Goal: Task Accomplishment & Management: Use online tool/utility

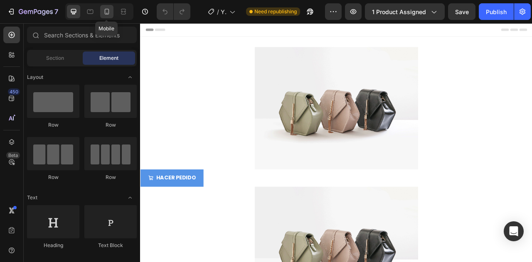
click at [108, 13] on icon at bounding box center [107, 11] width 8 height 8
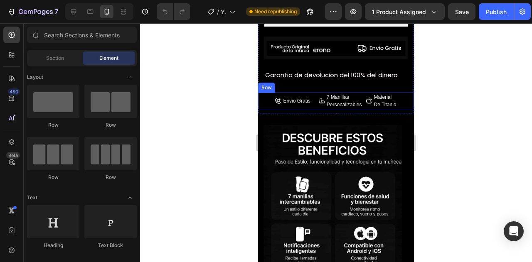
scroll to position [971, 0]
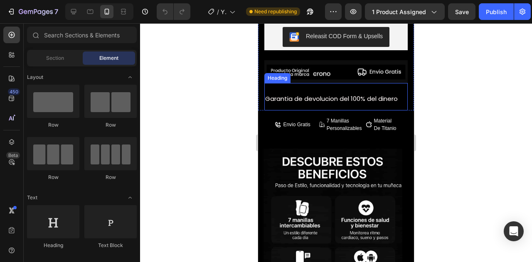
click at [320, 94] on span "Garantia de devolucion del 100% del dinero" at bounding box center [331, 98] width 133 height 9
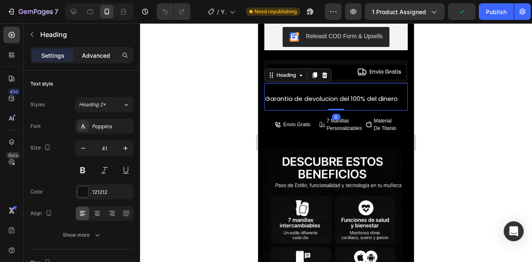
click at [97, 52] on p "Advanced" at bounding box center [96, 55] width 28 height 9
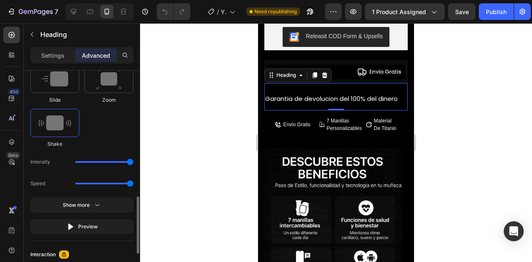
scroll to position [473, 0]
drag, startPoint x: 113, startPoint y: 163, endPoint x: 88, endPoint y: 160, distance: 25.1
click at [88, 160] on div "Intensity" at bounding box center [81, 162] width 103 height 15
type input "1"
click at [80, 162] on input "range" at bounding box center [104, 163] width 58 height 2
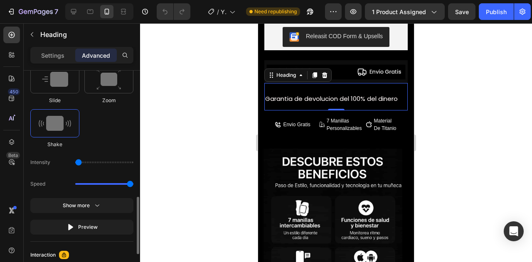
click at [81, 162] on input "range" at bounding box center [104, 163] width 58 height 2
drag, startPoint x: 85, startPoint y: 183, endPoint x: 60, endPoint y: 180, distance: 25.1
click at [75, 183] on input "range" at bounding box center [104, 184] width 58 height 2
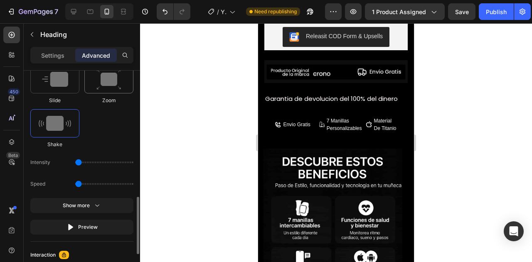
click at [101, 87] on img at bounding box center [109, 79] width 25 height 21
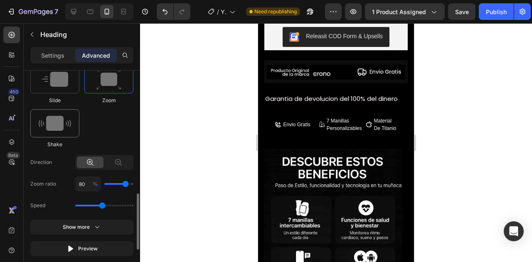
click at [67, 109] on div at bounding box center [54, 123] width 49 height 28
type input "0.5"
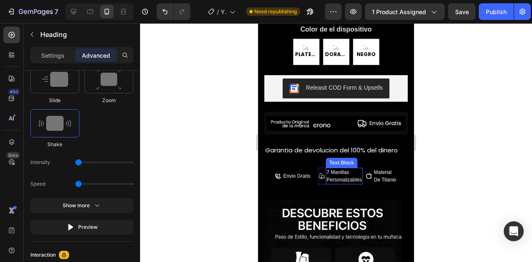
scroll to position [919, 0]
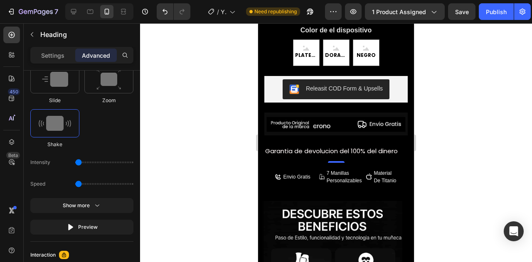
click at [471, 132] on div at bounding box center [336, 142] width 392 height 239
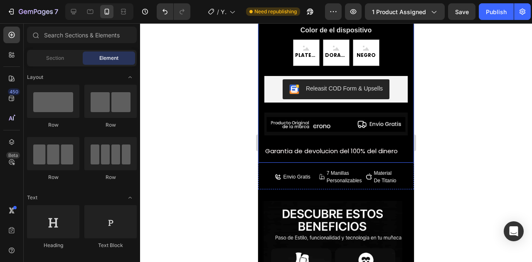
click at [349, 138] on h2 "Garantia de devolucion del 100% del dinero" at bounding box center [337, 149] width 144 height 27
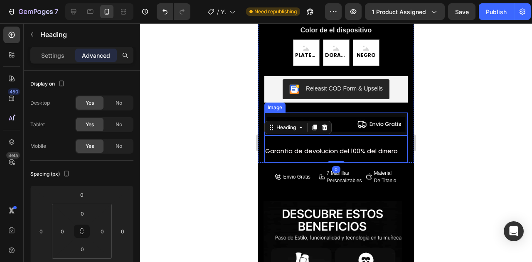
click at [385, 114] on img at bounding box center [337, 124] width 144 height 23
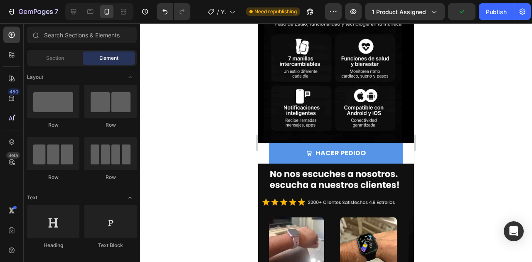
click at [451, 128] on div at bounding box center [336, 142] width 392 height 239
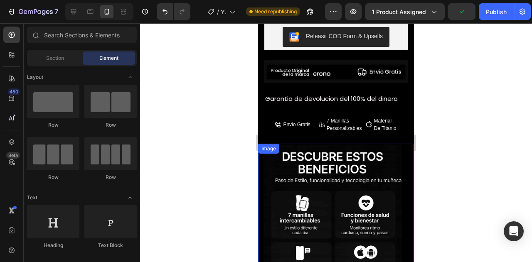
scroll to position [971, 0]
click at [467, 91] on div at bounding box center [336, 142] width 392 height 239
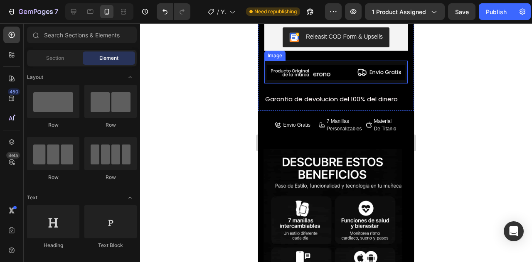
click at [308, 64] on img at bounding box center [337, 72] width 144 height 23
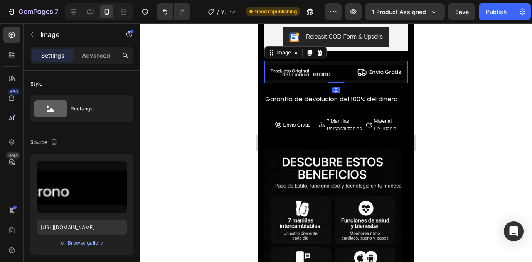
click at [456, 108] on div at bounding box center [336, 142] width 392 height 239
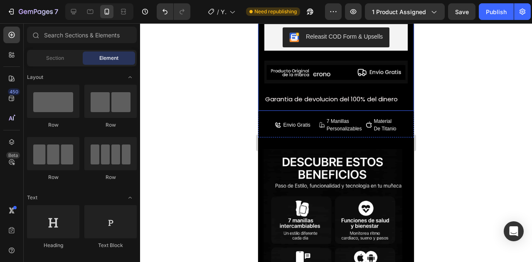
click at [456, 83] on div at bounding box center [336, 142] width 392 height 239
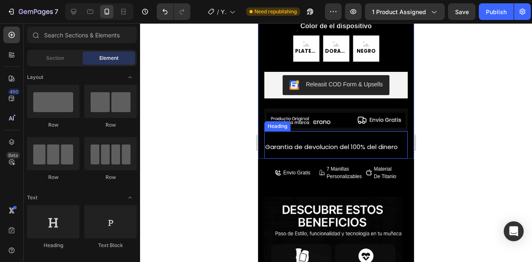
scroll to position [899, 0]
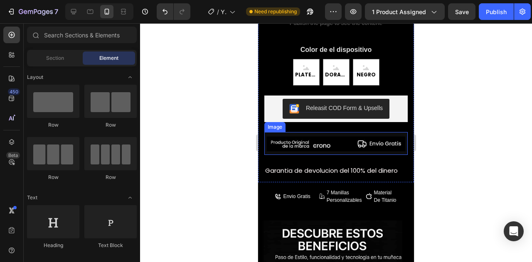
click at [344, 139] on img at bounding box center [337, 143] width 144 height 23
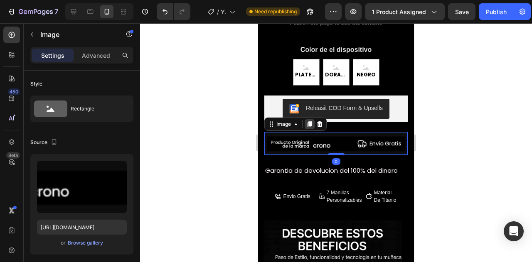
click at [312, 121] on icon at bounding box center [310, 124] width 7 height 7
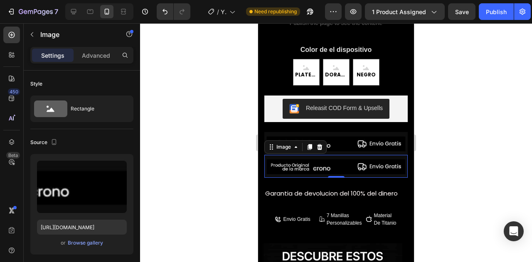
scroll to position [353, 0]
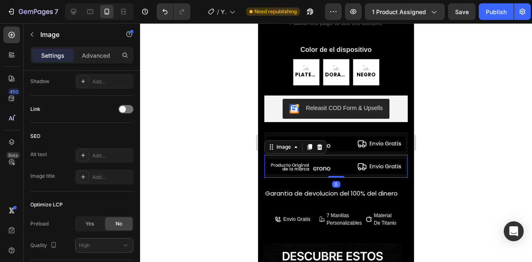
click at [316, 155] on img at bounding box center [337, 166] width 144 height 23
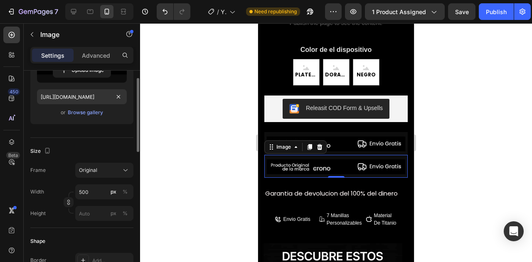
scroll to position [97, 0]
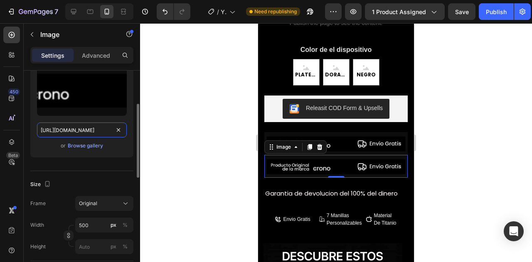
click at [87, 126] on input "[URL][DOMAIN_NAME]" at bounding box center [82, 130] width 90 height 15
paste input "qzLjpKZ/Dise-o-sin-t-tulo-12"
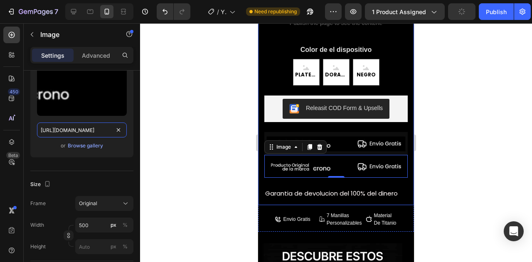
type input "[URL][DOMAIN_NAME]"
click at [179, 135] on div at bounding box center [336, 142] width 392 height 239
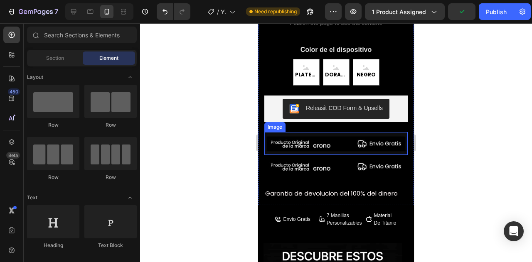
click at [375, 140] on img at bounding box center [337, 143] width 144 height 23
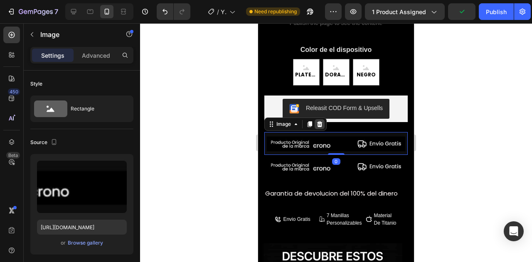
click at [319, 121] on icon at bounding box center [319, 124] width 5 height 6
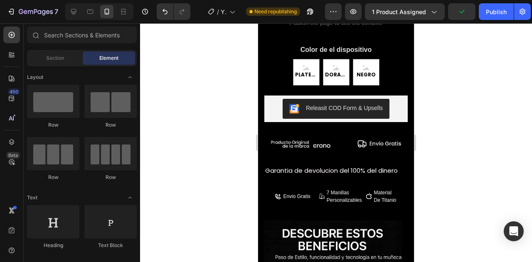
click at [447, 129] on div at bounding box center [336, 142] width 392 height 239
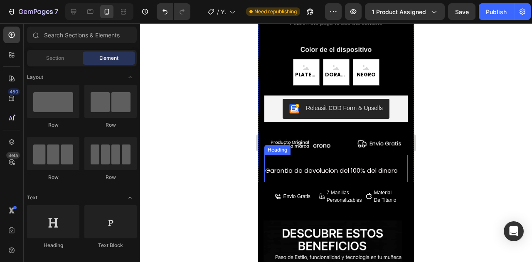
click at [324, 166] on span "Garantia de devolucion del 100% del dinero" at bounding box center [331, 170] width 133 height 9
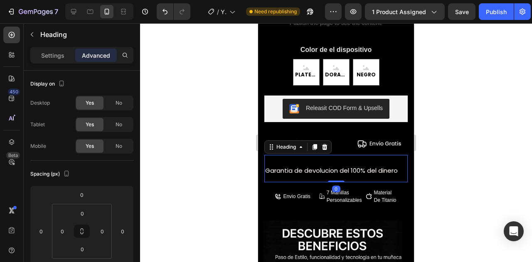
click at [445, 143] on div at bounding box center [336, 142] width 392 height 239
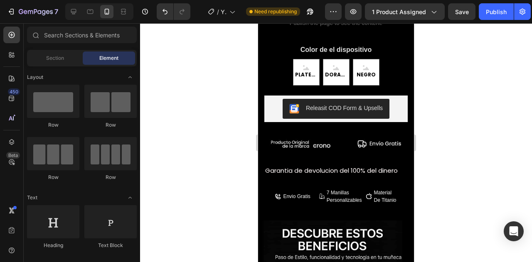
click at [337, 168] on span "Garantia de devolucion del 100% del dinero" at bounding box center [331, 170] width 133 height 9
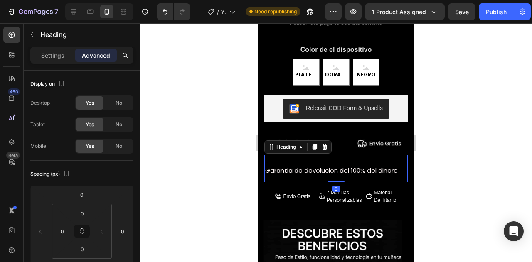
click at [436, 141] on div at bounding box center [336, 142] width 392 height 239
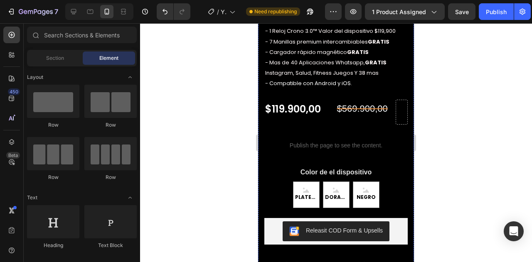
scroll to position [776, 0]
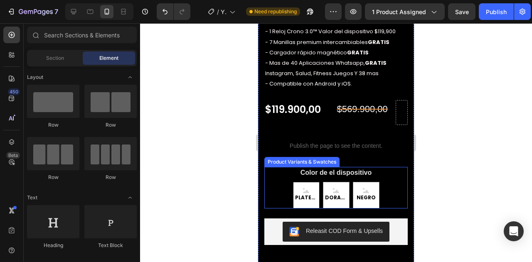
click at [303, 190] on icon at bounding box center [306, 191] width 6 height 3
click at [306, 182] on input "PLATEADO PLATEADO PLATEADO" at bounding box center [306, 182] width 0 height 0
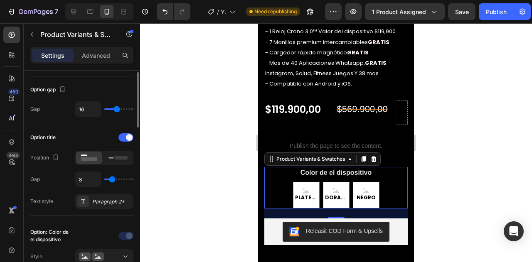
scroll to position [77, 0]
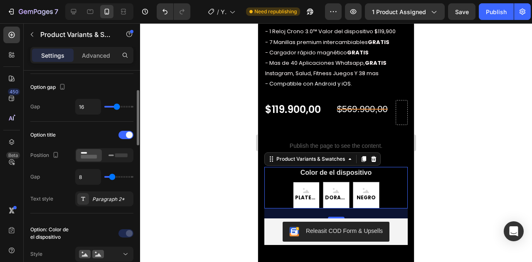
click at [298, 185] on div "PLATEADO" at bounding box center [307, 195] width 26 height 21
click at [306, 182] on input "PLATEADO PLATEADO PLATEADO" at bounding box center [306, 182] width 0 height 0
radio input "true"
click at [305, 193] on span "PLATEADO" at bounding box center [306, 197] width 25 height 9
click at [306, 182] on input "PLATEADO PLATEADO PLATEADO" at bounding box center [306, 182] width 0 height 0
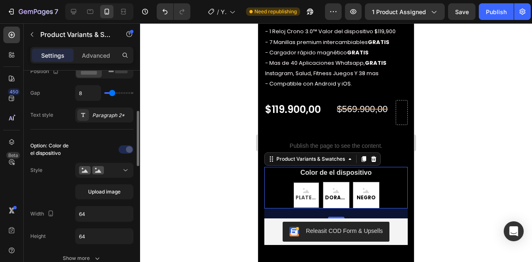
scroll to position [164, 0]
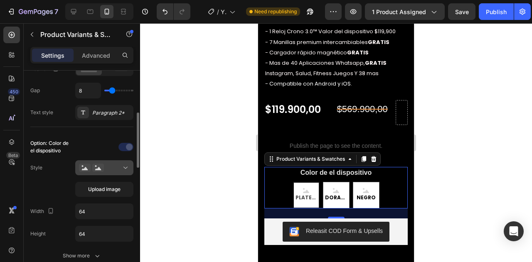
click at [85, 170] on icon at bounding box center [85, 168] width 12 height 8
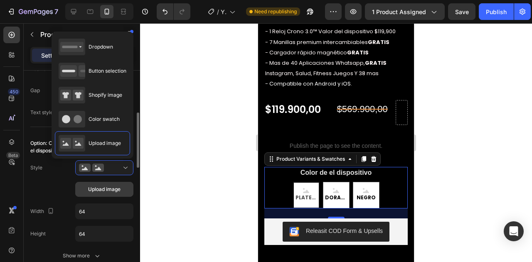
click at [91, 190] on span "Upload image" at bounding box center [104, 189] width 32 height 7
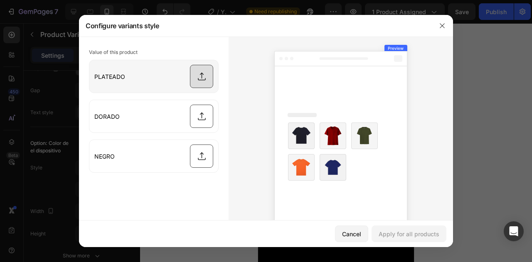
click at [197, 71] on input "file" at bounding box center [153, 76] width 129 height 32
type input "C:\fakepath\ChatGPT Image [DATE], 07_28_59 PM.jpg"
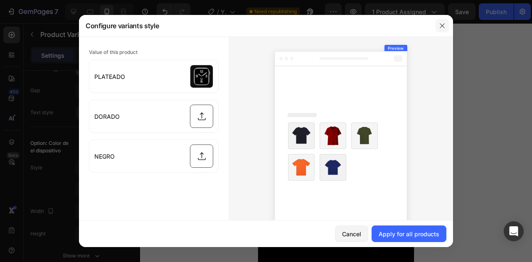
click at [444, 25] on icon "button" at bounding box center [442, 25] width 7 height 7
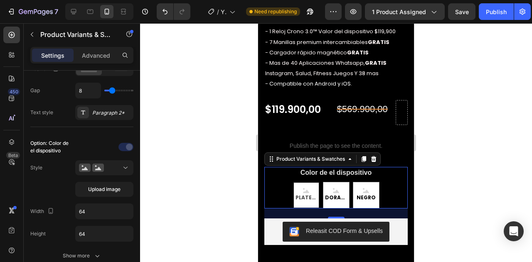
click at [303, 193] on span "PLATEADO" at bounding box center [306, 197] width 25 height 9
click at [306, 182] on input "PLATEADO PLATEADO PLATEADO" at bounding box center [306, 182] width 0 height 0
click at [94, 177] on div "Upload image" at bounding box center [104, 179] width 58 height 37
click at [97, 182] on button "Upload image" at bounding box center [104, 189] width 58 height 15
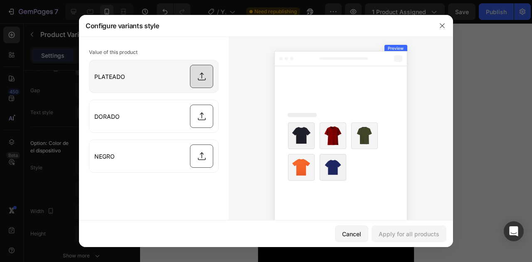
click at [209, 86] on input "file" at bounding box center [153, 76] width 129 height 32
type input "C:\fakepath\ChatGPT Image [DATE], 07_28_59 PM.jpg"
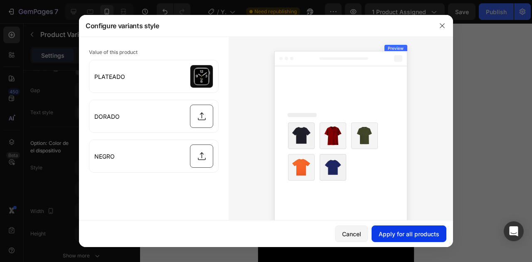
click at [408, 235] on div "Apply for all products" at bounding box center [409, 234] width 61 height 9
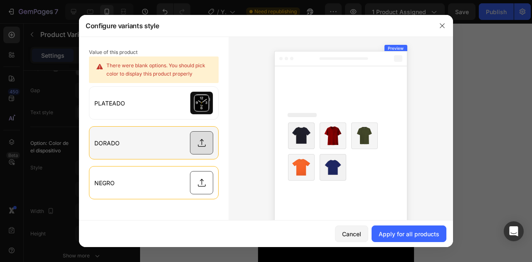
click at [205, 136] on input "file" at bounding box center [153, 143] width 129 height 32
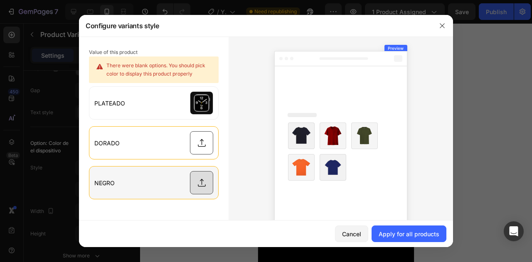
click at [201, 177] on input "file" at bounding box center [153, 183] width 129 height 32
type input "C:\fakepath\ChatGPT Image [DATE], 07_30_20 PM.jpg"
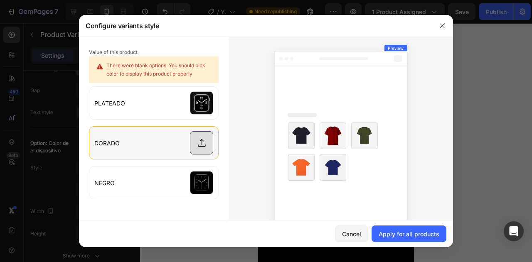
click at [201, 138] on input "file" at bounding box center [153, 143] width 129 height 32
type input "C:\fakepath\ChatGPT Image [DATE], 07_30_59 PM.jpg"
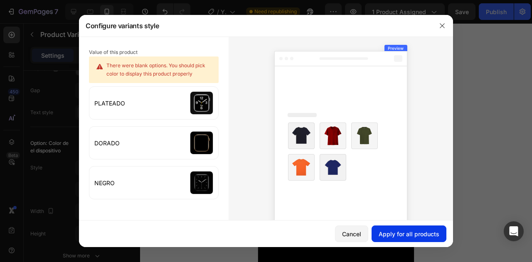
click at [425, 236] on div "Apply for all products" at bounding box center [409, 234] width 61 height 9
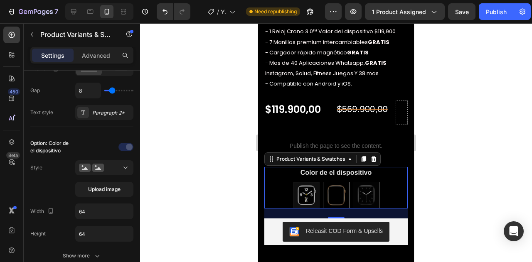
click at [448, 191] on div at bounding box center [336, 142] width 392 height 239
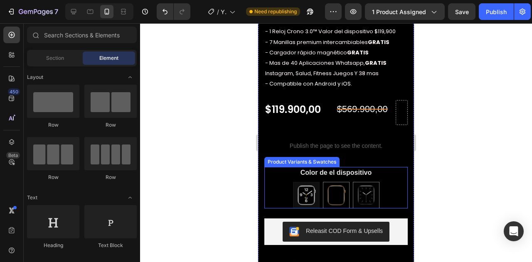
click at [309, 192] on img at bounding box center [306, 195] width 25 height 25
click at [307, 182] on input "PLATEADO PLATEADO" at bounding box center [306, 182] width 0 height 0
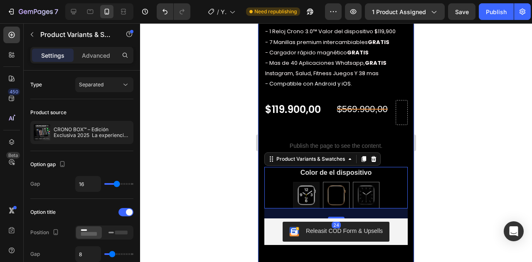
click at [453, 178] on div at bounding box center [336, 142] width 392 height 239
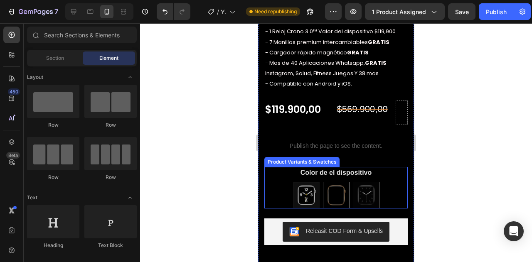
click at [303, 191] on img at bounding box center [306, 195] width 25 height 25
click at [306, 182] on input "PLATEADO PLATEADO" at bounding box center [306, 182] width 0 height 0
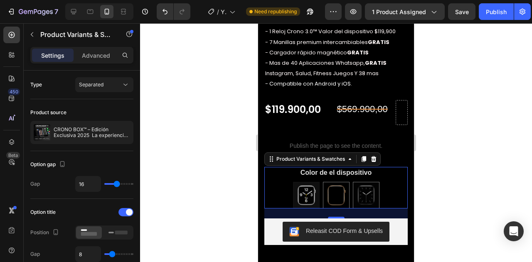
click at [438, 177] on div at bounding box center [336, 142] width 392 height 239
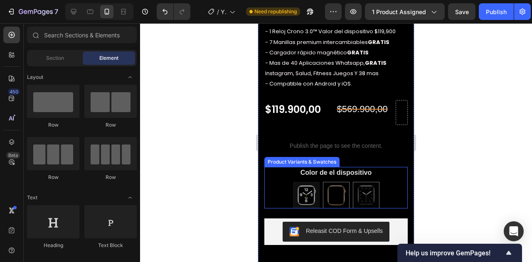
click at [297, 185] on img at bounding box center [306, 195] width 25 height 25
click at [306, 182] on input "PLATEADO PLATEADO" at bounding box center [306, 182] width 0 height 0
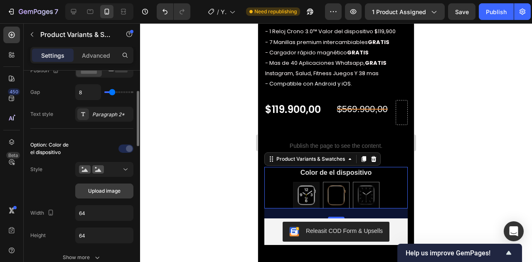
scroll to position [167, 0]
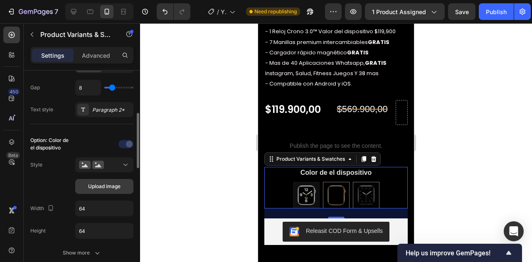
click at [112, 187] on span "Upload image" at bounding box center [104, 186] width 32 height 7
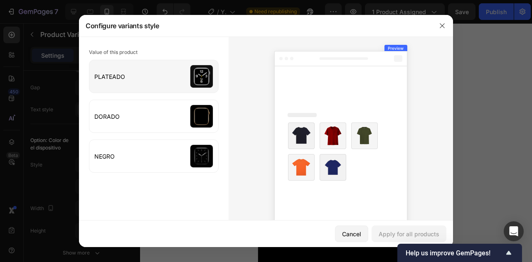
click at [204, 83] on input "file" at bounding box center [153, 76] width 129 height 32
type input "C:\fakepath\ChatGPT Image [DATE], 07_34_05 PM.jpg"
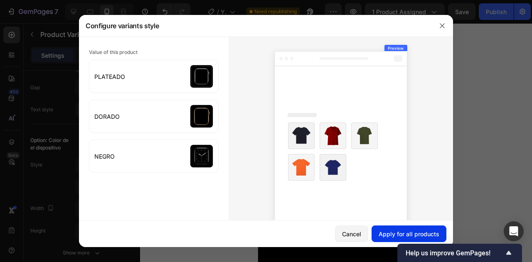
click at [420, 233] on div "Apply for all products" at bounding box center [409, 234] width 61 height 9
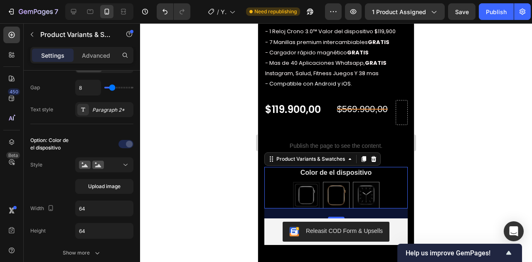
click at [465, 178] on div at bounding box center [336, 142] width 392 height 239
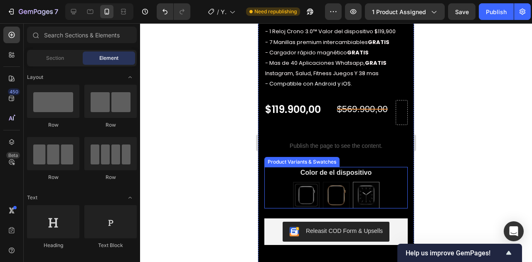
click at [329, 183] on img at bounding box center [337, 196] width 26 height 26
click at [336, 182] on input "DORADO DORADO" at bounding box center [336, 182] width 0 height 0
radio input "true"
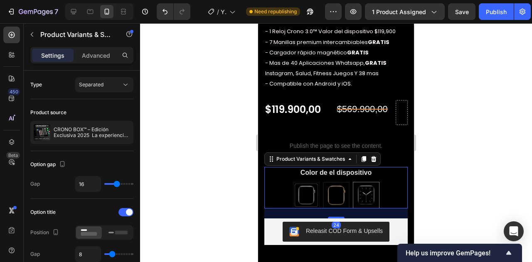
click at [304, 188] on img at bounding box center [307, 196] width 26 height 26
click at [306, 182] on input "PLATEADO PLATEADO" at bounding box center [306, 182] width 0 height 0
click at [303, 186] on img at bounding box center [306, 195] width 25 height 25
click at [306, 182] on input "PLATEADO PLATEADO" at bounding box center [306, 182] width 0 height 0
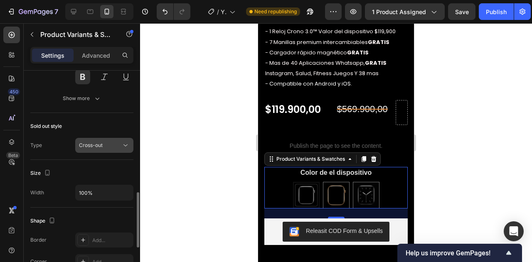
scroll to position [465, 0]
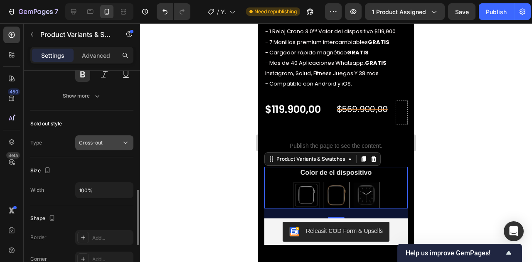
click at [117, 142] on div "Cross-out" at bounding box center [100, 142] width 42 height 7
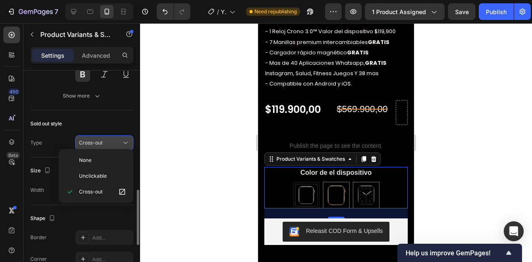
click at [124, 136] on button "Cross-out" at bounding box center [104, 143] width 58 height 15
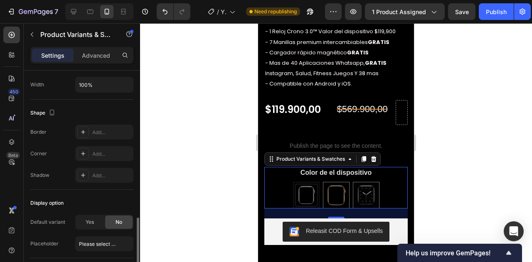
scroll to position [625, 0]
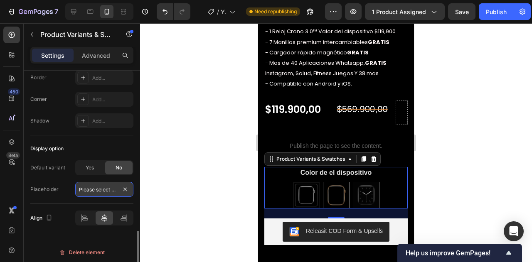
click at [94, 182] on input "Please select an option" at bounding box center [104, 189] width 58 height 15
click at [100, 187] on input "Please select an option" at bounding box center [104, 189] width 58 height 15
click at [51, 189] on div "Placeholder" at bounding box center [44, 189] width 28 height 7
click at [99, 185] on input "Please select an option" at bounding box center [104, 189] width 58 height 15
click at [93, 166] on span "Yes" at bounding box center [90, 167] width 8 height 7
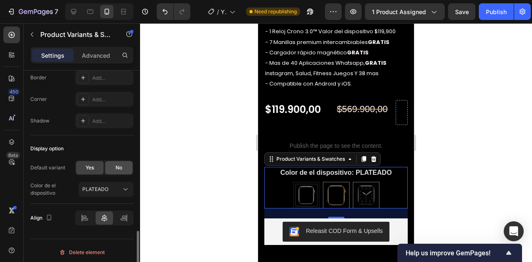
click at [111, 163] on div "No" at bounding box center [118, 167] width 27 height 13
radio input "false"
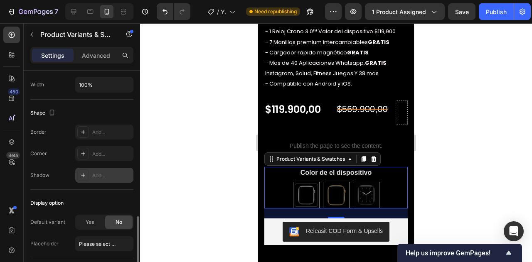
scroll to position [570, 0]
click at [91, 131] on div "Add..." at bounding box center [104, 132] width 58 height 15
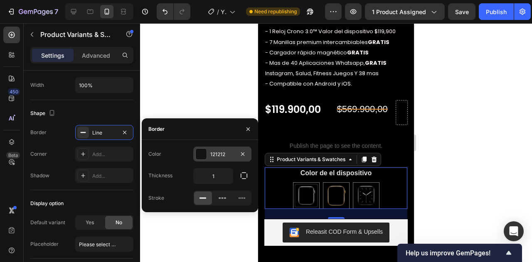
click at [201, 153] on div at bounding box center [201, 154] width 11 height 11
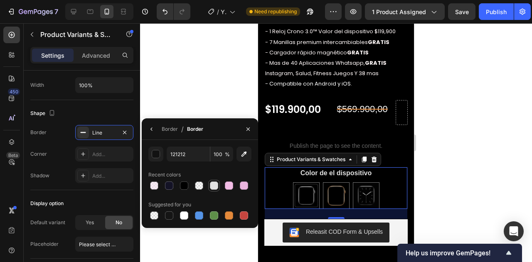
click at [216, 183] on div at bounding box center [214, 186] width 8 height 8
type input "E2E2E2"
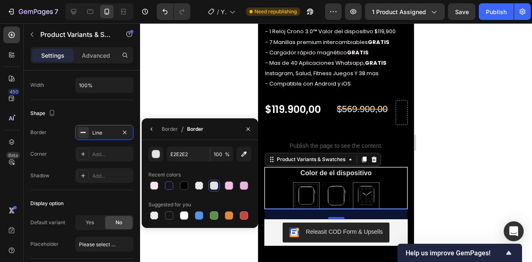
click at [334, 184] on img at bounding box center [337, 196] width 26 height 26
click at [336, 183] on input "DORADO DORADO" at bounding box center [336, 182] width 0 height 0
radio input "true"
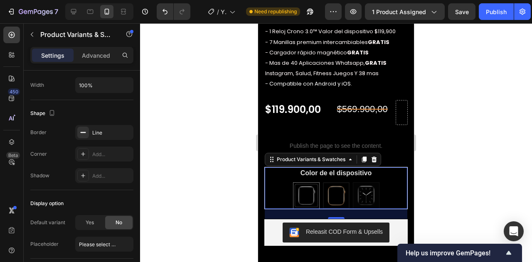
click at [365, 191] on img at bounding box center [367, 196] width 26 height 26
click at [366, 183] on input "NEGRO NEGRO" at bounding box center [366, 182] width 0 height 0
radio input "true"
click at [324, 189] on img at bounding box center [337, 196] width 26 height 26
click at [336, 183] on input "DORADO DORADO" at bounding box center [336, 182] width 0 height 0
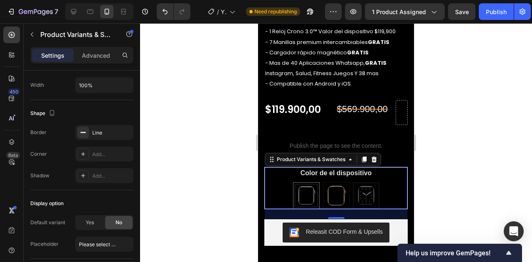
radio input "true"
click at [99, 130] on div "Line" at bounding box center [104, 132] width 24 height 7
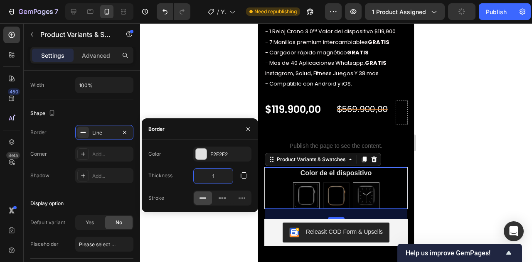
click at [223, 176] on input "1" at bounding box center [213, 176] width 39 height 15
type input "6"
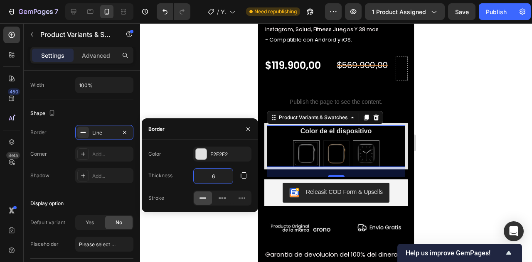
scroll to position [821, 0]
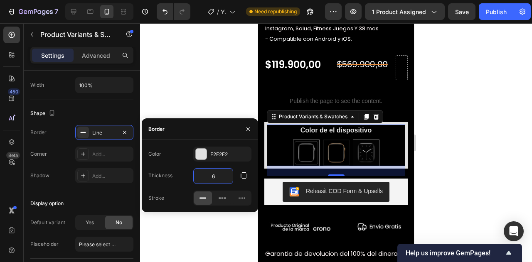
click at [436, 147] on div at bounding box center [336, 142] width 392 height 239
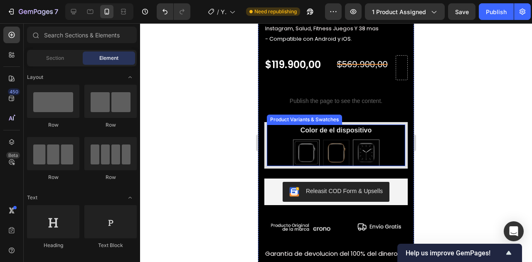
click at [394, 129] on div "Color de el dispositivo PLATEADO PLATEADO DORADO DORADO NEGRO NEGRO" at bounding box center [336, 146] width 139 height 42
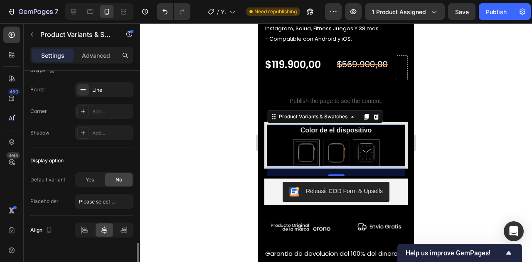
scroll to position [625, 0]
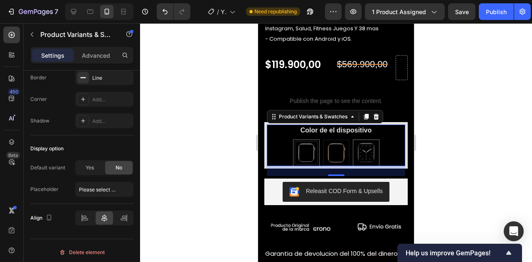
click at [338, 141] on img at bounding box center [336, 153] width 25 height 25
click at [337, 140] on input "DORADO DORADO" at bounding box center [336, 139] width 0 height 0
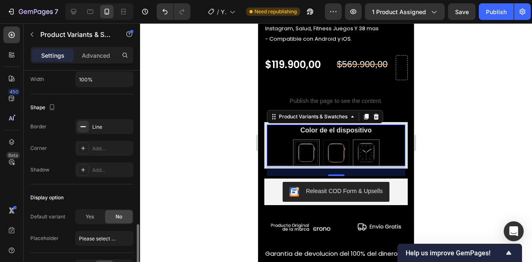
scroll to position [576, 0]
click at [111, 124] on div "Line" at bounding box center [104, 127] width 24 height 7
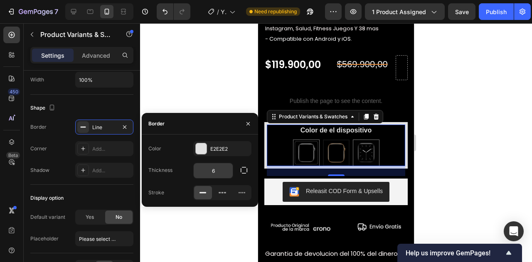
click at [212, 173] on input "6" at bounding box center [213, 170] width 39 height 15
type input "2"
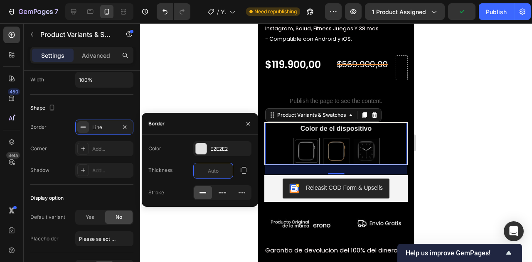
type input "1"
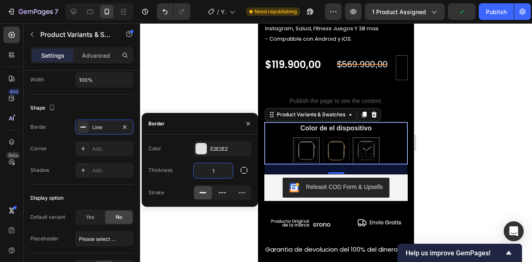
click at [407, 131] on div "Icon Icon Icon Icon Icon Icon List +2000 Clientes satisfechos (Ver Reseñas) Tex…" at bounding box center [336, 76] width 156 height 370
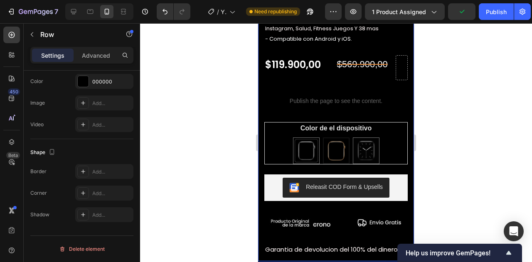
scroll to position [0, 0]
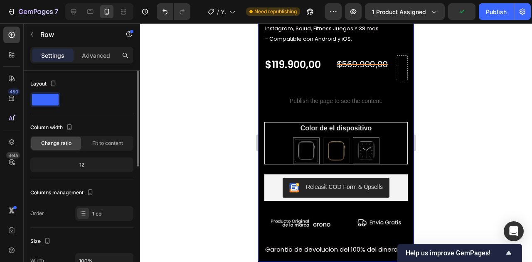
click at [486, 116] on div at bounding box center [336, 142] width 392 height 239
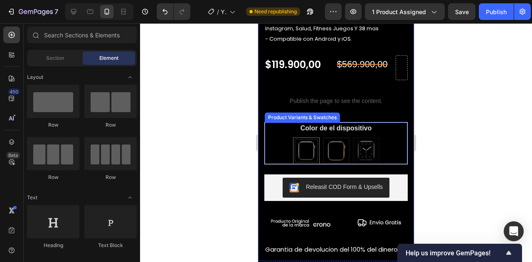
click at [355, 143] on img at bounding box center [367, 151] width 26 height 26
click at [366, 138] on input "NEGRO NEGRO" at bounding box center [366, 137] width 0 height 0
radio input "true"
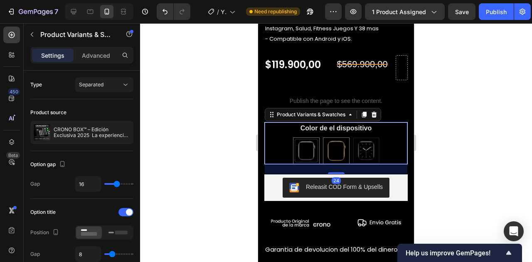
click at [318, 145] on div "PLATEADO PLATEADO DORADO DORADO NEGRO NEGRO" at bounding box center [336, 151] width 143 height 27
click at [332, 143] on img at bounding box center [337, 151] width 26 height 26
click at [336, 138] on input "DORADO DORADO" at bounding box center [336, 137] width 0 height 0
radio input "true"
click at [102, 88] on span "Separated" at bounding box center [91, 84] width 25 height 7
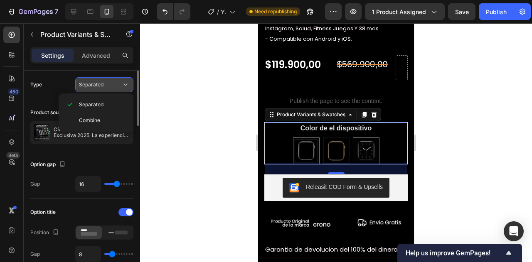
click at [108, 86] on div "Separated" at bounding box center [100, 84] width 42 height 7
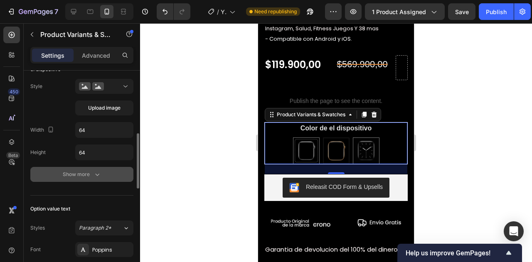
click at [77, 168] on button "Show more" at bounding box center [81, 174] width 103 height 15
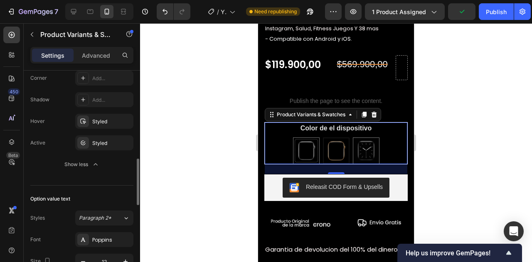
scroll to position [407, 0]
click at [105, 115] on div "Styled" at bounding box center [104, 122] width 58 height 15
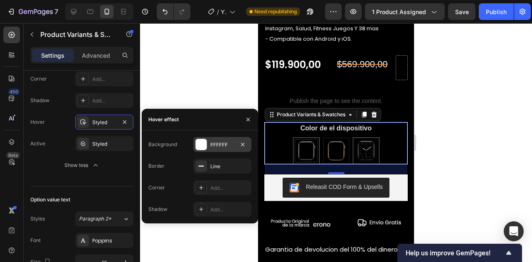
click at [200, 143] on div at bounding box center [201, 144] width 11 height 11
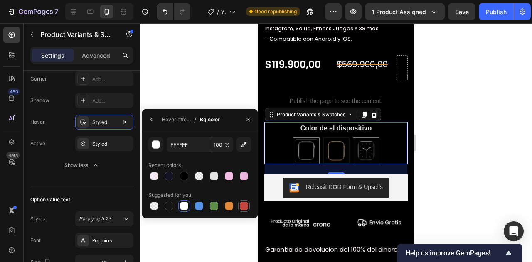
click at [247, 207] on div at bounding box center [244, 206] width 8 height 8
type input "C5453F"
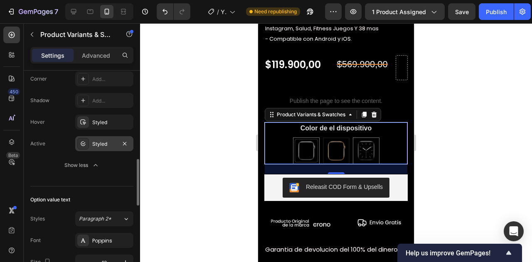
click at [96, 141] on div "Styled" at bounding box center [104, 144] width 24 height 7
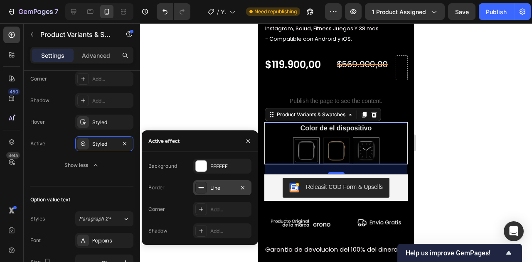
click at [200, 189] on icon at bounding box center [201, 188] width 7 height 7
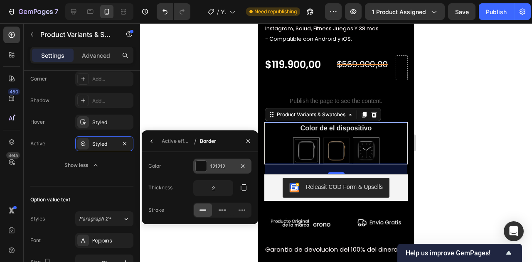
click at [206, 168] on div at bounding box center [201, 166] width 11 height 11
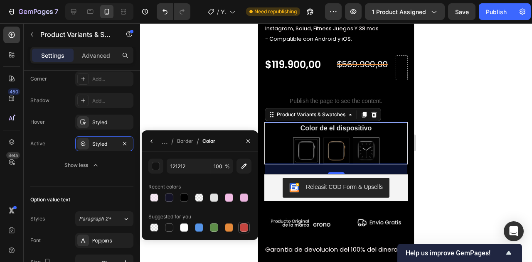
click at [243, 226] on div at bounding box center [244, 228] width 8 height 8
click at [197, 227] on div at bounding box center [199, 228] width 8 height 8
type input "5594E7"
click at [478, 135] on div at bounding box center [336, 142] width 392 height 239
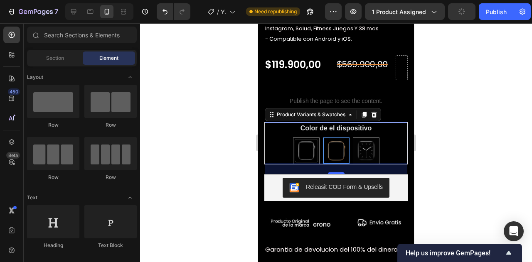
click at [478, 135] on div at bounding box center [336, 142] width 392 height 239
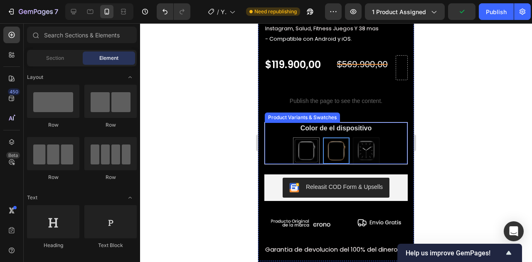
click at [374, 142] on img at bounding box center [367, 151] width 26 height 26
click at [366, 138] on input "NEGRO NEGRO" at bounding box center [366, 137] width 0 height 0
radio input "true"
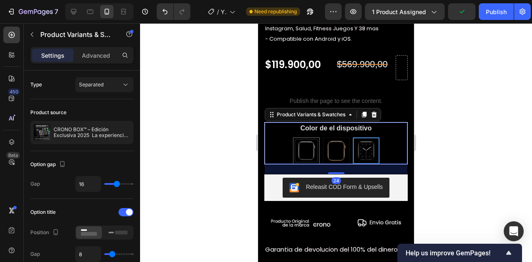
click at [334, 145] on img at bounding box center [337, 151] width 26 height 26
click at [336, 138] on input "DORADO DORADO" at bounding box center [336, 137] width 0 height 0
radio input "true"
click at [310, 145] on img at bounding box center [307, 151] width 26 height 26
click at [307, 138] on input "PLATEADO PLATEADO" at bounding box center [306, 137] width 0 height 0
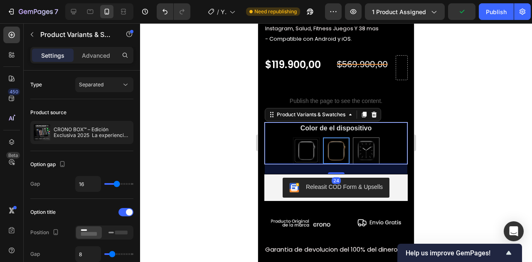
radio input "true"
click at [422, 126] on div at bounding box center [336, 142] width 392 height 239
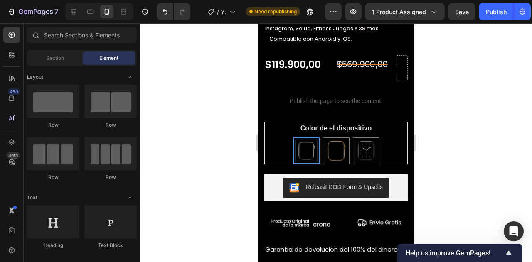
click at [301, 129] on legend "Color de el dispositivo" at bounding box center [336, 129] width 73 height 12
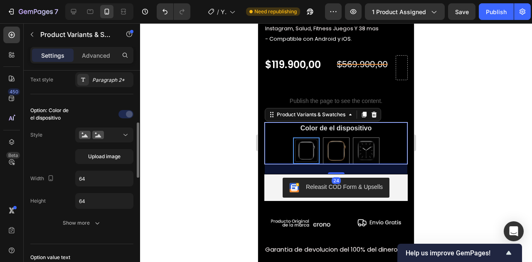
scroll to position [198, 0]
click at [104, 121] on div "Option: Color de el dispositivo Style Upload image Width 64 Height 64 Show more" at bounding box center [81, 167] width 103 height 123
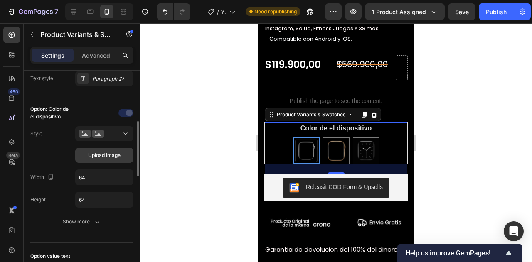
click at [110, 152] on span "Upload image" at bounding box center [104, 155] width 32 height 7
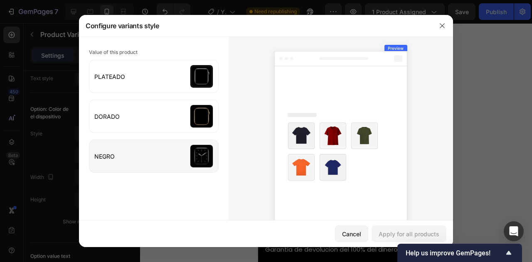
click at [189, 147] on input "file" at bounding box center [153, 156] width 129 height 32
type input "C:\fakepath\ChatGPT Image [DATE], 07_36_17 PM.jpg"
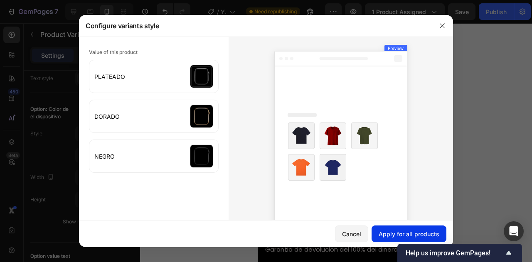
click at [421, 233] on div "Apply for all products" at bounding box center [409, 234] width 61 height 9
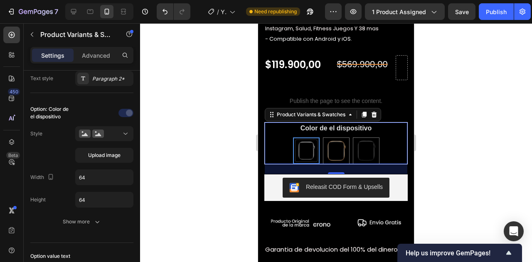
click at [480, 114] on div at bounding box center [336, 142] width 392 height 239
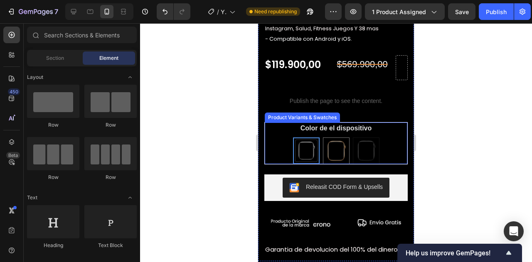
click at [364, 146] on img at bounding box center [367, 151] width 26 height 26
click at [366, 138] on input "NEGRO NEGRO" at bounding box center [366, 137] width 0 height 0
radio input "true"
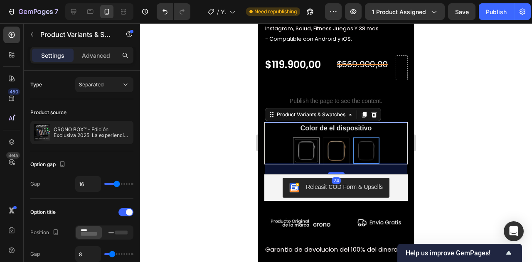
click at [328, 148] on img at bounding box center [337, 151] width 26 height 26
click at [336, 138] on input "DORADO DORADO" at bounding box center [336, 137] width 0 height 0
radio input "true"
click at [306, 144] on img at bounding box center [307, 151] width 26 height 26
click at [306, 138] on input "PLATEADO PLATEADO" at bounding box center [306, 137] width 0 height 0
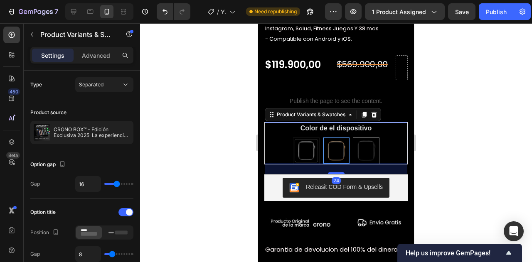
radio input "true"
click at [365, 148] on img at bounding box center [367, 151] width 26 height 26
click at [366, 138] on input "NEGRO NEGRO" at bounding box center [366, 137] width 0 height 0
radio input "true"
click at [324, 142] on img at bounding box center [337, 151] width 26 height 26
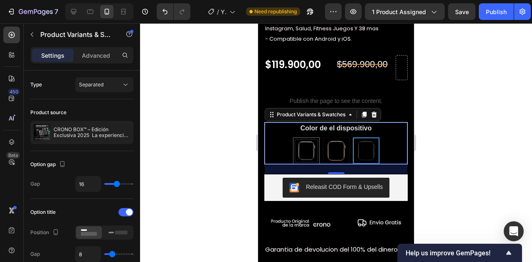
click at [336, 138] on input "DORADO DORADO" at bounding box center [336, 137] width 0 height 0
radio input "true"
click at [354, 141] on img at bounding box center [367, 151] width 26 height 26
click at [366, 138] on input "NEGRO NEGRO" at bounding box center [366, 137] width 0 height 0
radio input "true"
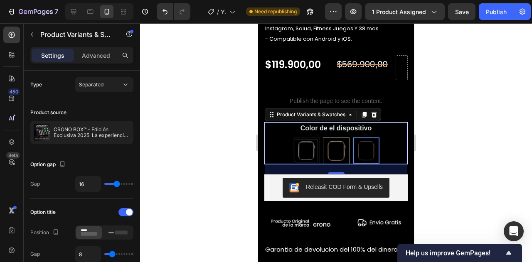
click at [302, 147] on img at bounding box center [307, 151] width 26 height 26
click at [306, 138] on input "PLATEADO PLATEADO" at bounding box center [306, 137] width 0 height 0
radio input "true"
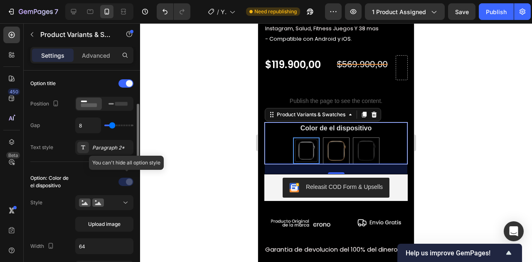
scroll to position [131, 0]
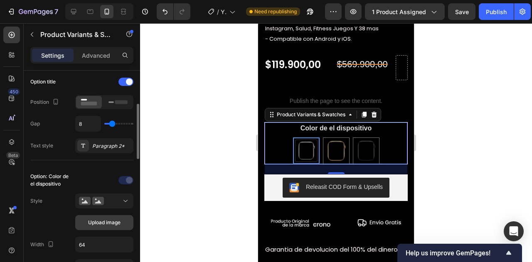
drag, startPoint x: 108, startPoint y: 221, endPoint x: 96, endPoint y: 220, distance: 12.1
click at [96, 220] on span "Upload image" at bounding box center [104, 222] width 32 height 7
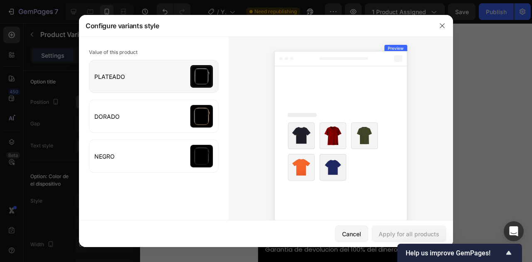
click at [181, 79] on input "file" at bounding box center [153, 76] width 129 height 32
type input "C:\fakepath\ChatGPT Image [DATE], 07_37_35 PM.jpg"
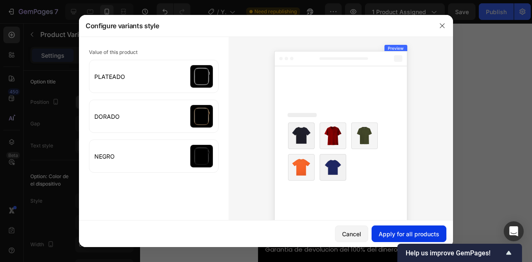
click at [427, 238] on div "Apply for all products" at bounding box center [409, 234] width 61 height 9
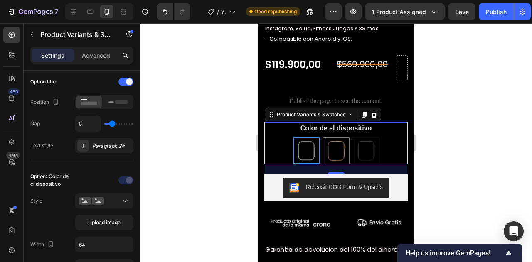
click at [371, 143] on img at bounding box center [367, 151] width 26 height 26
click at [366, 138] on input "NEGRO NEGRO" at bounding box center [366, 137] width 0 height 0
radio input "true"
click at [329, 143] on img at bounding box center [337, 151] width 26 height 26
click at [336, 138] on input "DORADO DORADO" at bounding box center [336, 137] width 0 height 0
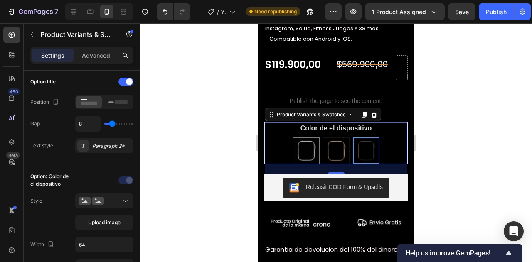
radio input "true"
click at [307, 144] on img at bounding box center [307, 151] width 26 height 26
click at [307, 138] on input "PLATEADO PLATEADO" at bounding box center [306, 137] width 0 height 0
radio input "true"
click at [371, 141] on img at bounding box center [367, 151] width 26 height 26
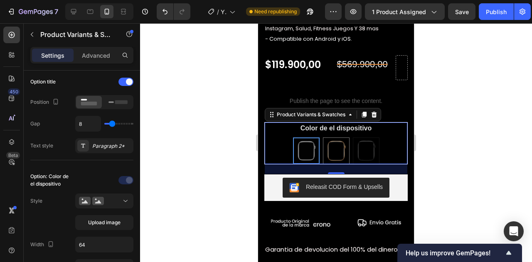
click at [366, 138] on input "NEGRO NEGRO" at bounding box center [366, 137] width 0 height 0
radio input "true"
click at [331, 143] on img at bounding box center [337, 151] width 26 height 26
click at [336, 138] on input "DORADO DORADO" at bounding box center [336, 137] width 0 height 0
radio input "true"
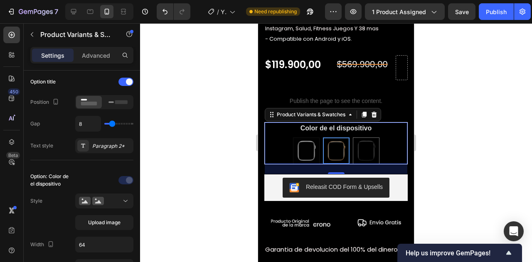
click at [308, 144] on img at bounding box center [307, 151] width 26 height 26
click at [307, 138] on input "PLATEADO PLATEADO" at bounding box center [306, 137] width 0 height 0
radio input "true"
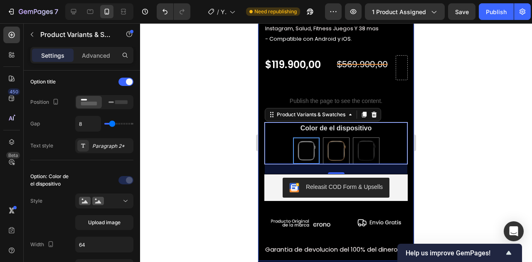
click at [400, 99] on p "Publish the page to see the content." at bounding box center [337, 101] width 144 height 9
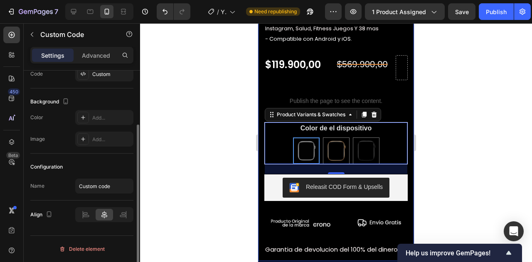
scroll to position [0, 0]
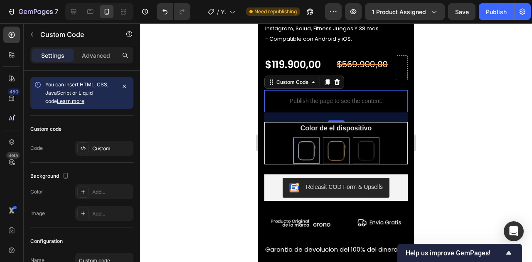
click at [458, 143] on div at bounding box center [336, 142] width 392 height 239
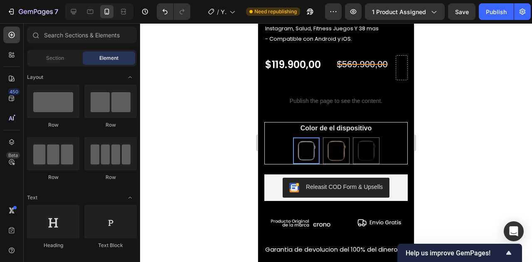
click at [443, 143] on div at bounding box center [336, 142] width 392 height 239
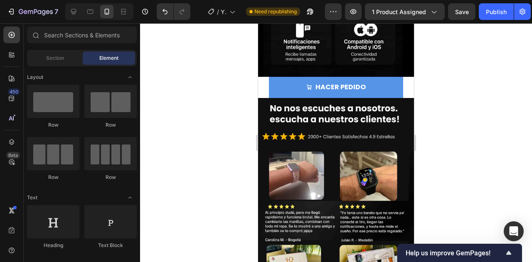
scroll to position [1191, 0]
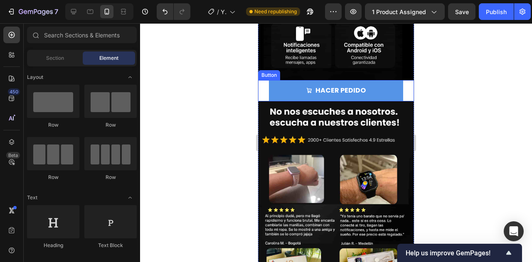
click at [401, 82] on div "HACER PEDIDO Button" at bounding box center [336, 90] width 156 height 21
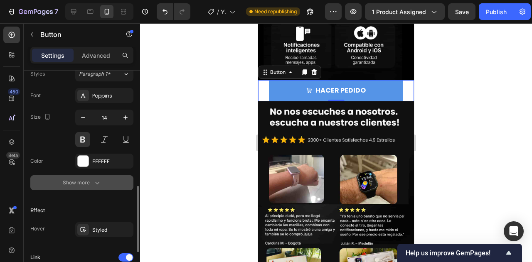
scroll to position [376, 0]
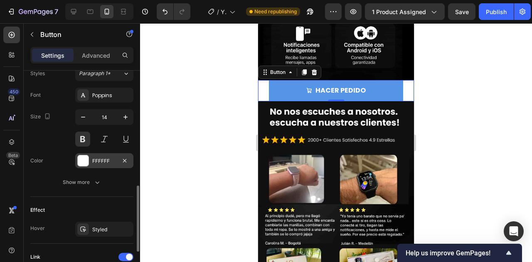
click at [86, 157] on div at bounding box center [83, 161] width 11 height 11
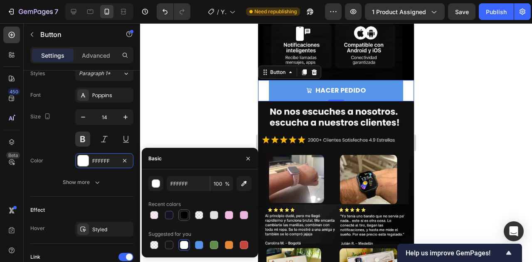
click at [182, 216] on div at bounding box center [184, 215] width 8 height 8
click at [214, 215] on div at bounding box center [214, 215] width 8 height 8
type input "E2E2E2"
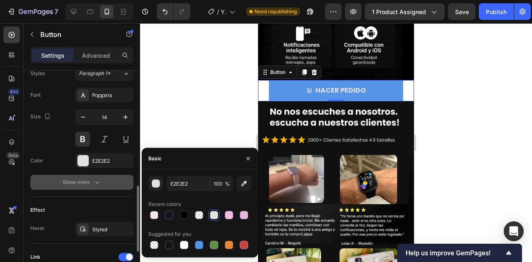
click at [99, 176] on button "Show more" at bounding box center [81, 182] width 103 height 15
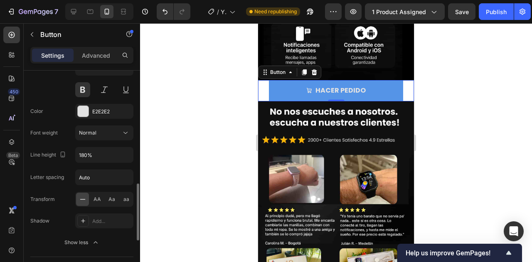
scroll to position [428, 0]
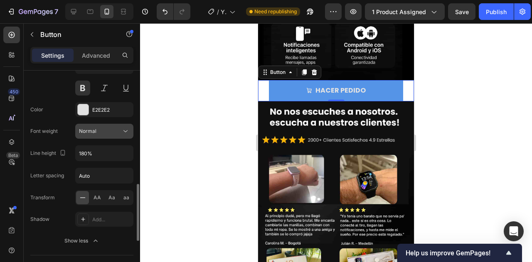
click at [98, 134] on button "Normal" at bounding box center [104, 131] width 58 height 15
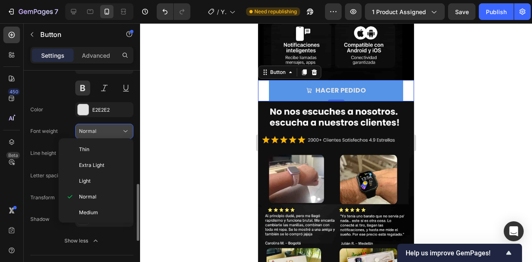
click at [111, 130] on div "Normal" at bounding box center [100, 131] width 42 height 7
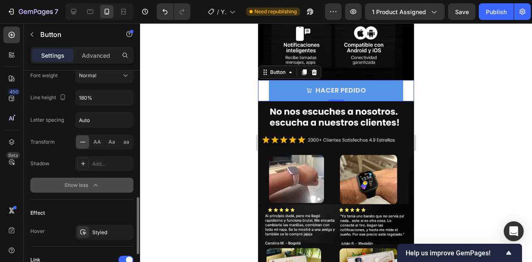
scroll to position [484, 0]
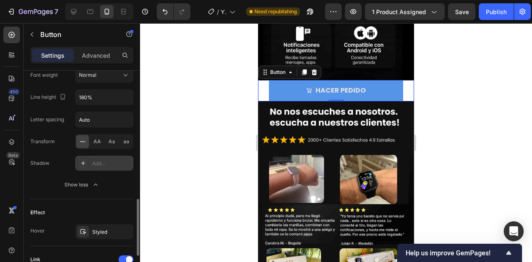
click at [93, 160] on div "Add..." at bounding box center [111, 163] width 39 height 7
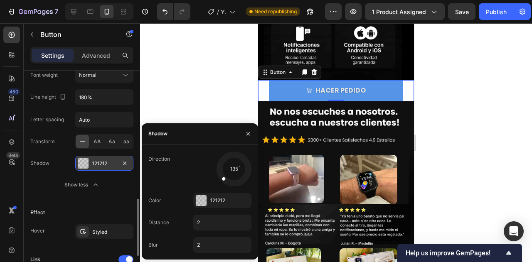
click at [45, 168] on div "Shadow 121212" at bounding box center [81, 163] width 103 height 15
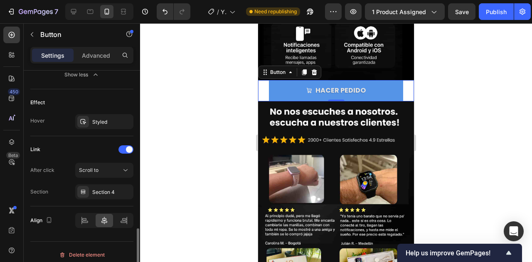
scroll to position [594, 0]
click at [97, 114] on div "Styled" at bounding box center [104, 121] width 58 height 15
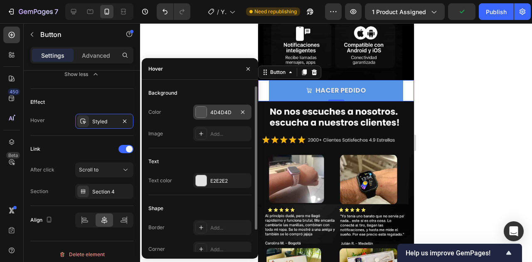
click at [200, 112] on div at bounding box center [201, 112] width 11 height 11
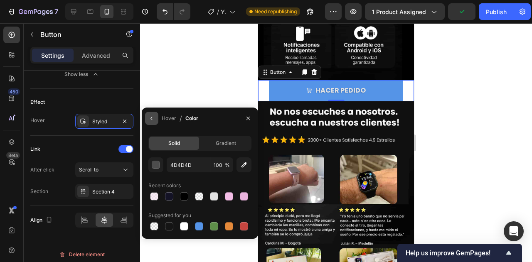
click at [151, 121] on icon "button" at bounding box center [151, 118] width 7 height 7
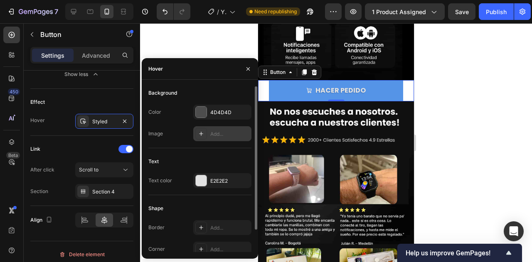
click at [204, 132] on icon at bounding box center [201, 134] width 7 height 7
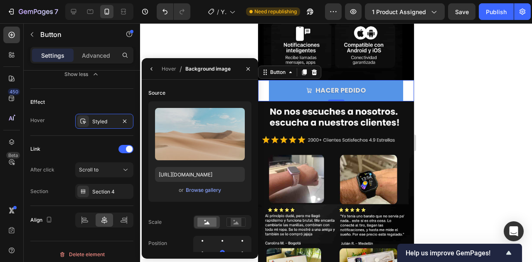
click at [155, 75] on button "button" at bounding box center [151, 68] width 13 height 13
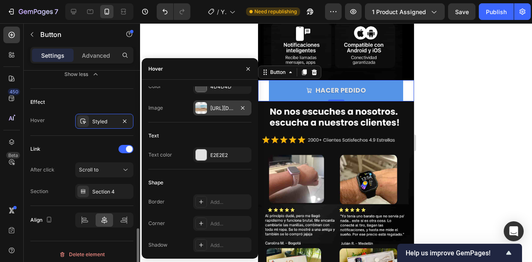
scroll to position [597, 0]
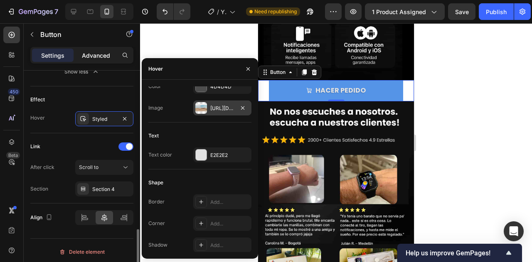
click at [106, 53] on p "Advanced" at bounding box center [96, 55] width 28 height 9
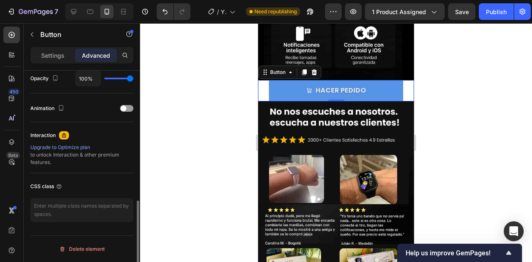
scroll to position [338, 0]
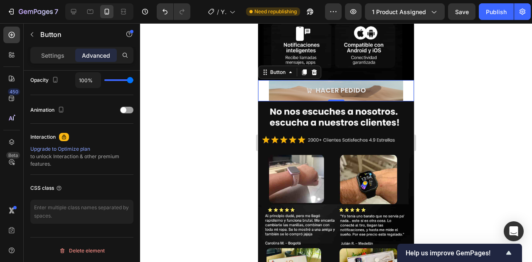
click at [389, 85] on link "HACER PEDIDO" at bounding box center [336, 90] width 134 height 21
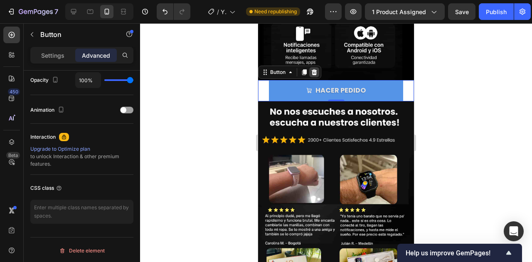
click at [317, 69] on icon at bounding box center [314, 72] width 7 height 7
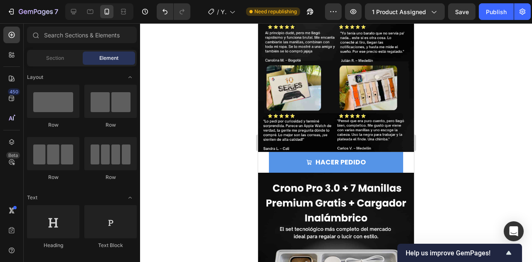
scroll to position [1354, 0]
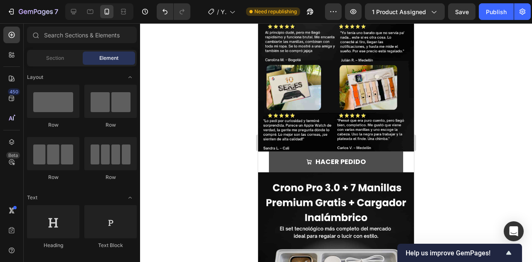
click at [398, 154] on link "HACER PEDIDO" at bounding box center [336, 162] width 134 height 21
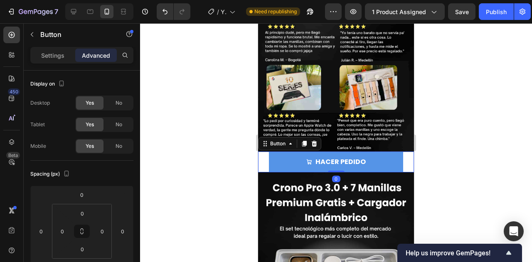
click at [403, 152] on div "HACER PEDIDO Button 0" at bounding box center [336, 162] width 156 height 21
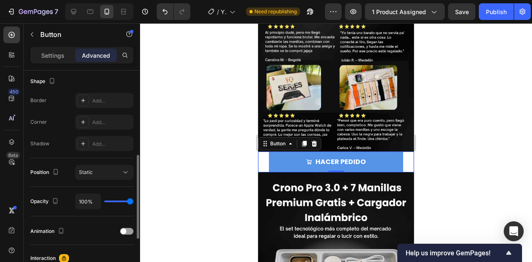
scroll to position [217, 0]
click at [91, 98] on div "Add..." at bounding box center [104, 100] width 58 height 15
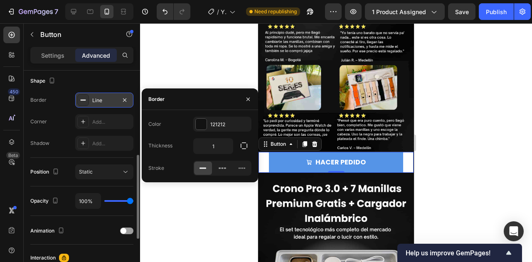
click at [94, 97] on div "Line" at bounding box center [104, 100] width 24 height 7
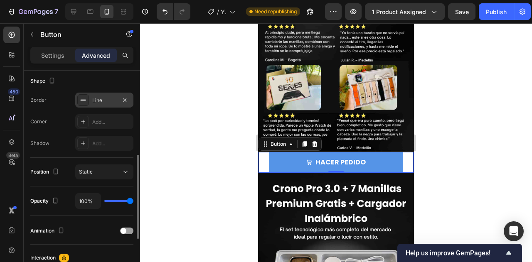
click at [100, 98] on div "Line" at bounding box center [104, 100] width 24 height 7
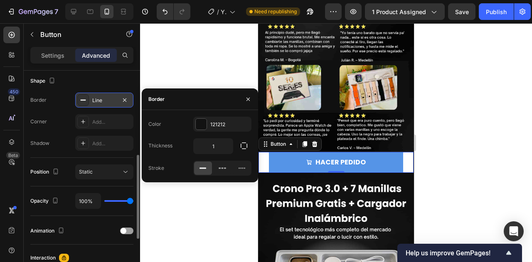
click at [108, 99] on div "Line" at bounding box center [104, 100] width 24 height 7
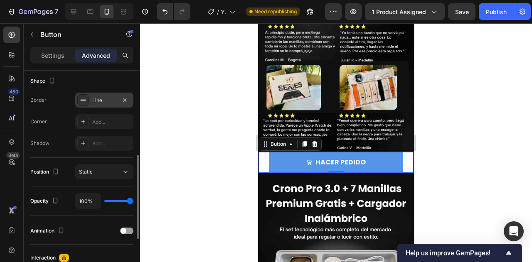
click at [107, 100] on div "Line" at bounding box center [104, 100] width 24 height 7
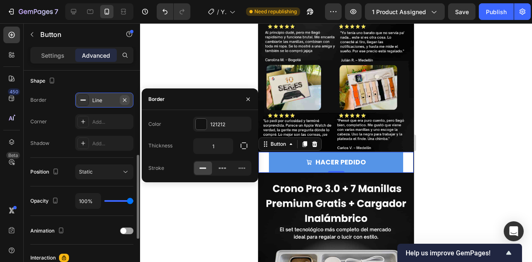
click at [126, 97] on icon "button" at bounding box center [124, 100] width 7 height 7
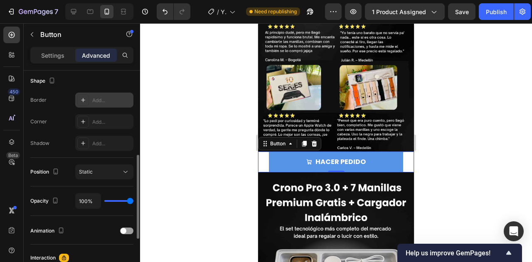
click at [104, 77] on div "Shape" at bounding box center [81, 80] width 103 height 13
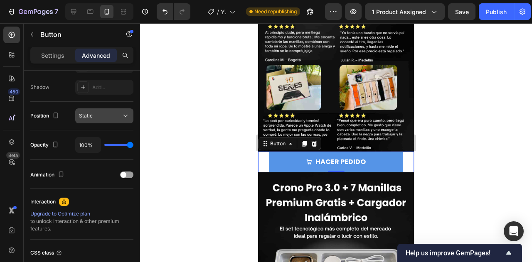
scroll to position [338, 0]
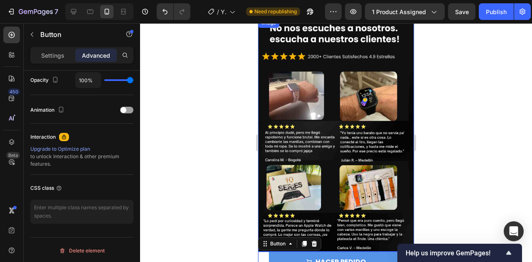
click at [400, 121] on img at bounding box center [336, 135] width 156 height 234
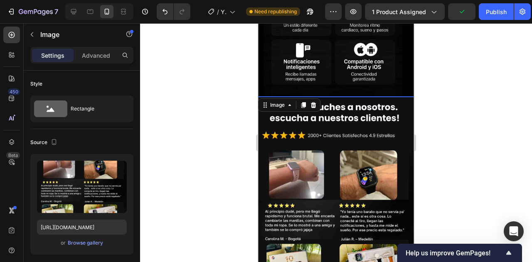
scroll to position [1174, 0]
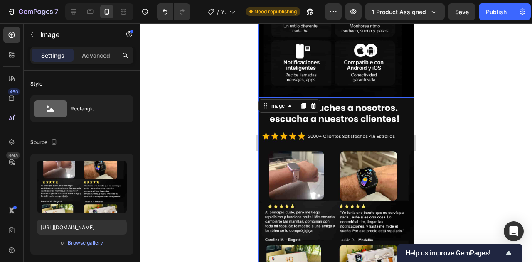
click at [339, 88] on img at bounding box center [336, 20] width 156 height 156
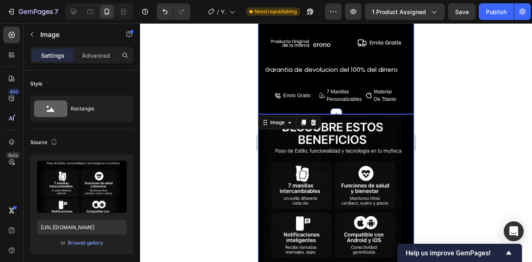
scroll to position [992, 0]
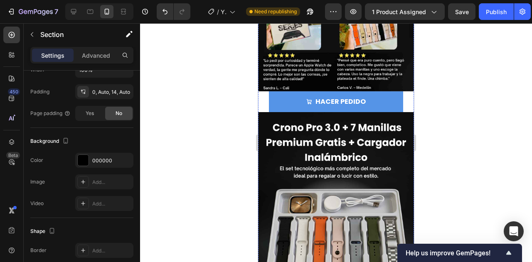
scroll to position [1417, 0]
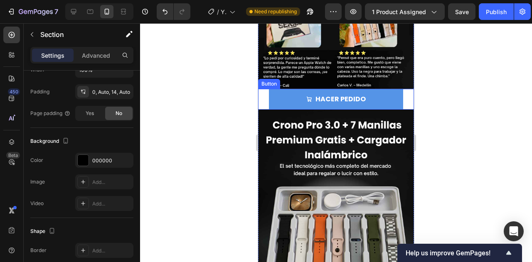
click at [264, 89] on div "HACER PEDIDO Button" at bounding box center [336, 99] width 156 height 21
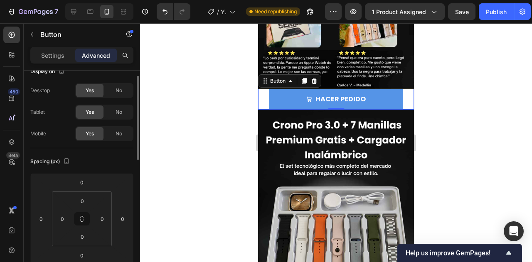
scroll to position [0, 0]
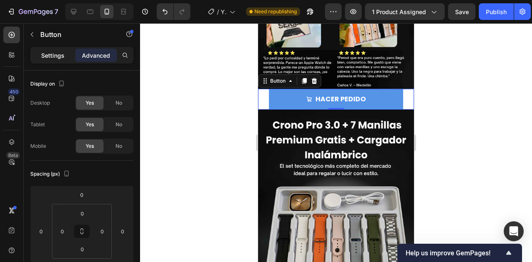
click at [62, 53] on p "Settings" at bounding box center [52, 55] width 23 height 9
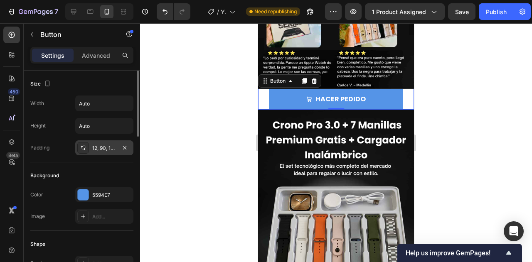
click at [99, 147] on div "12, 90, 12, 90" at bounding box center [104, 148] width 24 height 7
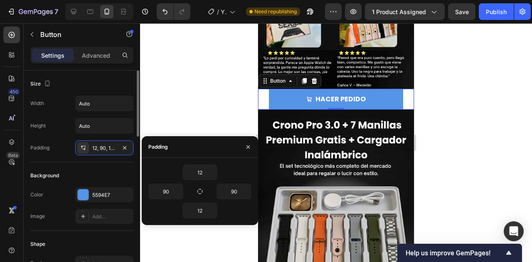
click at [67, 145] on div "Padding 12, 90, 12, 90" at bounding box center [81, 148] width 103 height 15
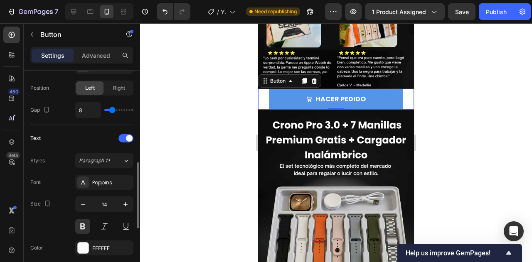
scroll to position [294, 0]
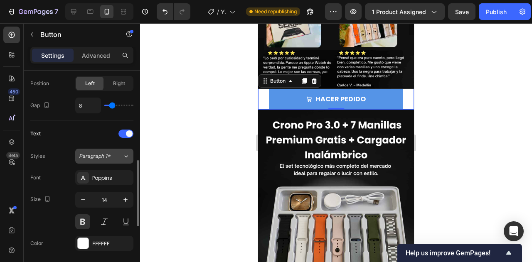
click at [113, 149] on button "Paragraph 1*" at bounding box center [104, 156] width 58 height 15
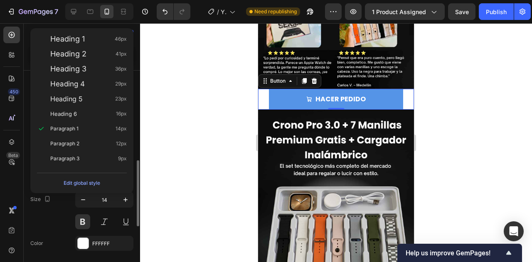
click at [27, 162] on div "Size Width Auto Height Auto Padding 12, 90, 12, 90 Background Color 5594E7 Imag…" at bounding box center [82, 129] width 116 height 705
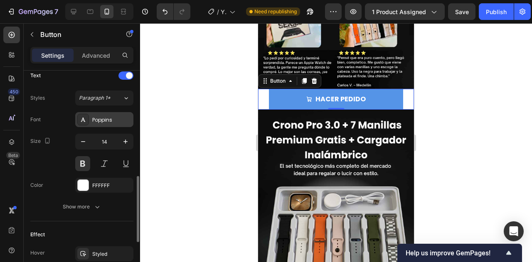
scroll to position [353, 0]
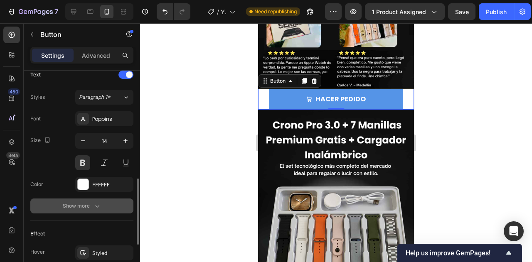
click at [85, 199] on button "Show more" at bounding box center [81, 206] width 103 height 15
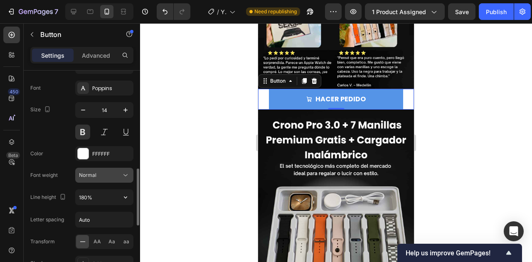
scroll to position [384, 0]
click at [109, 179] on button "Normal" at bounding box center [104, 174] width 58 height 15
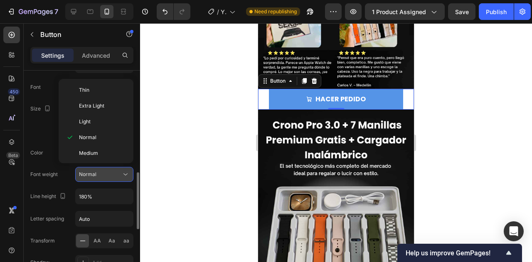
click at [115, 173] on div "Normal" at bounding box center [100, 174] width 42 height 7
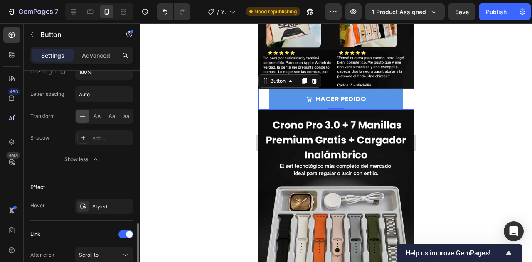
scroll to position [532, 0]
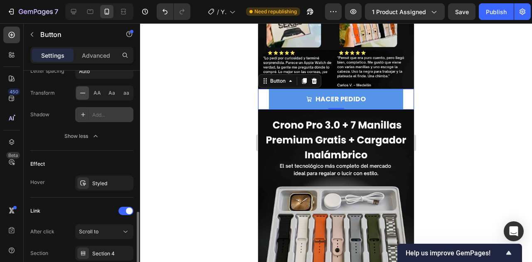
click at [101, 116] on div "Add..." at bounding box center [111, 114] width 39 height 7
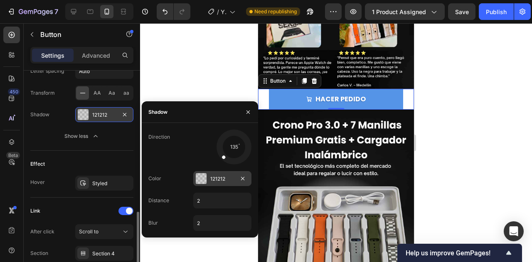
click at [220, 173] on div "121212" at bounding box center [222, 178] width 58 height 15
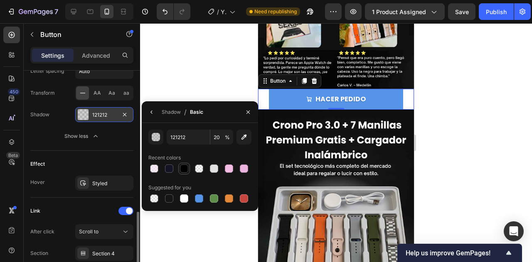
click at [184, 167] on div at bounding box center [184, 169] width 8 height 8
type input "000000"
type input "100"
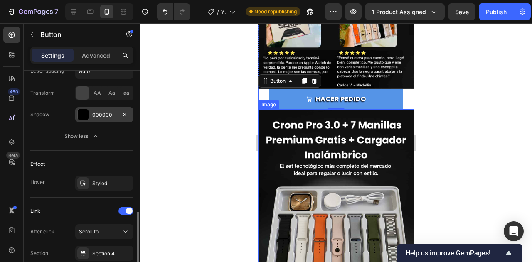
click at [461, 101] on div at bounding box center [336, 142] width 392 height 239
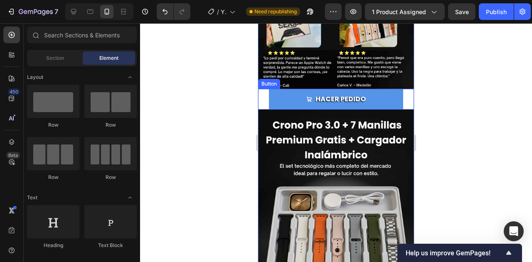
click at [406, 89] on div "HACER PEDIDO Button" at bounding box center [336, 99] width 156 height 21
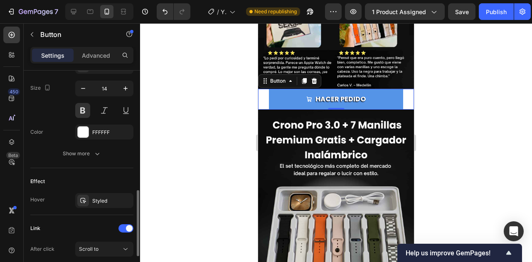
scroll to position [415, 0]
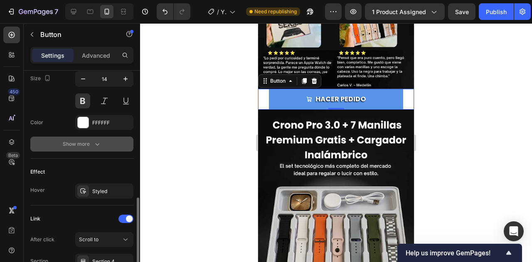
click at [87, 140] on div "Show more" at bounding box center [82, 144] width 39 height 8
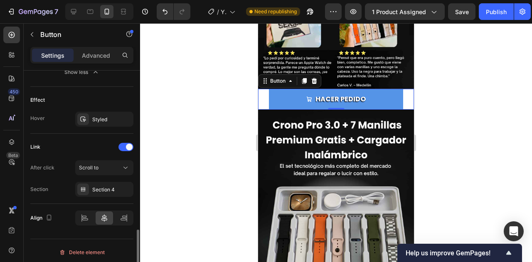
scroll to position [597, 0]
click at [104, 111] on div "Styled" at bounding box center [104, 118] width 58 height 15
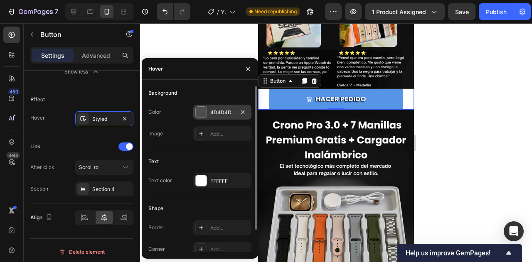
click at [205, 114] on div at bounding box center [201, 112] width 11 height 11
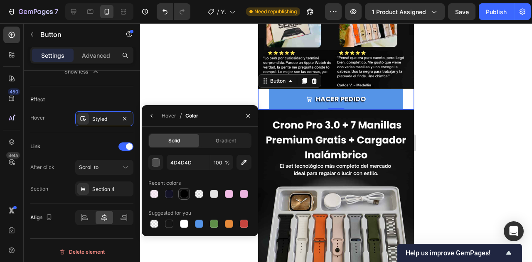
click at [185, 196] on div at bounding box center [184, 194] width 8 height 8
type input "000000"
click at [218, 143] on span "Gradient" at bounding box center [226, 140] width 20 height 7
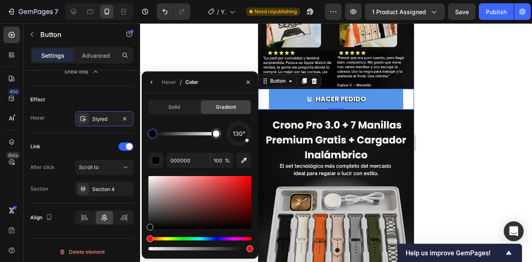
click at [186, 143] on div "130°" at bounding box center [199, 133] width 103 height 25
click at [175, 107] on span "Solid" at bounding box center [174, 107] width 12 height 7
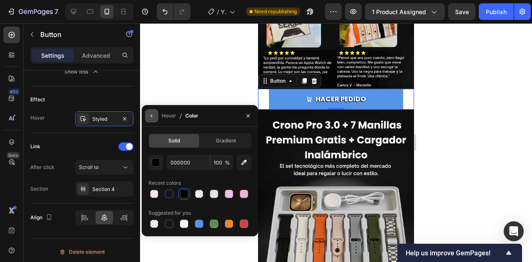
click at [158, 120] on button "button" at bounding box center [151, 115] width 13 height 13
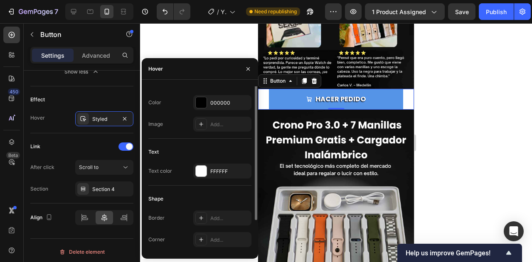
scroll to position [0, 0]
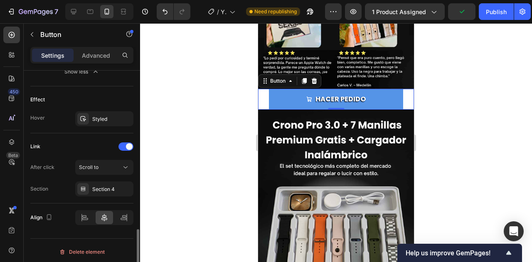
click at [72, 136] on div "Link After click Scroll to Section Section 4" at bounding box center [81, 169] width 103 height 70
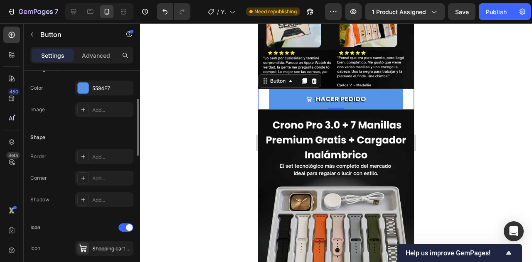
scroll to position [106, 0]
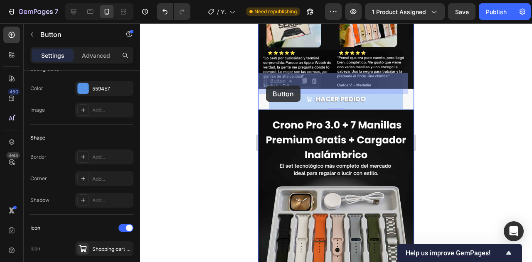
drag, startPoint x: 260, startPoint y: 79, endPoint x: 266, endPoint y: 84, distance: 7.7
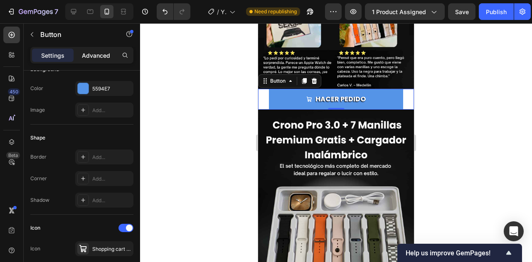
click at [111, 59] on div "Advanced" at bounding box center [96, 55] width 42 height 13
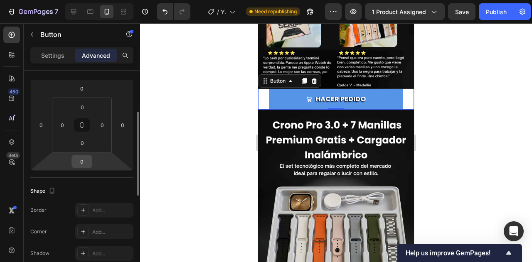
click at [87, 161] on input "0" at bounding box center [82, 162] width 17 height 12
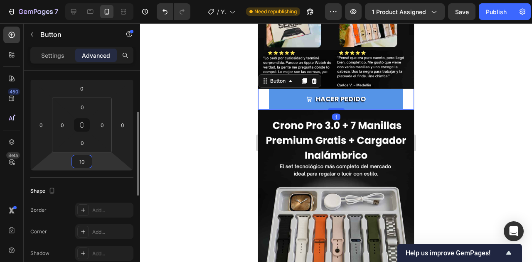
type input "100"
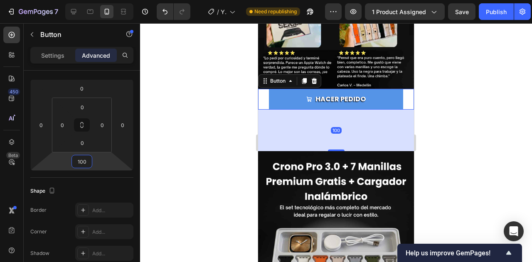
click at [527, 100] on div at bounding box center [336, 142] width 392 height 239
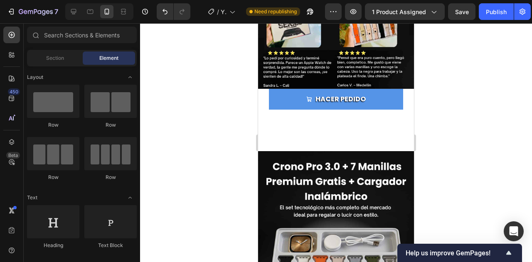
click at [371, 111] on div "HACER PEDIDO Button" at bounding box center [336, 120] width 156 height 62
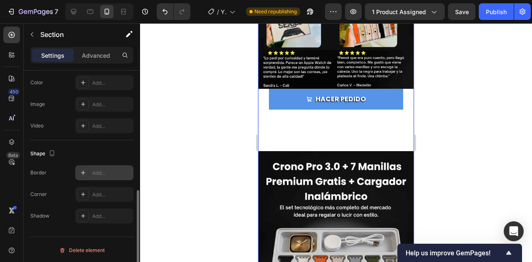
scroll to position [193, 0]
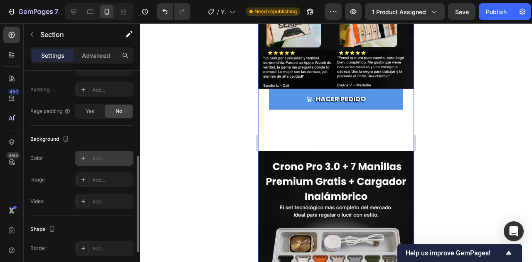
click at [99, 161] on div "Add..." at bounding box center [104, 158] width 58 height 15
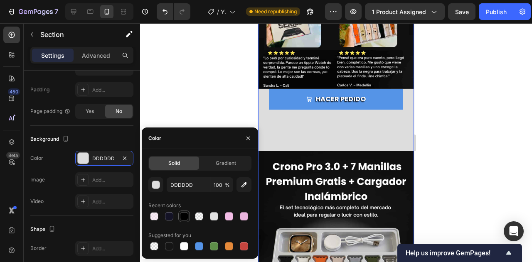
click at [186, 218] on div at bounding box center [184, 217] width 8 height 8
type input "000000"
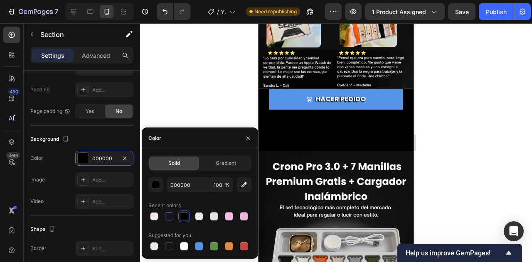
click at [332, 123] on div "HACER PEDIDO Button" at bounding box center [336, 120] width 156 height 62
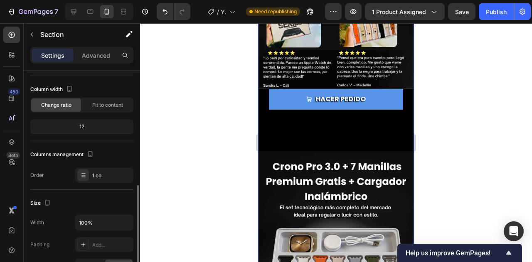
scroll to position [0, 0]
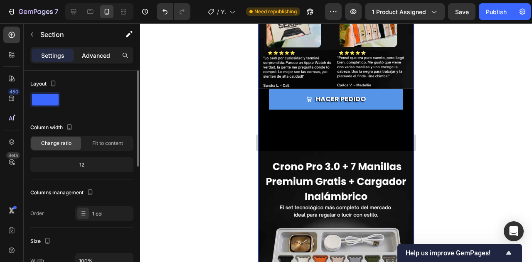
click at [102, 50] on div "Advanced" at bounding box center [96, 55] width 42 height 13
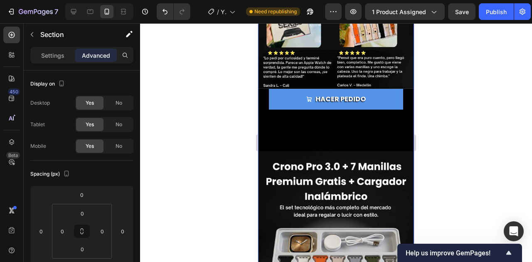
click at [315, 106] on div "HACER PEDIDO Button" at bounding box center [336, 120] width 156 height 62
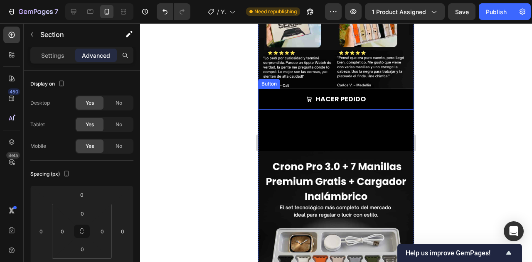
click at [396, 89] on link "HACER PEDIDO" at bounding box center [336, 99] width 134 height 21
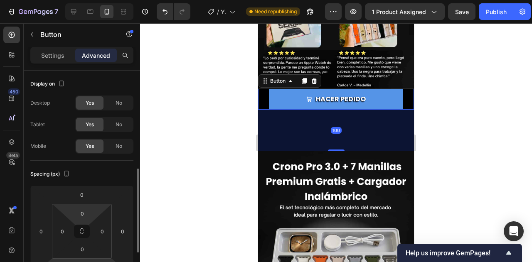
scroll to position [74, 0]
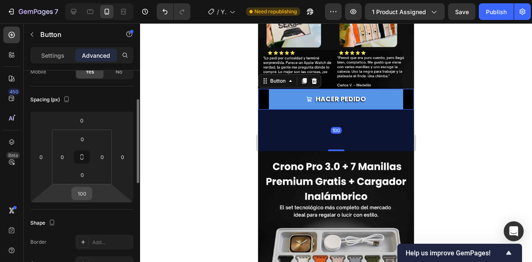
click at [85, 194] on input "100" at bounding box center [82, 194] width 17 height 12
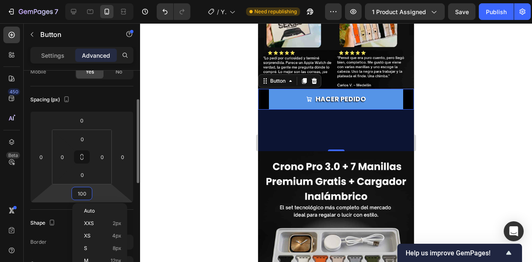
type input "0"
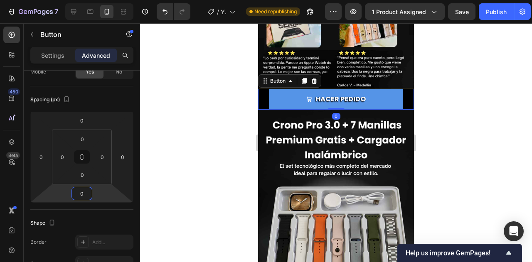
click at [450, 85] on div at bounding box center [336, 142] width 392 height 239
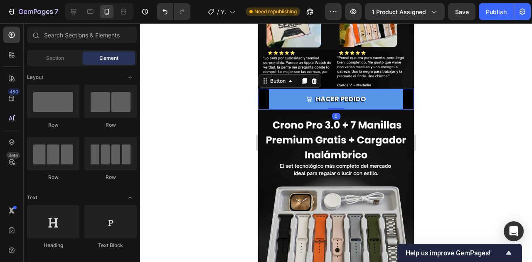
click at [450, 85] on div at bounding box center [336, 142] width 392 height 239
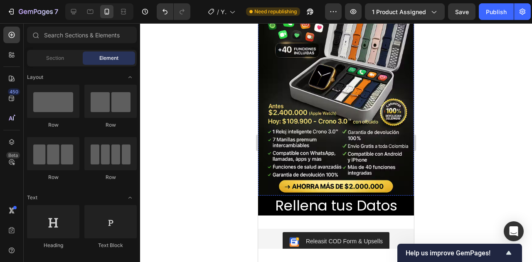
scroll to position [2749, 0]
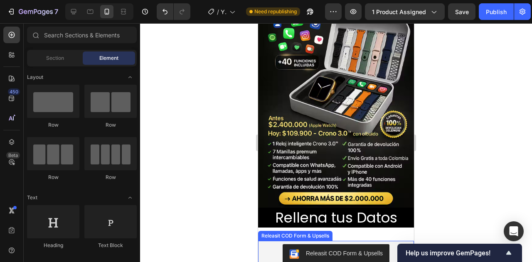
click at [385, 245] on button "Releasit COD Form & Upsells" at bounding box center [336, 255] width 107 height 20
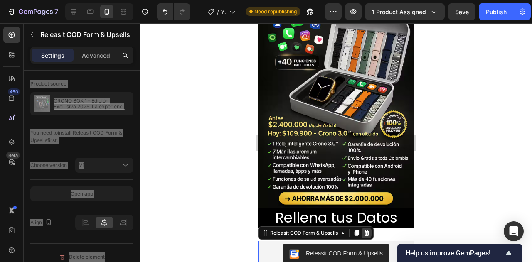
click at [366, 230] on icon at bounding box center [367, 233] width 7 height 7
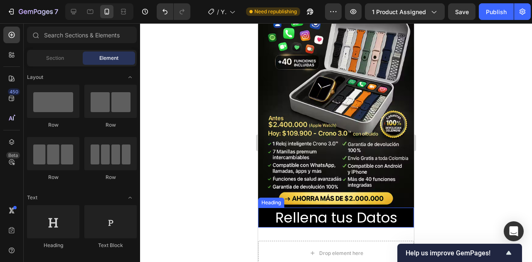
click at [335, 208] on h2 "Rellena tus Datos" at bounding box center [336, 218] width 156 height 20
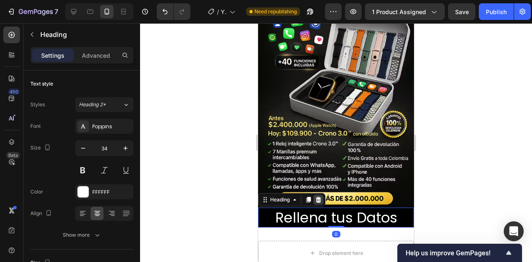
click at [318, 197] on icon at bounding box center [318, 200] width 7 height 7
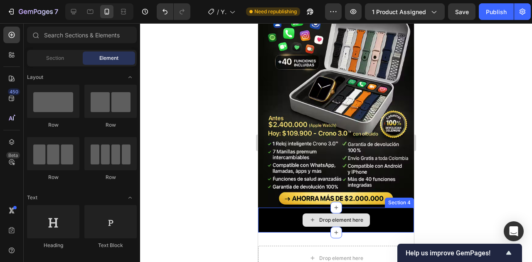
click at [396, 208] on div "Drop element here" at bounding box center [336, 220] width 156 height 25
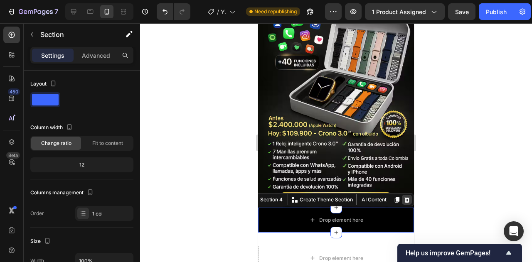
click at [404, 197] on icon at bounding box center [407, 200] width 7 height 7
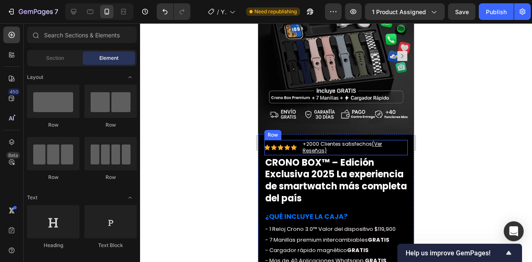
scroll to position [568, 0]
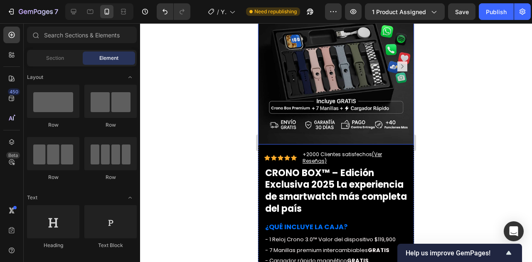
click at [289, 118] on img at bounding box center [336, 67] width 156 height 156
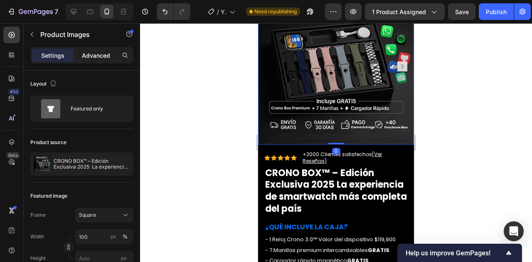
click at [101, 61] on div "Advanced" at bounding box center [96, 55] width 42 height 13
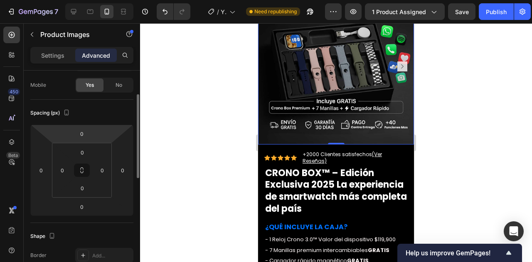
scroll to position [61, 0]
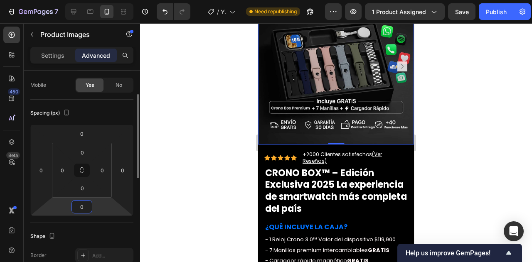
click at [80, 202] on input "0" at bounding box center [82, 207] width 17 height 12
type input "100"
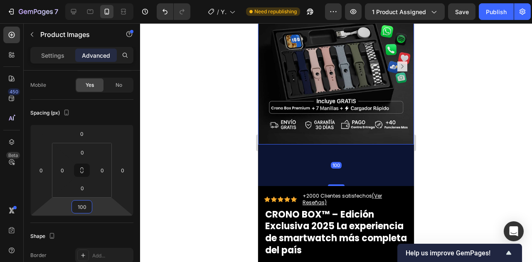
click at [459, 137] on div at bounding box center [336, 142] width 392 height 239
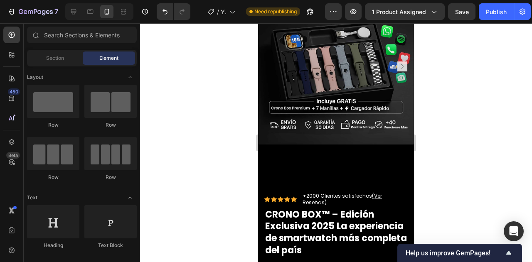
click at [364, 153] on div "Product Images" at bounding box center [336, 88] width 156 height 198
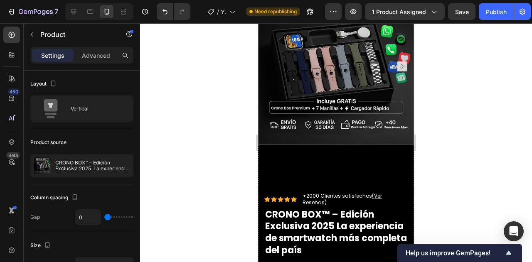
click at [347, 106] on img at bounding box center [336, 67] width 156 height 156
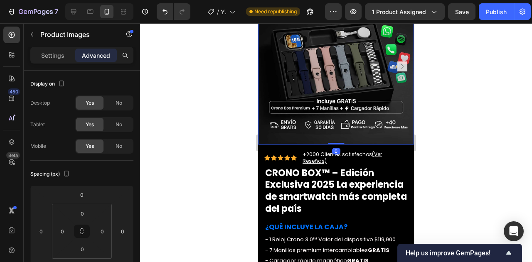
drag, startPoint x: 337, startPoint y: 177, endPoint x: 369, endPoint y: 112, distance: 72.0
click at [369, 112] on div "Product Images 0" at bounding box center [336, 67] width 156 height 156
type input "0"
click at [509, 124] on div at bounding box center [336, 142] width 392 height 239
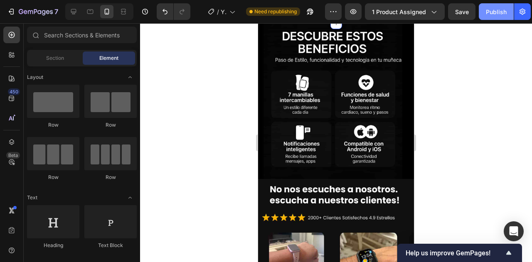
scroll to position [1101, 0]
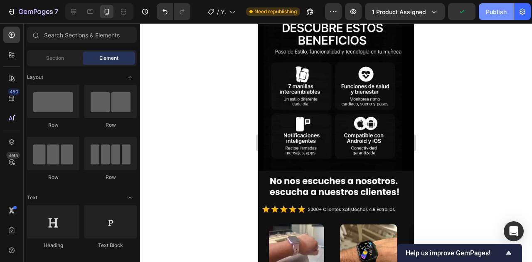
click at [498, 10] on div "Publish" at bounding box center [496, 11] width 21 height 9
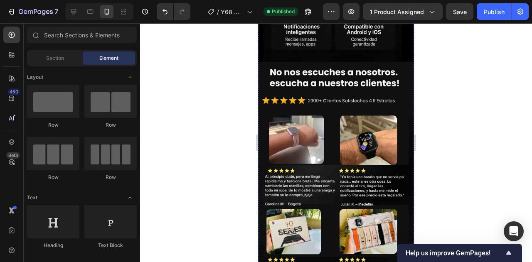
scroll to position [1208, 0]
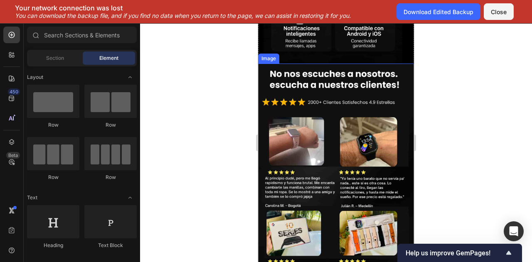
click at [446, 91] on div at bounding box center [336, 142] width 392 height 239
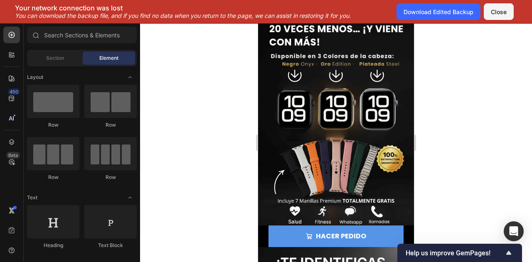
scroll to position [0, 0]
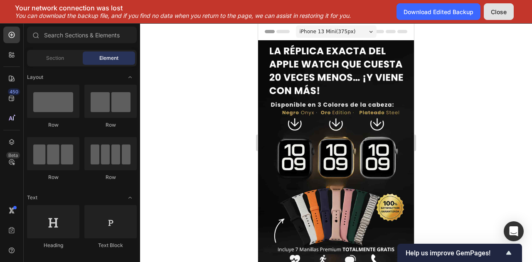
click at [488, 11] on button "Close" at bounding box center [499, 11] width 30 height 17
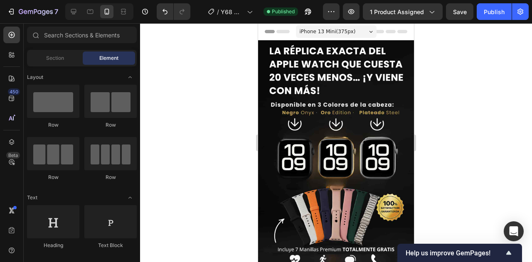
click at [480, 42] on div at bounding box center [336, 142] width 392 height 239
click at [441, 77] on div at bounding box center [336, 142] width 392 height 239
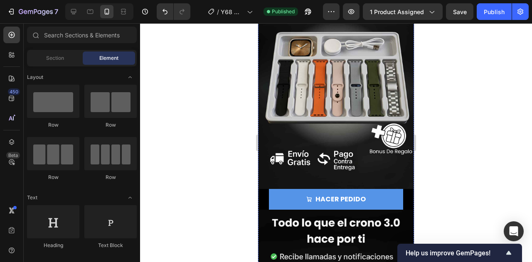
scroll to position [1603, 0]
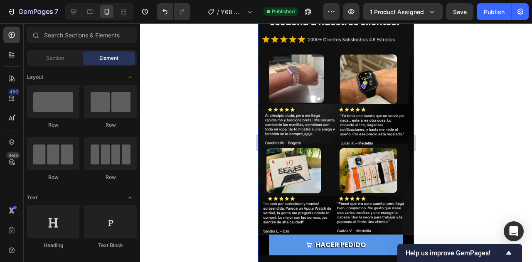
radio input "true"
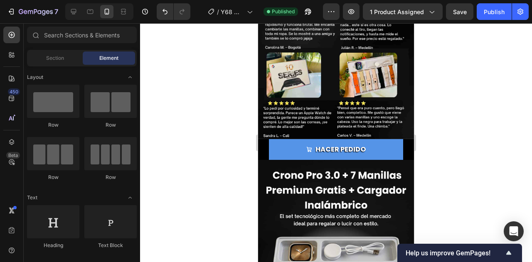
scroll to position [1361, 0]
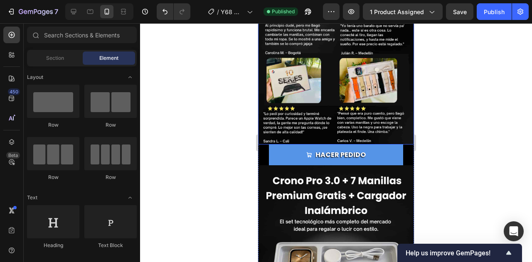
click at [358, 120] on img at bounding box center [336, 28] width 156 height 234
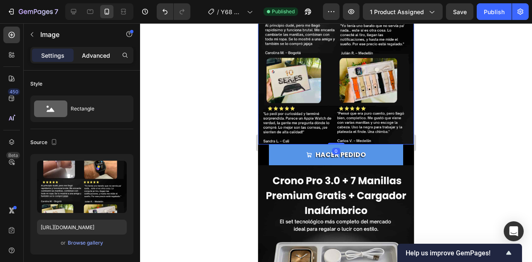
click at [99, 55] on p "Advanced" at bounding box center [96, 55] width 28 height 9
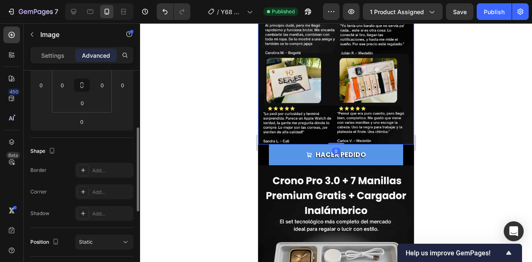
scroll to position [147, 0]
click at [82, 118] on input "0" at bounding box center [82, 121] width 17 height 12
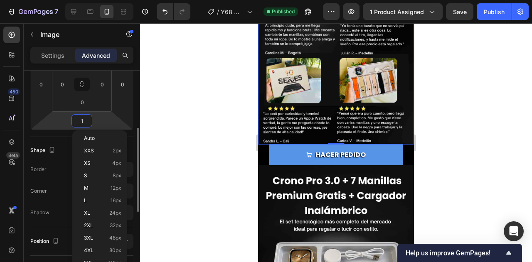
type input "10"
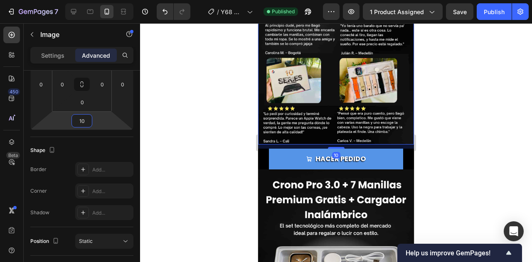
click at [465, 86] on div at bounding box center [336, 142] width 392 height 239
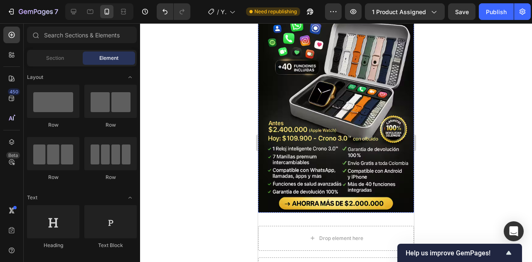
scroll to position [2748, 0]
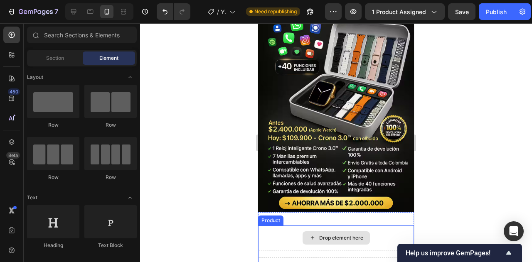
click at [372, 226] on div "Drop element here" at bounding box center [336, 238] width 156 height 25
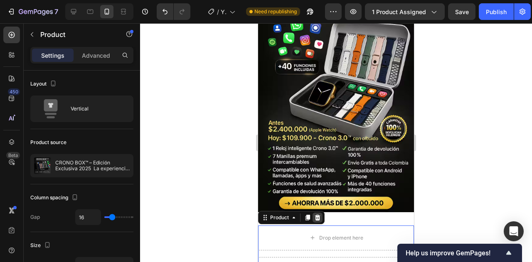
click at [319, 215] on icon at bounding box center [317, 218] width 5 height 6
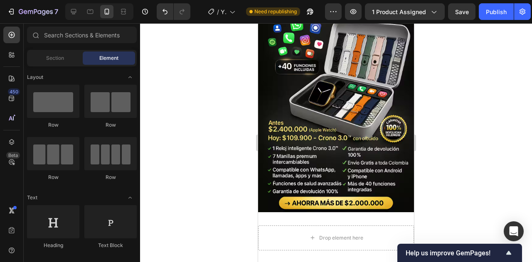
click at [431, 125] on div at bounding box center [336, 142] width 392 height 239
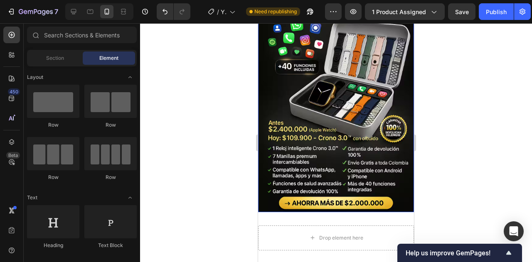
click at [352, 111] on img at bounding box center [336, 95] width 156 height 234
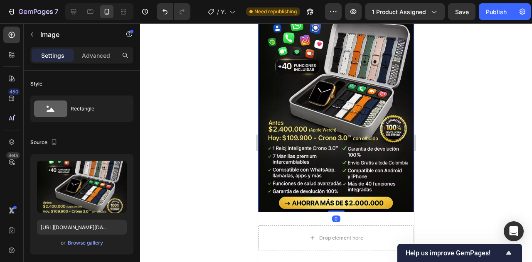
click at [514, 88] on div at bounding box center [336, 142] width 392 height 239
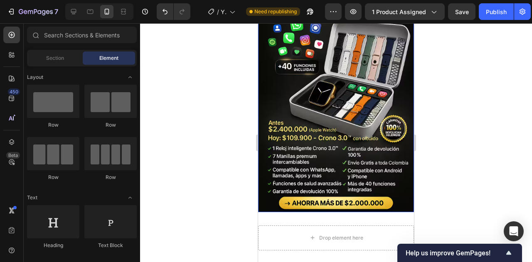
click at [332, 90] on img at bounding box center [336, 95] width 156 height 234
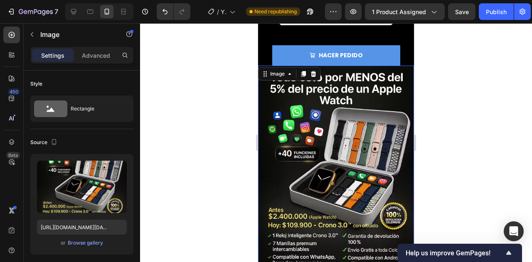
scroll to position [2633, 0]
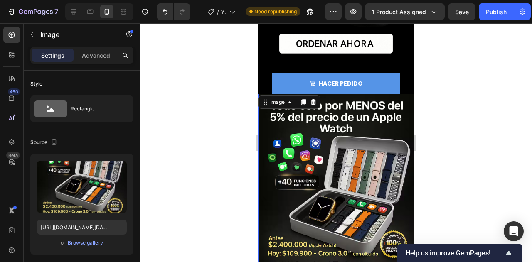
click at [317, 119] on img at bounding box center [336, 211] width 156 height 234
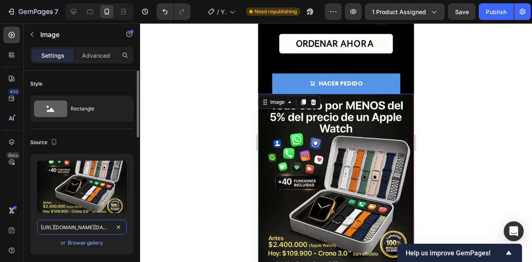
click at [77, 232] on input "[URL][DOMAIN_NAME][DATE]" at bounding box center [82, 227] width 90 height 15
paste input "nq13yd8y/[DATE]-119-900-Crono-3-0"
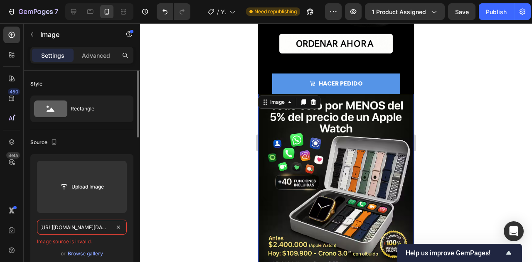
click at [98, 225] on input "[URL][DOMAIN_NAME][DATE]" at bounding box center [82, 227] width 90 height 15
click at [96, 225] on input "[URL][DOMAIN_NAME][DATE]" at bounding box center [82, 227] width 90 height 15
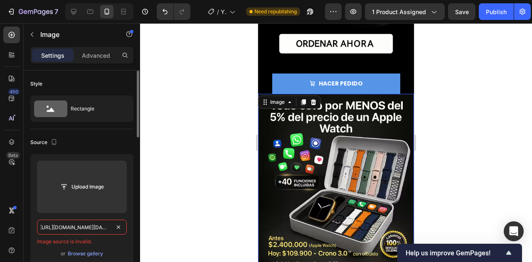
click at [101, 225] on input "[URL][DOMAIN_NAME][DATE]" at bounding box center [82, 227] width 90 height 15
click at [102, 228] on input "[URL][DOMAIN_NAME][DATE]" at bounding box center [82, 227] width 90 height 15
click at [90, 232] on input "[URL][DOMAIN_NAME][DATE]" at bounding box center [82, 227] width 90 height 15
type input "[URL][DOMAIN_NAME][DATE]"
click at [182, 203] on div at bounding box center [336, 142] width 392 height 239
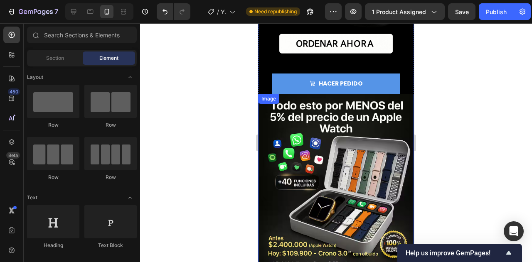
click at [311, 169] on img at bounding box center [336, 211] width 156 height 234
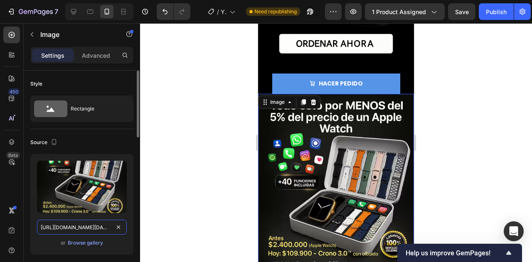
click at [97, 228] on input "[URL][DOMAIN_NAME][DATE]" at bounding box center [82, 227] width 90 height 15
drag, startPoint x: 97, startPoint y: 228, endPoint x: 71, endPoint y: 230, distance: 25.9
click at [71, 230] on input "[URL][DOMAIN_NAME][DATE]" at bounding box center [82, 227] width 90 height 15
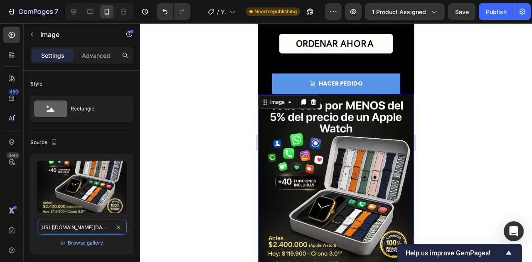
type input "[URL][DOMAIN_NAME][DATE]"
click at [196, 208] on div at bounding box center [336, 142] width 392 height 239
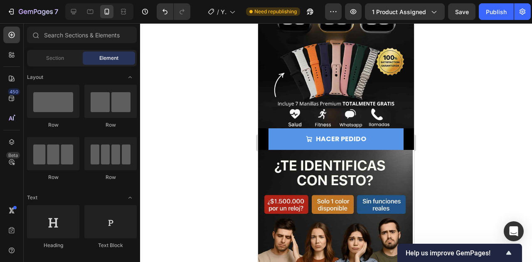
scroll to position [0, 0]
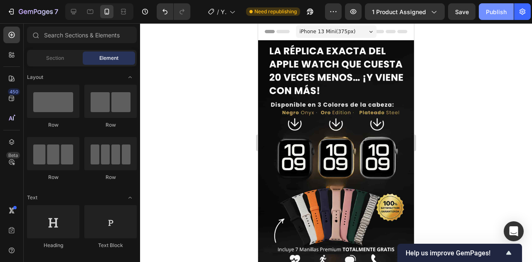
click at [495, 7] on button "Publish" at bounding box center [496, 11] width 35 height 17
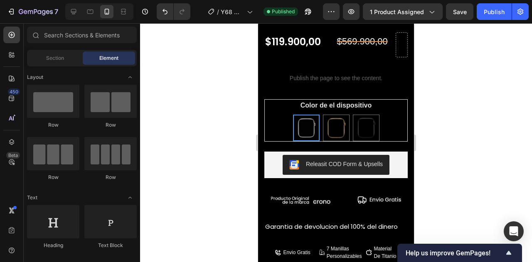
scroll to position [820, 0]
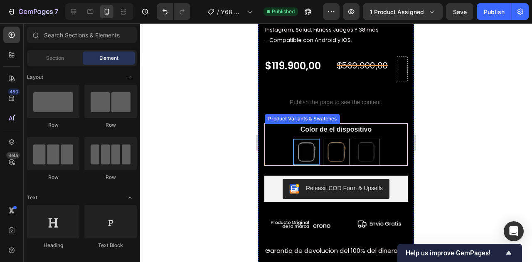
click at [391, 140] on div "PLATEADO PLATEADO DORADO DORADO NEGRO NEGRO" at bounding box center [336, 152] width 143 height 27
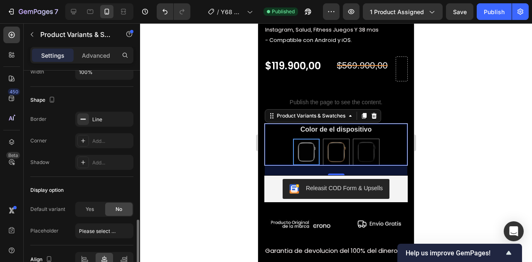
scroll to position [584, 0]
click at [100, 116] on div "Line" at bounding box center [104, 119] width 24 height 7
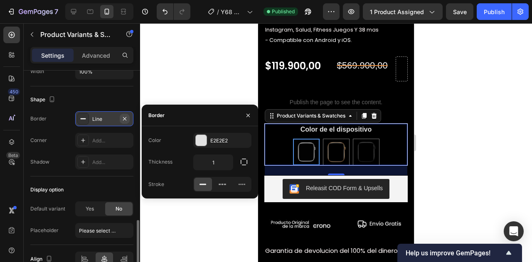
click at [125, 116] on icon "button" at bounding box center [124, 119] width 7 height 7
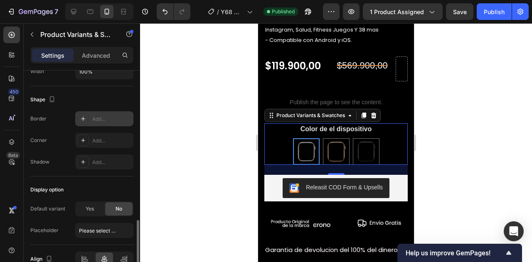
click at [271, 165] on div "24" at bounding box center [337, 170] width 144 height 10
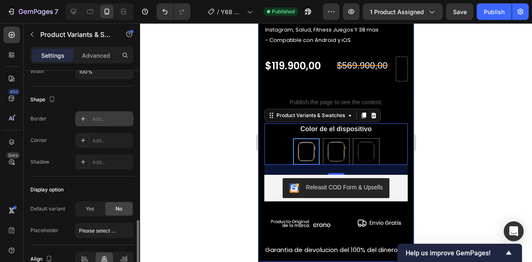
click at [245, 167] on div at bounding box center [336, 142] width 392 height 239
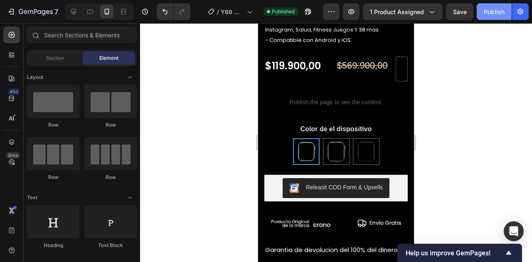
click at [487, 13] on div "Publish" at bounding box center [494, 11] width 21 height 9
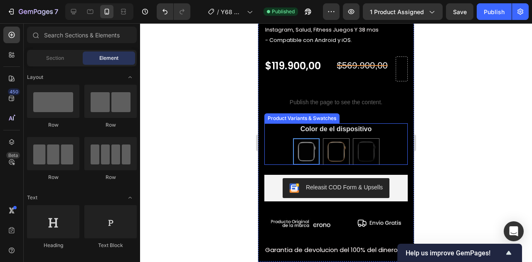
click at [403, 144] on div "Icon Icon Icon Icon Icon Icon List +2000 Clientes satisfechos (Ver Reseñas) Tex…" at bounding box center [336, 77] width 156 height 369
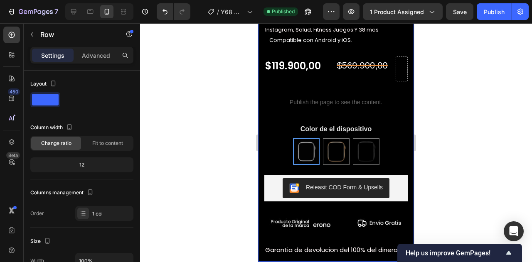
click at [481, 119] on div at bounding box center [336, 142] width 392 height 239
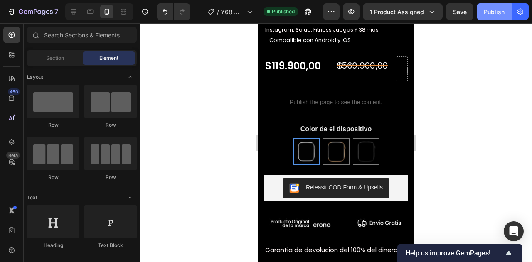
click at [488, 15] on div "Publish" at bounding box center [494, 11] width 21 height 9
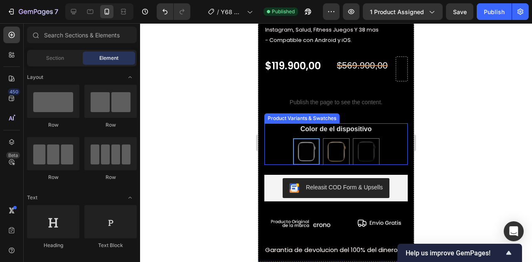
click at [382, 139] on div "PLATEADO PLATEADO DORADO DORADO NEGRO NEGRO" at bounding box center [337, 152] width 144 height 27
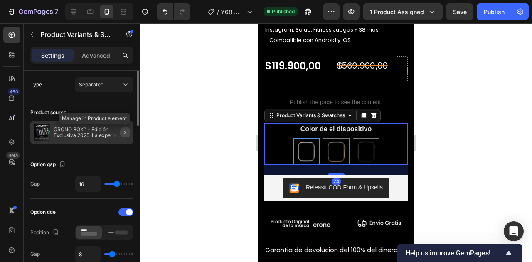
click at [127, 133] on icon "button" at bounding box center [125, 132] width 7 height 7
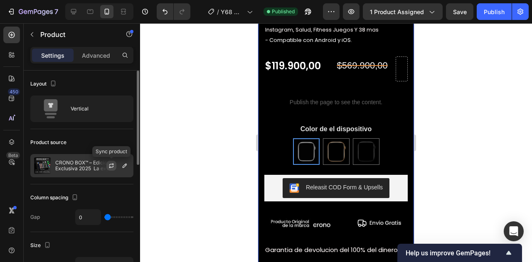
click at [111, 163] on icon "button" at bounding box center [111, 166] width 7 height 7
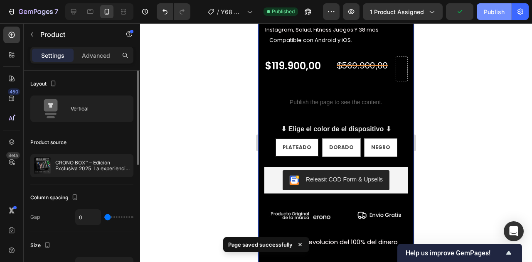
click at [491, 10] on div "Publish" at bounding box center [494, 11] width 21 height 9
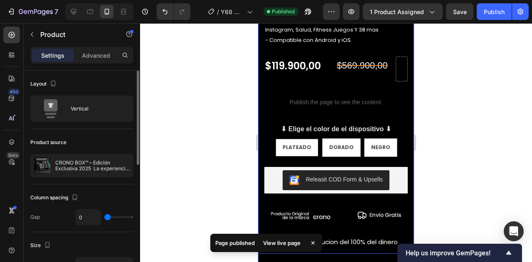
click at [334, 124] on legend "⬇ Elige el color de el dispositivo ⬇" at bounding box center [335, 130] width 111 height 12
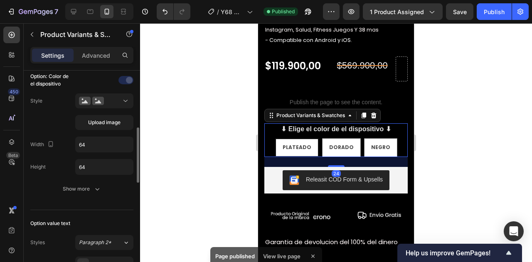
scroll to position [233, 0]
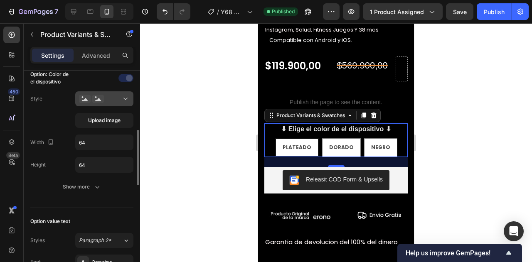
click at [106, 95] on div at bounding box center [104, 99] width 51 height 8
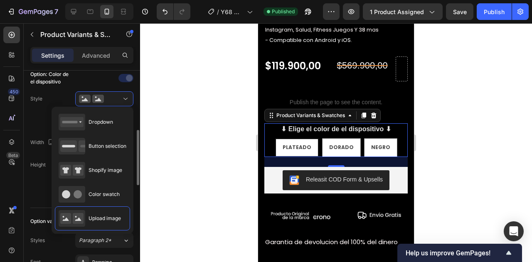
click at [62, 99] on div "Style Upload image" at bounding box center [81, 110] width 103 height 37
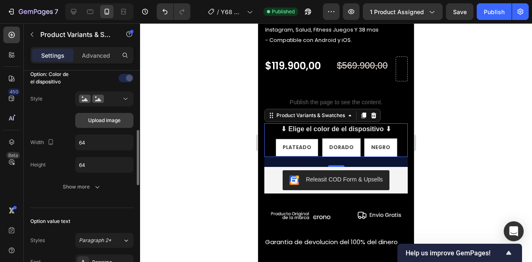
click at [105, 121] on span "Upload image" at bounding box center [104, 120] width 32 height 7
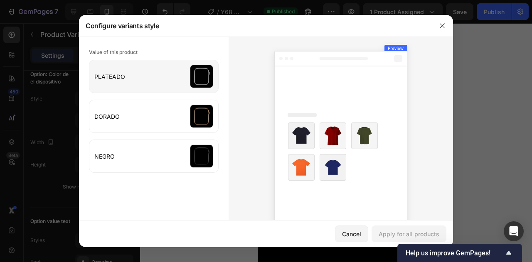
click at [148, 75] on input "file" at bounding box center [153, 76] width 129 height 32
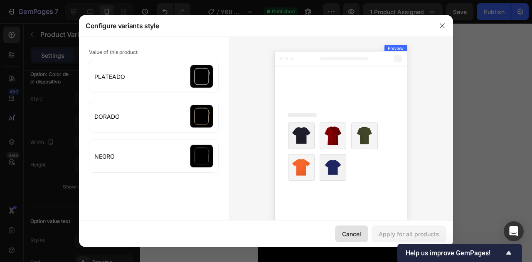
click at [360, 231] on div "Cancel" at bounding box center [351, 234] width 19 height 9
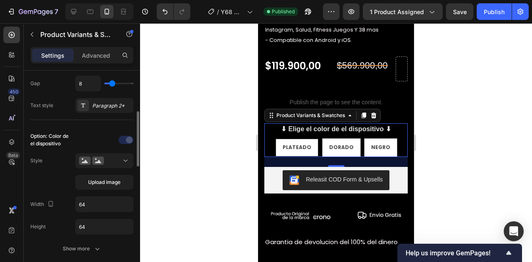
scroll to position [168, 0]
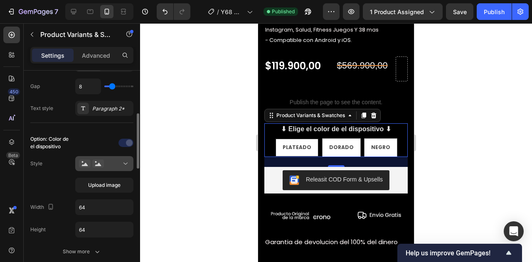
click at [110, 161] on div at bounding box center [104, 164] width 51 height 8
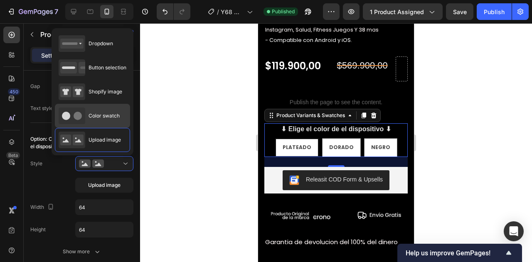
click at [107, 110] on div "Color swatch" at bounding box center [89, 116] width 61 height 17
type input "45"
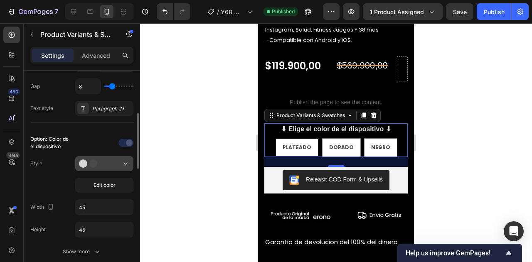
click at [114, 162] on div at bounding box center [104, 164] width 51 height 8
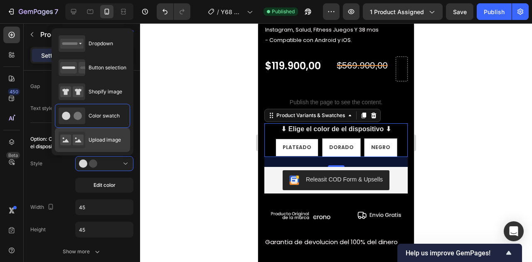
click at [107, 139] on span "Upload image" at bounding box center [105, 139] width 32 height 7
type input "64"
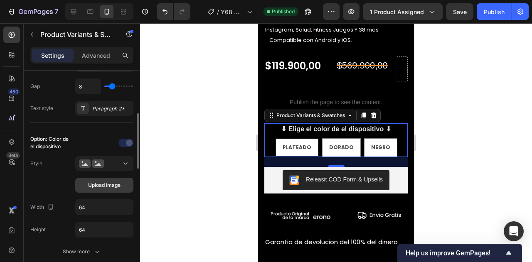
click at [106, 178] on button "Upload image" at bounding box center [104, 185] width 58 height 15
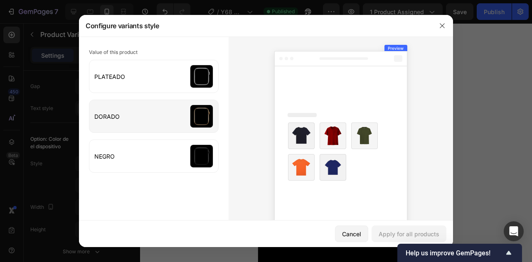
click at [193, 119] on input "file" at bounding box center [153, 116] width 129 height 32
click at [419, 225] on div "Cancel Apply for all products" at bounding box center [266, 234] width 374 height 27
click at [445, 22] on button "button" at bounding box center [442, 25] width 13 height 13
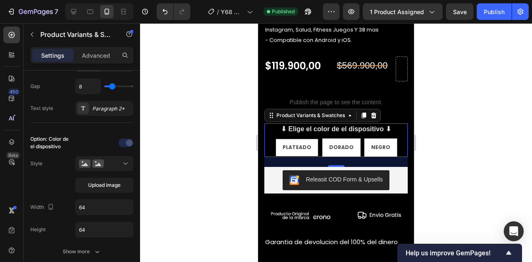
click at [434, 137] on div at bounding box center [336, 142] width 392 height 239
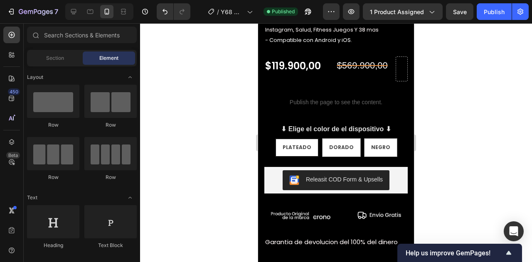
click at [381, 133] on div "NEGRO" at bounding box center [380, 129] width 25 height 11
click at [381, 138] on input "NEGRO NEGRO NEGRO" at bounding box center [381, 138] width 0 height 0
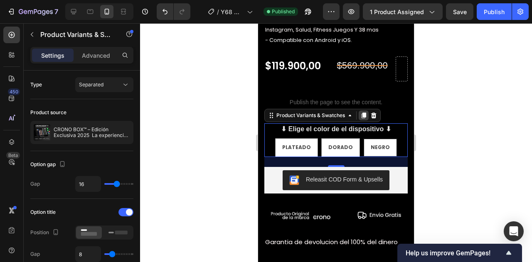
click at [361, 112] on icon at bounding box center [364, 115] width 7 height 7
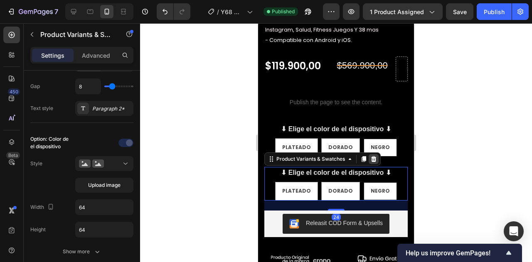
click at [373, 156] on icon at bounding box center [373, 159] width 5 height 6
radio input "true"
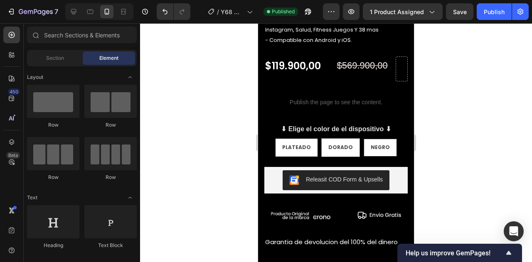
click at [309, 140] on div "PLATEADO" at bounding box center [297, 148] width 42 height 16
click at [297, 138] on input "PLATEADO PLATEADO PLATEADO" at bounding box center [296, 138] width 0 height 0
radio input "true"
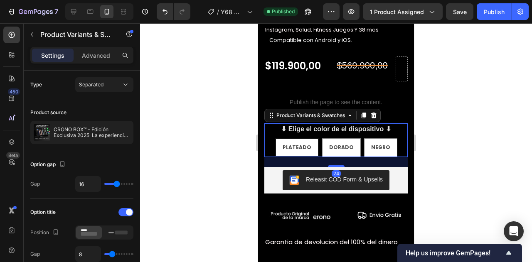
click at [305, 144] on span "PLATEADO" at bounding box center [297, 147] width 29 height 7
click at [297, 139] on input "PLATEADO PLATEADO PLATEADO" at bounding box center [297, 138] width 0 height 0
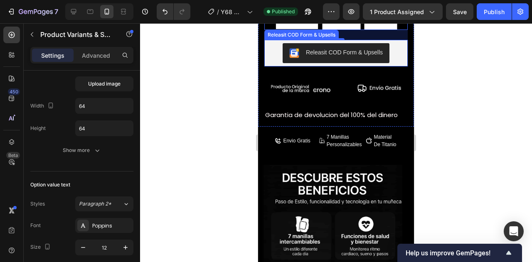
scroll to position [857, 0]
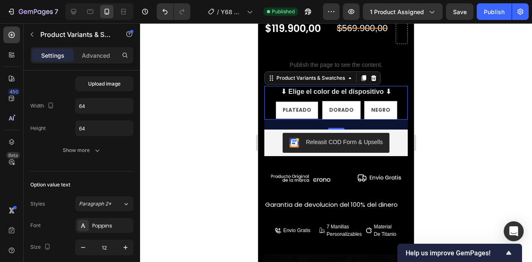
click at [389, 92] on div "⬇ Elige el color de el dispositivo ⬇ PLATEADO PLATEADO PLATEADO DORADO DORADO D…" at bounding box center [337, 103] width 144 height 34
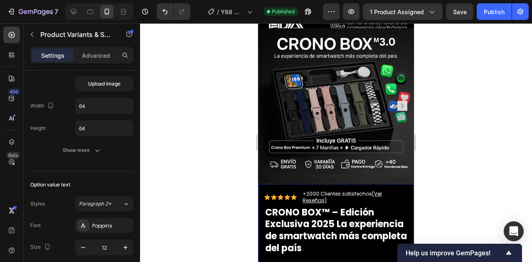
scroll to position [528, 0]
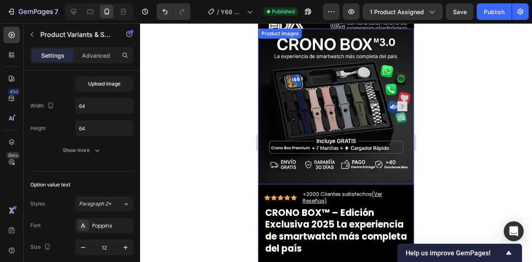
click at [345, 87] on img at bounding box center [336, 107] width 156 height 156
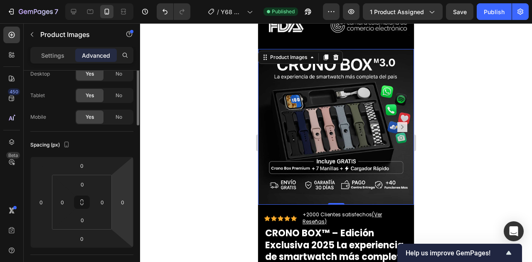
scroll to position [0, 0]
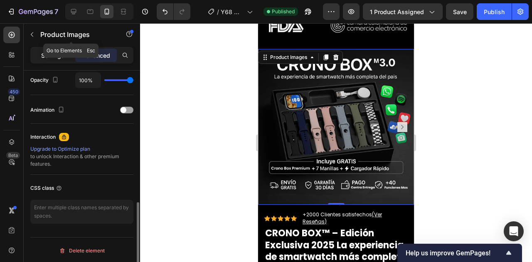
click at [46, 51] on p "Settings" at bounding box center [52, 55] width 23 height 9
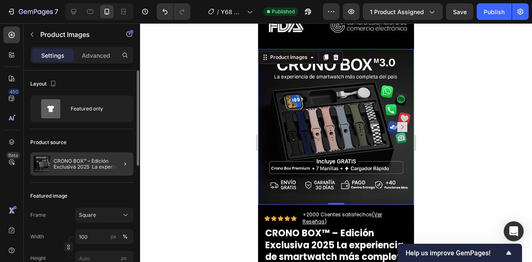
scroll to position [7, 0]
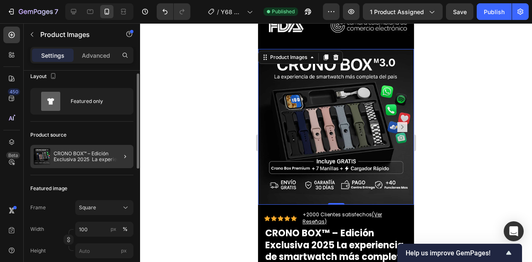
click at [119, 154] on div at bounding box center [121, 156] width 23 height 23
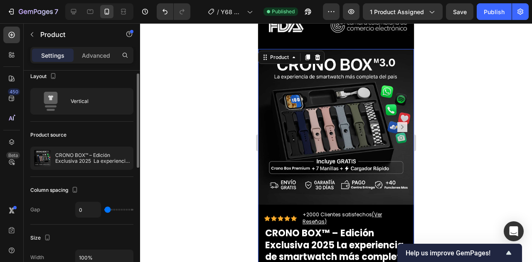
scroll to position [0, 0]
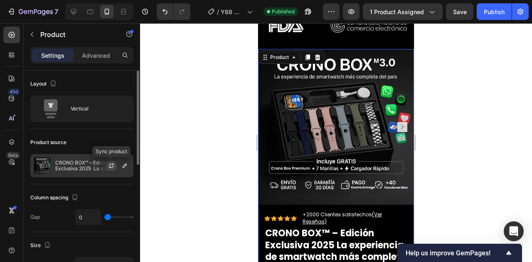
click at [111, 167] on icon "button" at bounding box center [111, 167] width 5 height 2
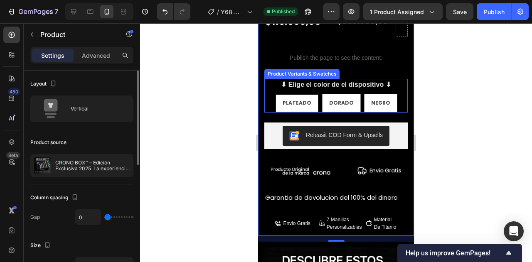
scroll to position [864, 0]
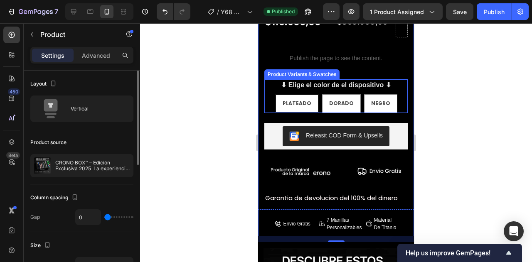
click at [396, 89] on div "⬇ Elige el color de el dispositivo ⬇ PLATEADO PLATEADO PLATEADO DORADO DORADO D…" at bounding box center [337, 96] width 144 height 34
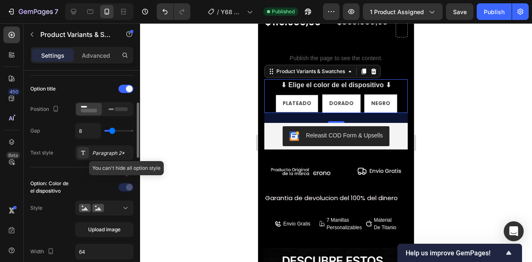
scroll to position [124, 0]
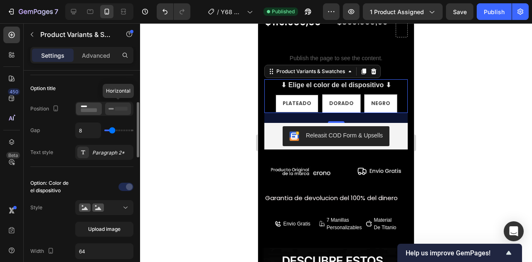
click at [116, 109] on rect at bounding box center [121, 109] width 12 height 4
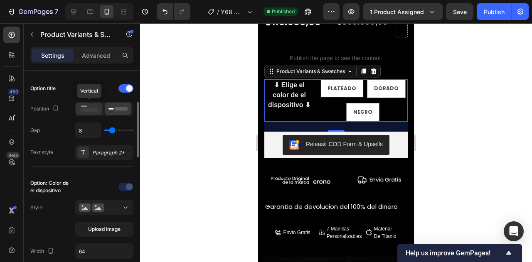
click at [93, 109] on rect at bounding box center [89, 111] width 16 height 4
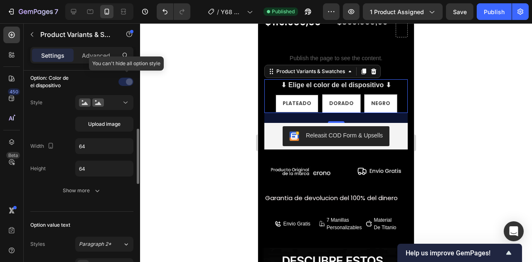
scroll to position [229, 0]
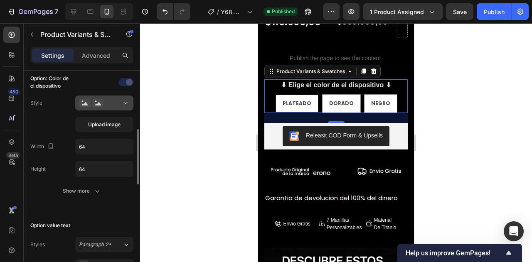
click at [118, 99] on div at bounding box center [104, 103] width 51 height 8
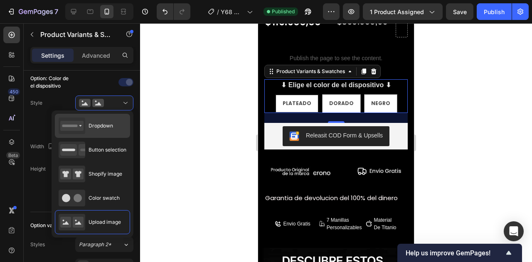
click at [107, 122] on div "Dropdown" at bounding box center [86, 126] width 54 height 17
type input "100%"
type input "45"
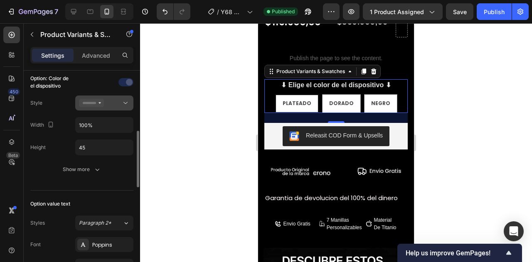
click at [120, 106] on button at bounding box center [104, 103] width 58 height 15
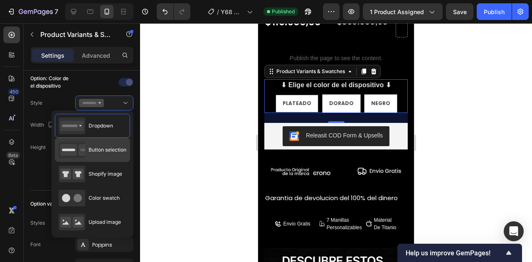
click at [112, 147] on span "Button selection" at bounding box center [108, 149] width 38 height 7
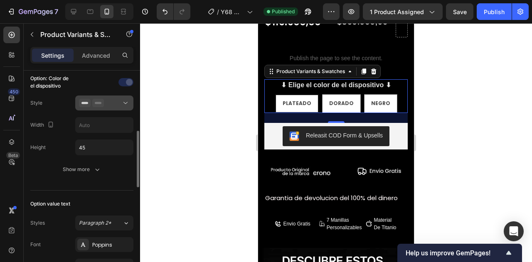
click at [119, 107] on button at bounding box center [104, 103] width 58 height 15
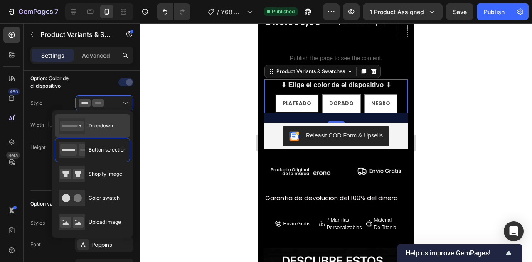
click at [116, 118] on div "Dropdown" at bounding box center [92, 126] width 75 height 24
type input "100%"
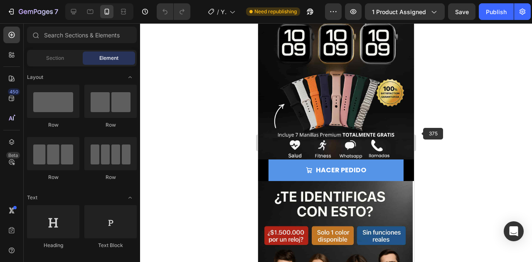
click at [434, 140] on div at bounding box center [336, 142] width 392 height 239
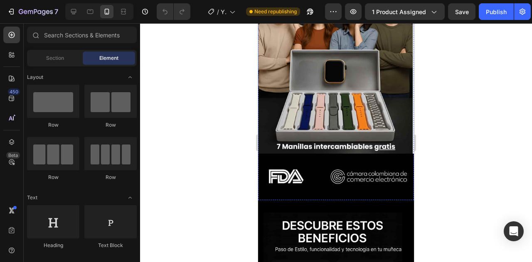
scroll to position [377, 0]
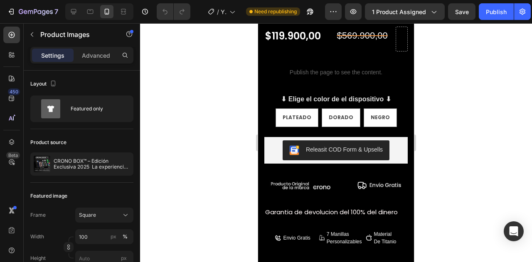
scroll to position [869, 0]
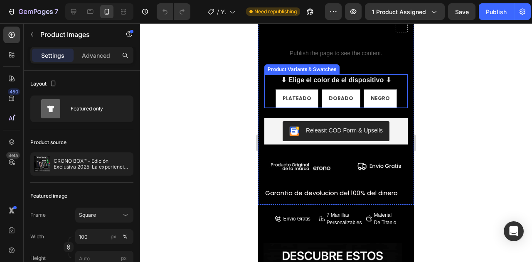
click at [393, 79] on div "⬇ Elige el color de el dispositivo ⬇ PLATEADO PLATEADO PLATEADO DORADO DORADO D…" at bounding box center [337, 91] width 144 height 34
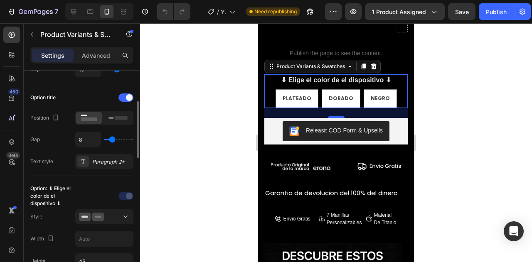
scroll to position [165, 0]
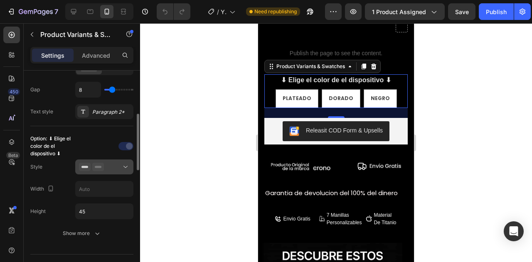
click at [116, 168] on div at bounding box center [104, 167] width 51 height 8
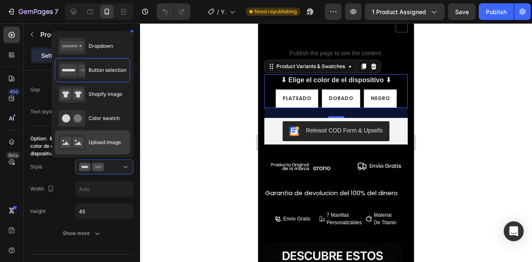
click at [101, 139] on span "Upload image" at bounding box center [105, 142] width 32 height 7
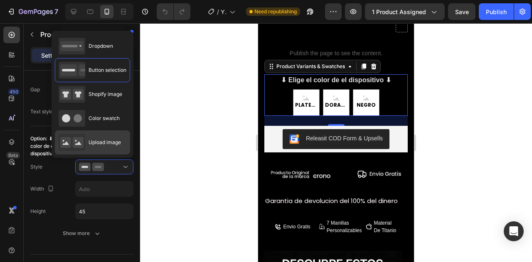
type input "64"
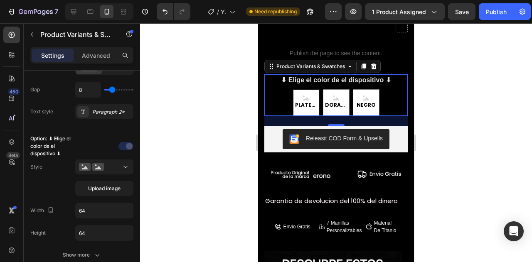
click at [303, 96] on icon at bounding box center [306, 98] width 6 height 5
click at [306, 89] on input "PLATEADO PLATEADO PLATEADO" at bounding box center [306, 89] width 0 height 0
radio input "true"
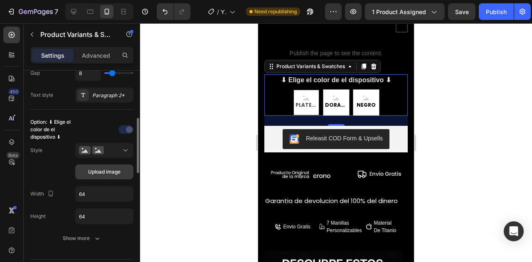
scroll to position [182, 0]
click at [109, 171] on span "Upload image" at bounding box center [104, 171] width 32 height 7
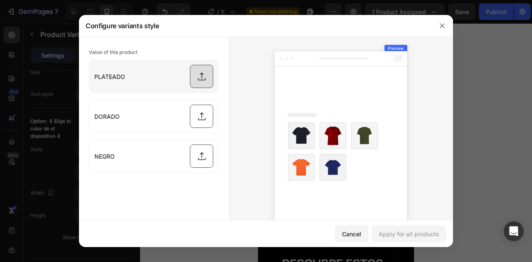
click at [200, 74] on input "file" at bounding box center [153, 76] width 129 height 32
type input "C:\fakepath\ChatGPT Image Sep 25, 2025, 07_37_35 PM.png"
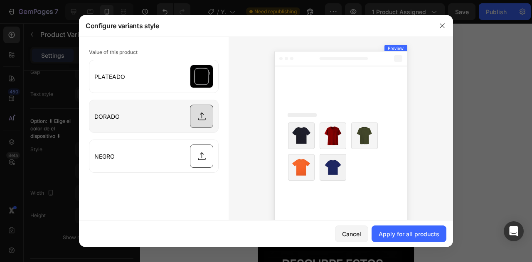
click at [203, 111] on input "file" at bounding box center [153, 116] width 129 height 32
click at [197, 107] on input "file" at bounding box center [153, 116] width 129 height 32
type input "C:\fakepath\ChatGPT Image [DATE], 07_36_17 PM.jpg"
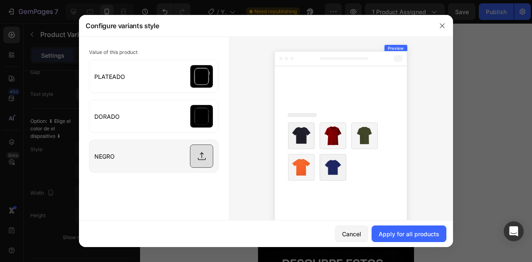
drag, startPoint x: 195, startPoint y: 112, endPoint x: 193, endPoint y: 151, distance: 38.7
click at [193, 151] on div "PLATEADO DORADO NEGRO" at bounding box center [154, 116] width 130 height 113
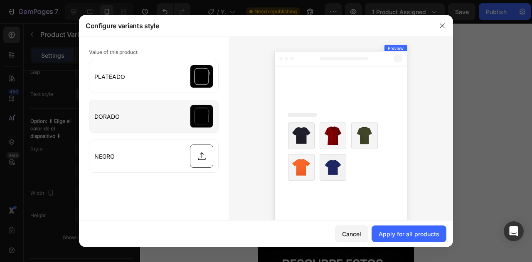
click at [195, 120] on input "file" at bounding box center [153, 116] width 129 height 32
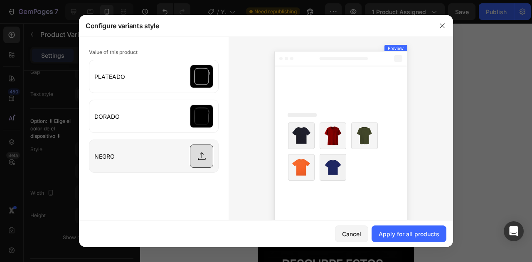
click at [186, 163] on input "file" at bounding box center [153, 156] width 129 height 32
type input "C:\fakepath\ChatGPT Image [DATE], 07_36_17 PM.jpg"
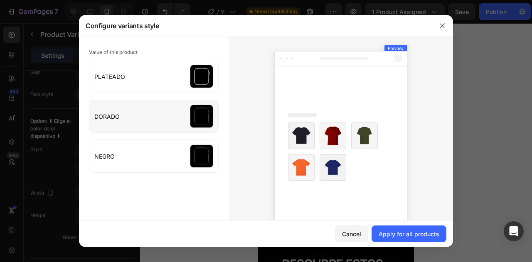
click at [192, 111] on input "file" at bounding box center [153, 116] width 129 height 32
click at [192, 106] on input "file" at bounding box center [153, 116] width 129 height 32
click at [195, 116] on input "file" at bounding box center [153, 116] width 129 height 32
click at [195, 114] on input "file" at bounding box center [153, 116] width 129 height 32
click at [198, 109] on input "file" at bounding box center [153, 116] width 129 height 32
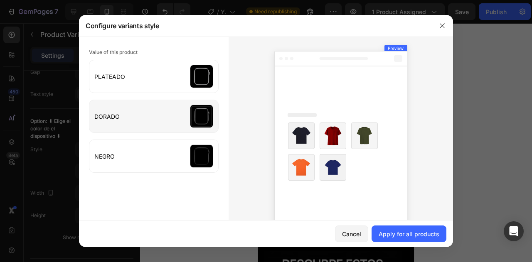
click at [191, 119] on input "file" at bounding box center [153, 116] width 129 height 32
type input "C:\fakepath\ChatGPT Image [DATE], 07_30_59 PM.jpg"
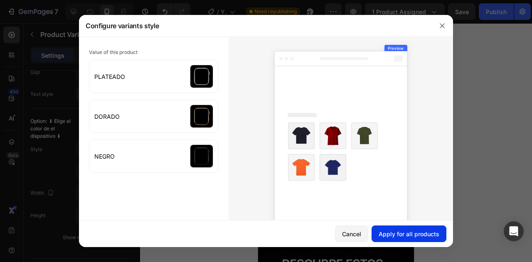
click at [403, 234] on div "Apply for all products" at bounding box center [409, 234] width 61 height 9
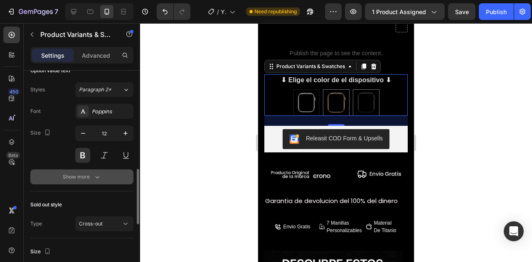
click at [87, 170] on button "Show more" at bounding box center [81, 177] width 103 height 15
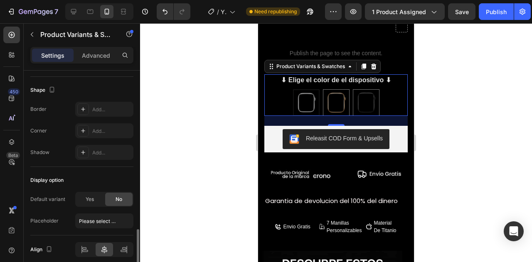
scroll to position [681, 0]
click at [93, 107] on div "Add..." at bounding box center [111, 109] width 39 height 7
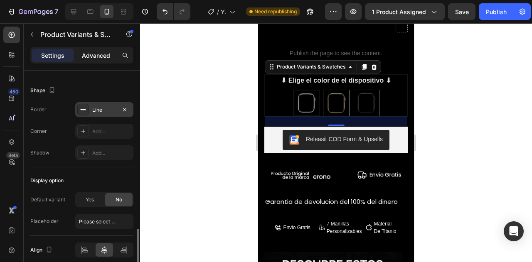
click at [93, 52] on p "Advanced" at bounding box center [96, 55] width 28 height 9
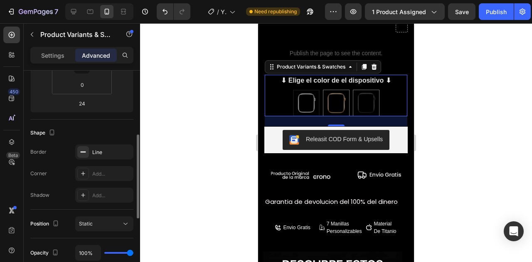
scroll to position [166, 0]
click at [99, 145] on div "Line" at bounding box center [104, 151] width 58 height 15
click at [299, 100] on img at bounding box center [306, 103] width 25 height 25
click at [306, 90] on input "PLATEADO PLATEADO" at bounding box center [306, 89] width 0 height 0
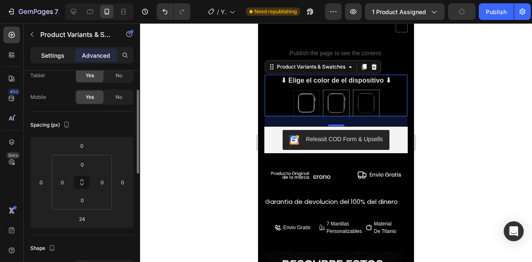
click at [48, 52] on p "Settings" at bounding box center [52, 55] width 23 height 9
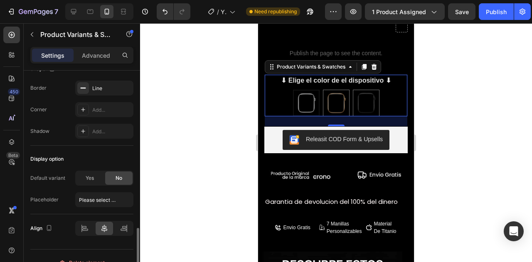
scroll to position [625, 0]
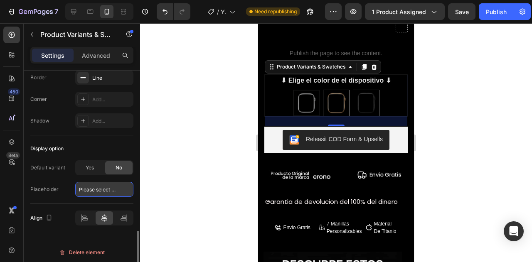
click at [111, 186] on input "Please select an option" at bounding box center [104, 189] width 58 height 15
click at [45, 176] on div "Default variant Yes No Placeholder Please select an option" at bounding box center [81, 179] width 103 height 37
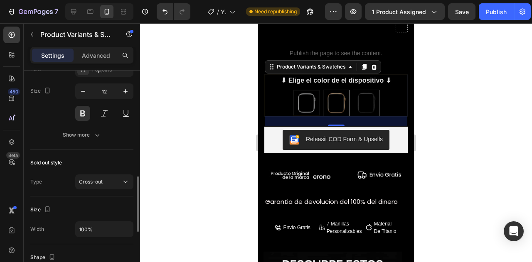
scroll to position [423, 0]
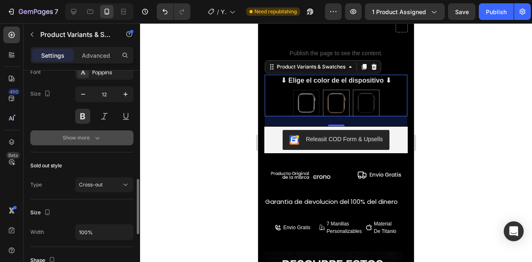
click at [85, 142] on button "Show more" at bounding box center [81, 138] width 103 height 15
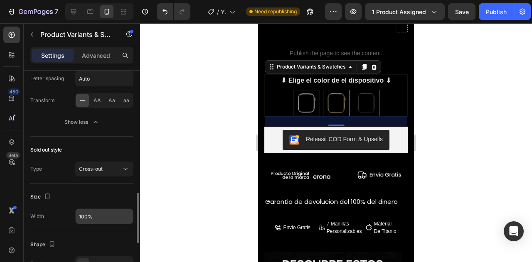
scroll to position [615, 0]
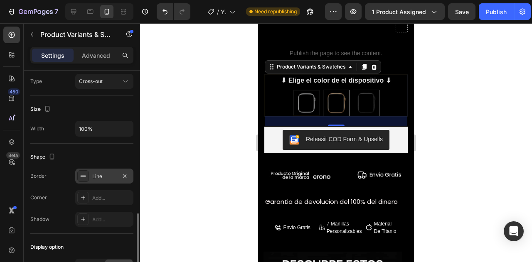
click at [94, 173] on div "Line" at bounding box center [104, 176] width 24 height 7
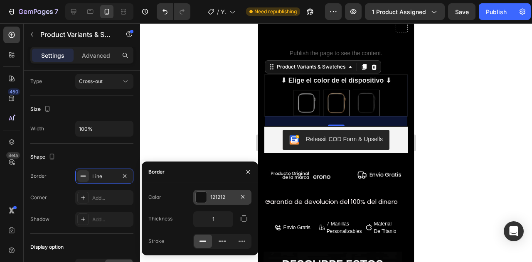
click at [200, 201] on div at bounding box center [201, 197] width 11 height 11
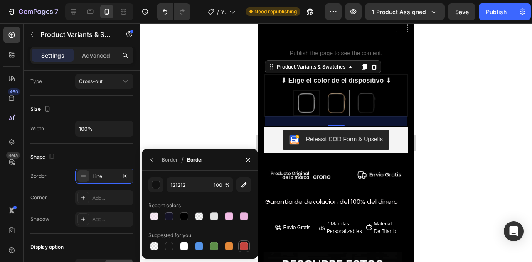
click at [243, 245] on div at bounding box center [244, 247] width 8 height 8
type input "C5453F"
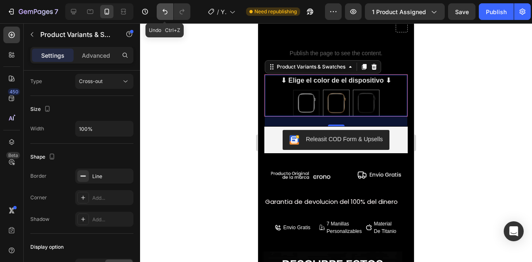
click at [160, 12] on button "Undo/Redo" at bounding box center [165, 11] width 17 height 17
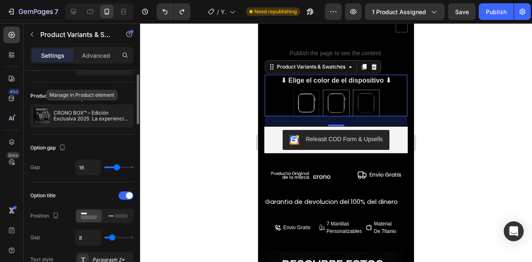
scroll to position [17, 0]
click at [91, 54] on p "Advanced" at bounding box center [96, 55] width 28 height 9
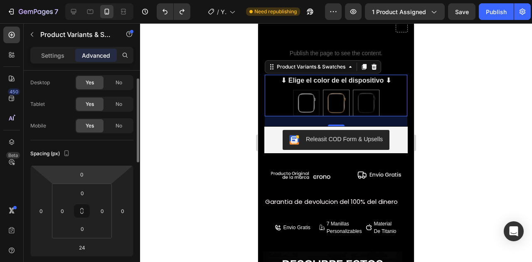
scroll to position [0, 0]
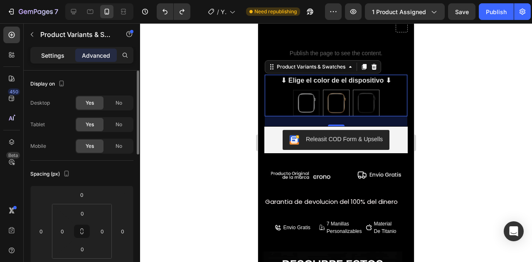
click at [60, 49] on div "Settings" at bounding box center [53, 55] width 42 height 13
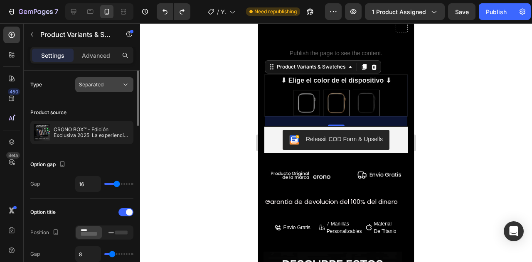
click at [87, 90] on button "Separated" at bounding box center [104, 84] width 58 height 15
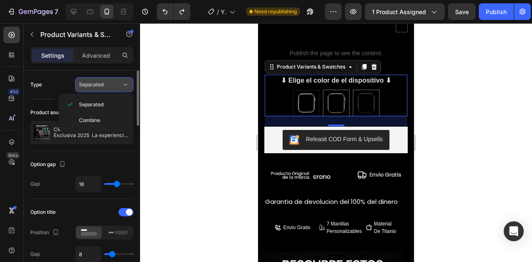
click at [95, 87] on span "Separated" at bounding box center [91, 85] width 25 height 6
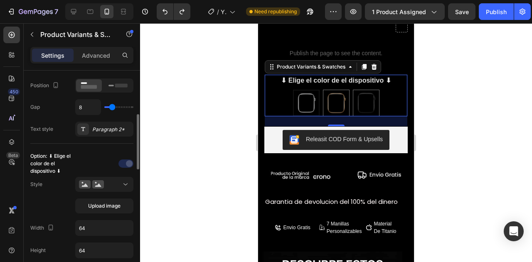
scroll to position [152, 0]
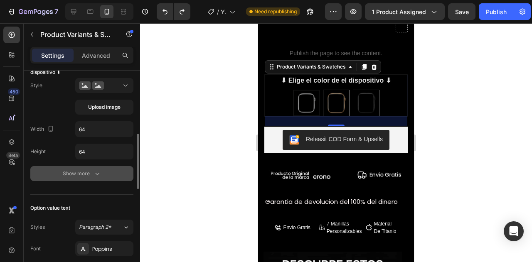
click at [94, 171] on icon "button" at bounding box center [97, 174] width 8 height 8
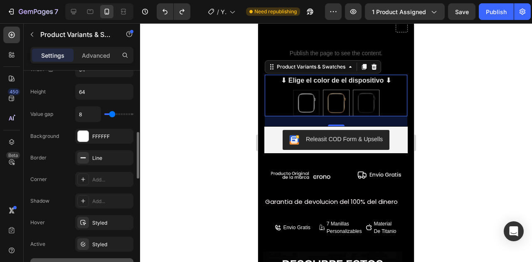
scroll to position [307, 0]
click at [86, 218] on icon at bounding box center [83, 221] width 7 height 7
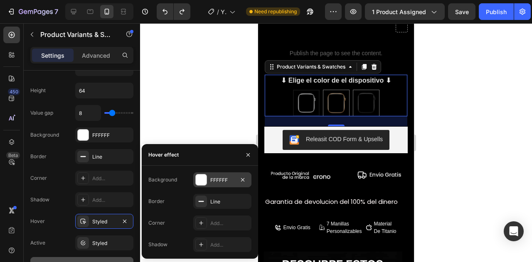
click at [204, 181] on div at bounding box center [201, 180] width 11 height 11
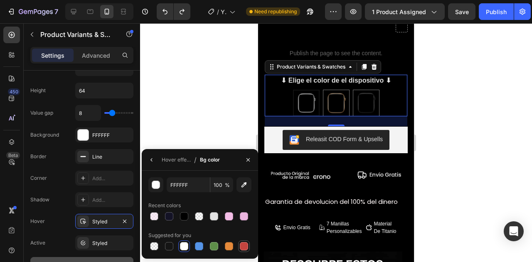
click at [243, 243] on div at bounding box center [244, 247] width 8 height 8
type input "C5453F"
click at [245, 244] on div at bounding box center [244, 247] width 8 height 8
click at [334, 103] on img at bounding box center [337, 103] width 26 height 26
click at [336, 90] on input "DORADO DORADO" at bounding box center [336, 89] width 0 height 0
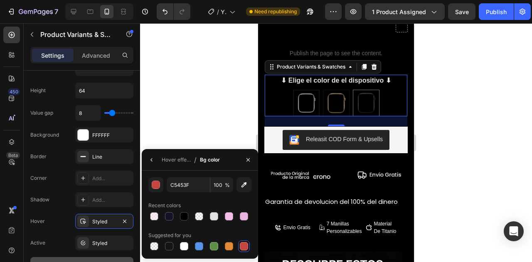
radio input "true"
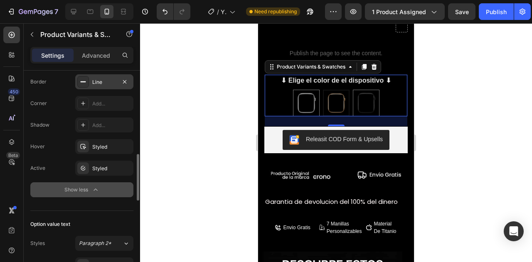
scroll to position [383, 0]
click at [105, 143] on div "Styled" at bounding box center [104, 146] width 24 height 7
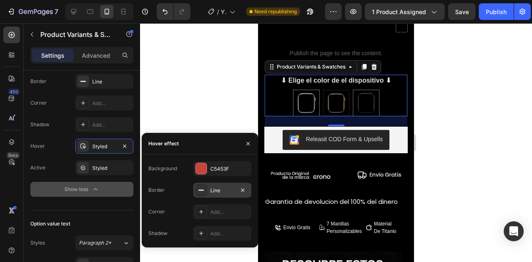
click at [212, 192] on div "Line" at bounding box center [222, 190] width 24 height 7
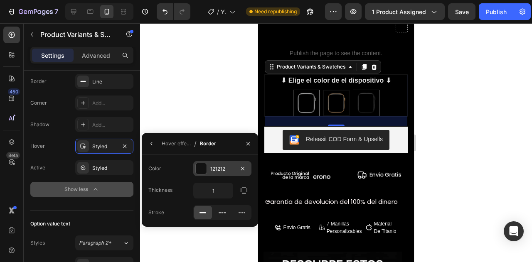
click at [206, 165] on div at bounding box center [201, 168] width 11 height 11
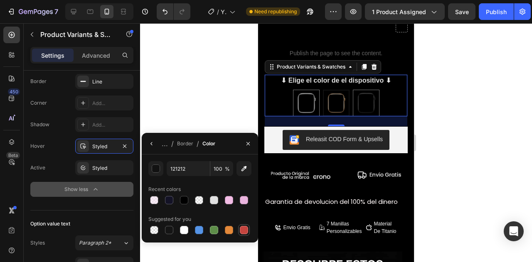
click at [241, 230] on div at bounding box center [244, 230] width 8 height 8
type input "C5453F"
click at [447, 93] on div at bounding box center [336, 142] width 392 height 239
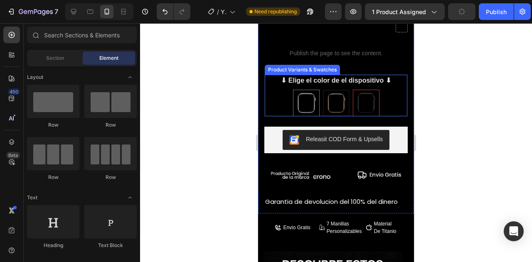
click at [365, 95] on img at bounding box center [367, 103] width 26 height 26
click at [366, 90] on input "NEGRO NEGRO" at bounding box center [366, 89] width 0 height 0
radio input "true"
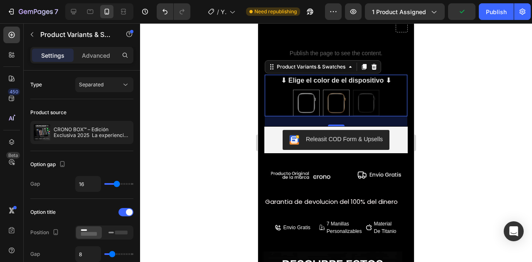
click at [363, 91] on img at bounding box center [366, 103] width 25 height 25
click at [366, 89] on input "NEGRO NEGRO" at bounding box center [366, 89] width 0 height 0
click at [318, 95] on div "PLATEADO PLATEADO DORADO DORADO NEGRO NEGRO" at bounding box center [336, 103] width 143 height 27
click at [325, 95] on img at bounding box center [337, 103] width 26 height 26
click at [336, 90] on input "DORADO DORADO" at bounding box center [336, 89] width 0 height 0
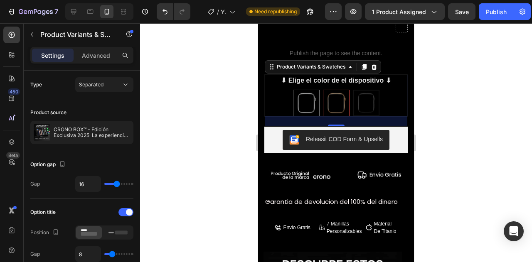
radio input "true"
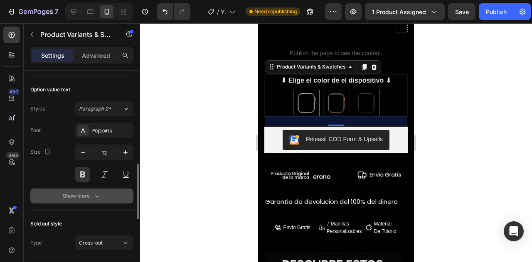
click at [89, 189] on button "Show more" at bounding box center [81, 196] width 103 height 15
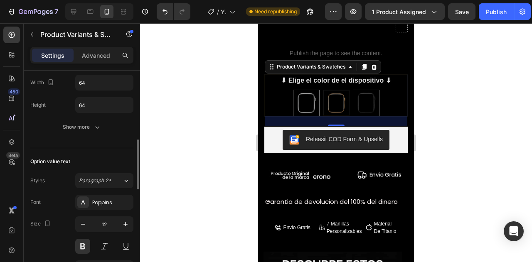
scroll to position [293, 0]
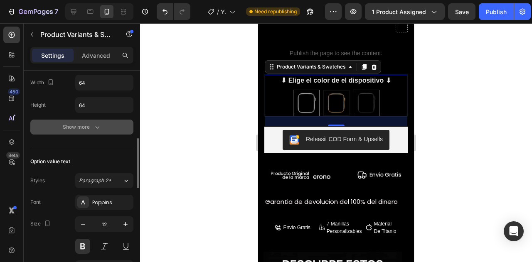
click at [83, 126] on div "Show more" at bounding box center [82, 127] width 39 height 8
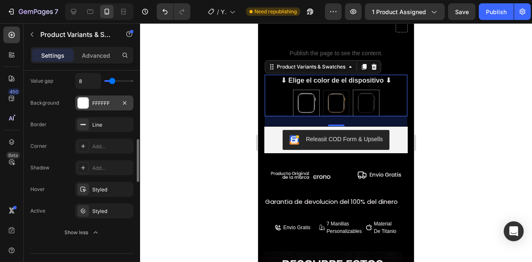
scroll to position [340, 0]
click at [89, 124] on div "Line" at bounding box center [104, 123] width 58 height 15
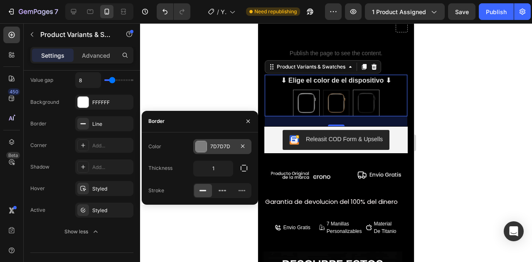
click at [200, 148] on div at bounding box center [201, 146] width 11 height 11
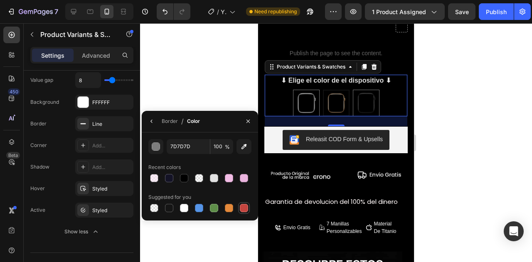
click at [245, 208] on div at bounding box center [244, 208] width 8 height 8
type input "C5453F"
click at [457, 104] on div at bounding box center [336, 142] width 392 height 239
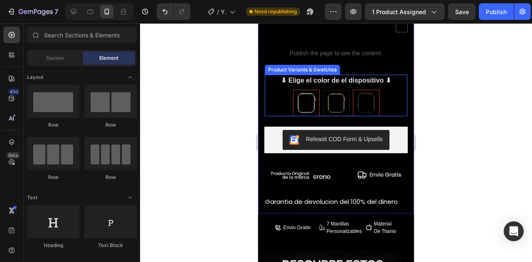
click at [363, 94] on img at bounding box center [367, 103] width 26 height 26
click at [366, 90] on input "NEGRO NEGRO" at bounding box center [366, 89] width 0 height 0
radio input "true"
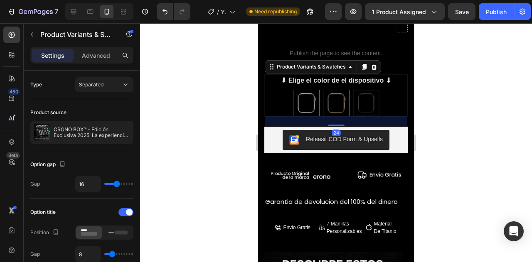
click at [314, 92] on img at bounding box center [307, 103] width 26 height 26
click at [307, 90] on input "PLATEADO PLATEADO" at bounding box center [306, 89] width 0 height 0
radio input "true"
click at [354, 97] on img at bounding box center [367, 103] width 26 height 26
click at [366, 90] on input "NEGRO NEGRO" at bounding box center [366, 89] width 0 height 0
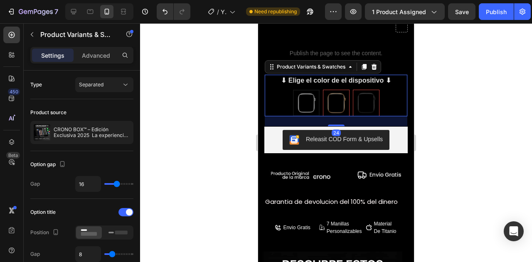
radio input "true"
click at [339, 95] on img at bounding box center [337, 103] width 26 height 26
click at [337, 90] on input "DORADO DORADO" at bounding box center [336, 89] width 0 height 0
radio input "true"
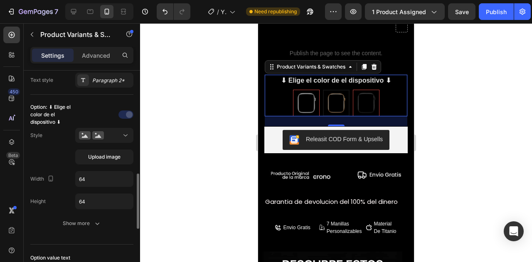
scroll to position [243, 0]
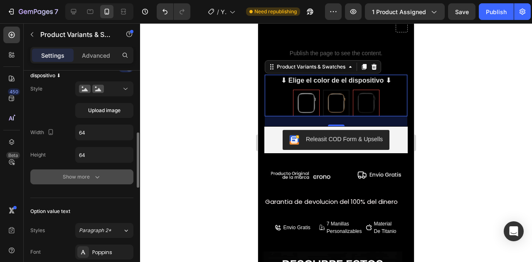
click at [83, 173] on div "Show more" at bounding box center [82, 177] width 39 height 8
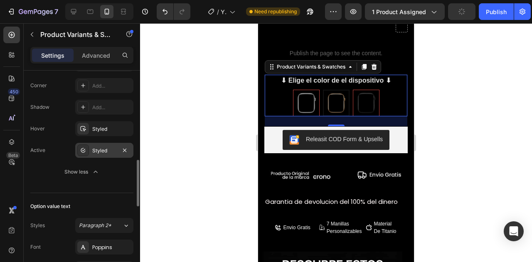
scroll to position [402, 0]
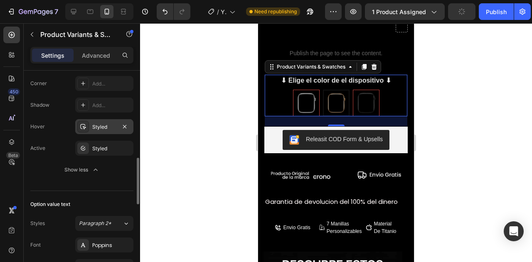
click at [98, 126] on div "Styled" at bounding box center [104, 127] width 24 height 7
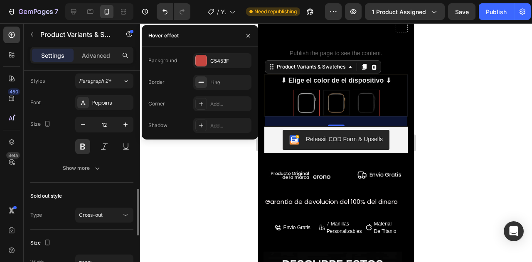
click at [82, 165] on div "Show more" at bounding box center [82, 168] width 39 height 8
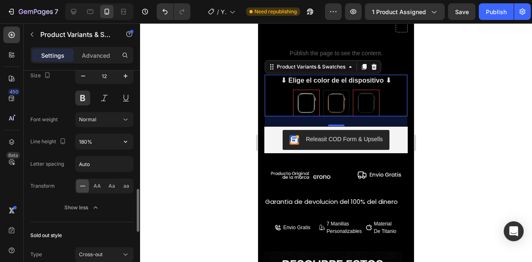
scroll to position [589, 0]
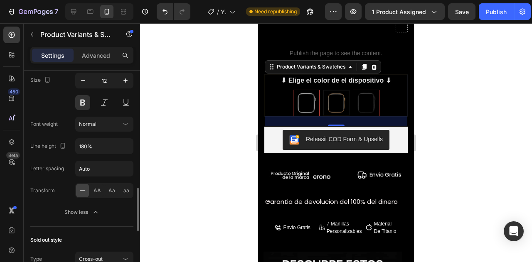
click at [79, 191] on icon at bounding box center [83, 191] width 8 height 8
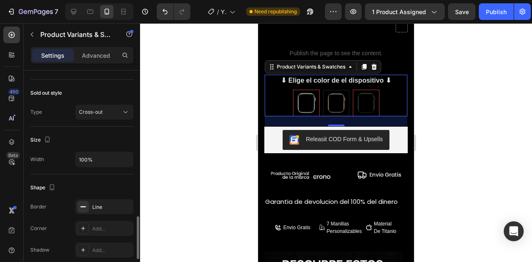
scroll to position [735, 0]
click at [104, 205] on div "Line" at bounding box center [104, 208] width 24 height 7
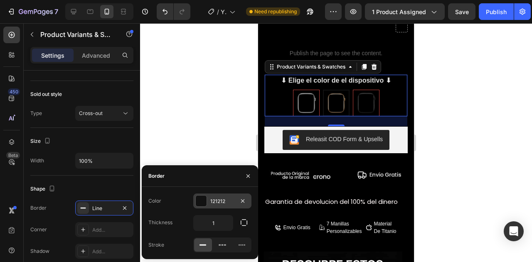
click at [199, 197] on div at bounding box center [201, 201] width 11 height 11
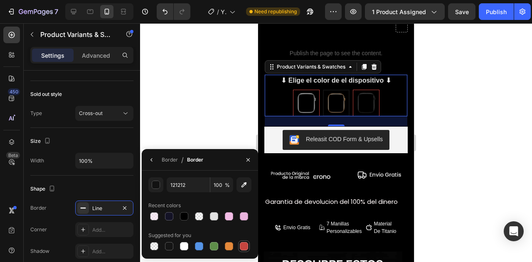
click at [244, 243] on div at bounding box center [244, 247] width 8 height 8
type input "C5453F"
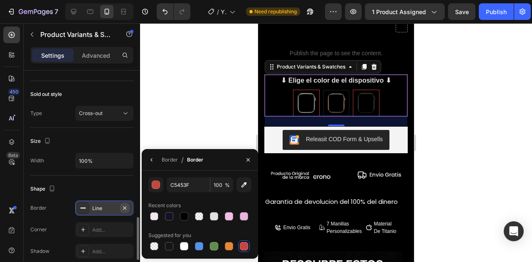
click at [126, 205] on icon "button" at bounding box center [124, 208] width 7 height 7
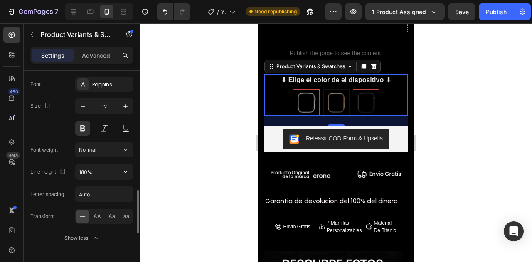
scroll to position [563, 0]
click at [81, 213] on icon at bounding box center [83, 217] width 8 height 8
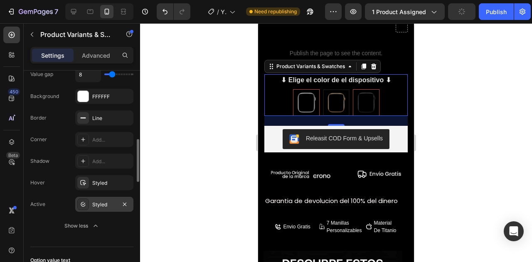
scroll to position [345, 0]
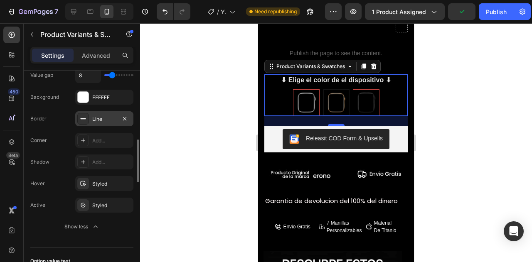
click at [101, 118] on div "Line" at bounding box center [104, 119] width 24 height 7
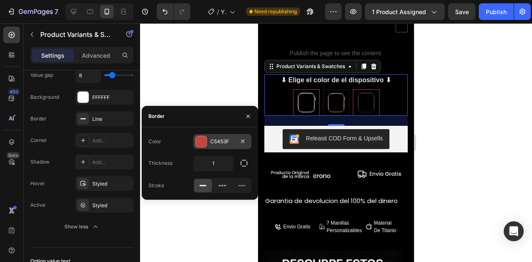
click at [196, 140] on div at bounding box center [201, 141] width 11 height 11
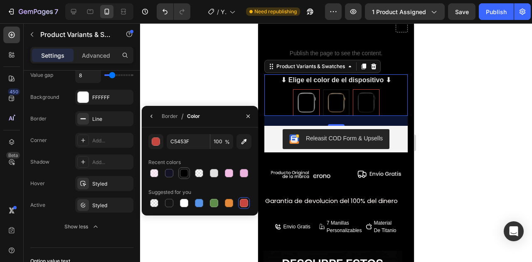
click at [186, 173] on div at bounding box center [184, 173] width 8 height 8
type input "000000"
click at [364, 98] on img at bounding box center [367, 103] width 26 height 26
click at [366, 89] on input "NEGRO NEGRO" at bounding box center [366, 89] width 0 height 0
radio input "true"
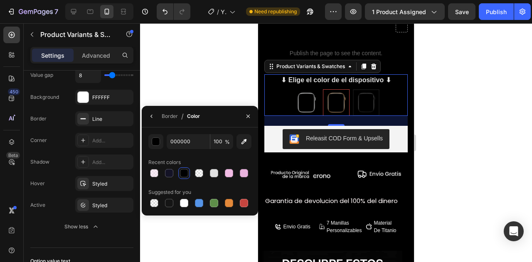
click at [333, 97] on img at bounding box center [337, 103] width 26 height 26
click at [336, 89] on input "DORADO DORADO" at bounding box center [336, 89] width 0 height 0
radio input "true"
click at [101, 181] on div "Styled" at bounding box center [104, 184] width 24 height 7
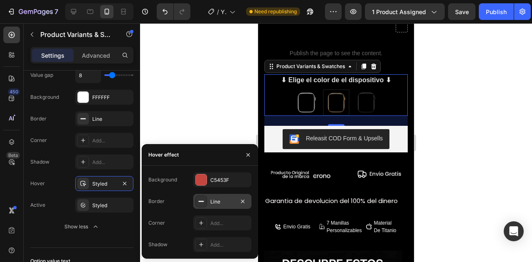
click at [207, 203] on div "Line" at bounding box center [222, 201] width 58 height 15
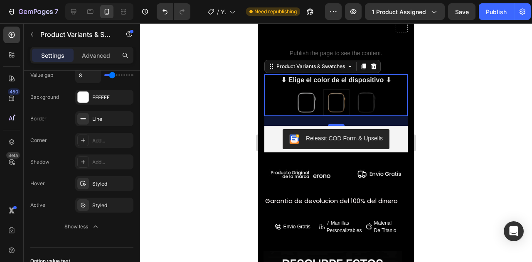
click at [330, 99] on img at bounding box center [336, 102] width 25 height 25
click at [336, 89] on input "DORADO DORADO" at bounding box center [336, 89] width 0 height 0
click at [93, 202] on div "Styled" at bounding box center [104, 205] width 24 height 7
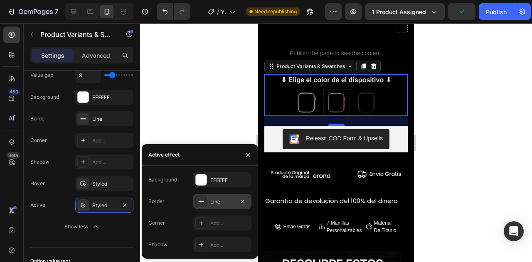
click at [205, 199] on div at bounding box center [202, 202] width 12 height 12
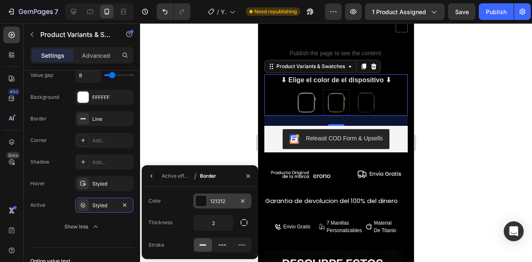
click at [207, 200] on div "121212" at bounding box center [222, 201] width 58 height 15
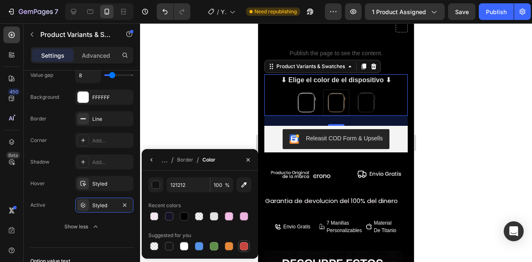
click at [244, 245] on div at bounding box center [244, 247] width 8 height 8
type input "C5453F"
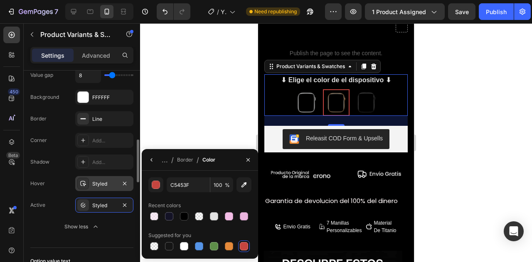
click at [91, 181] on div "Styled" at bounding box center [104, 183] width 58 height 15
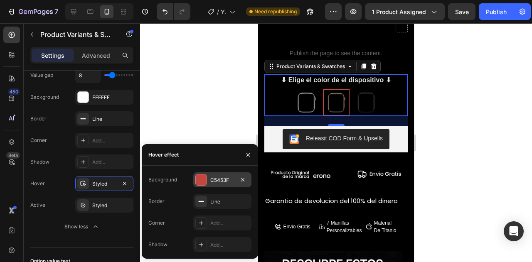
click at [210, 177] on div "C5453F" at bounding box center [222, 180] width 24 height 7
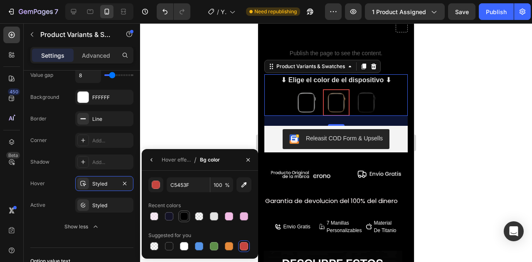
click at [187, 213] on div at bounding box center [184, 217] width 8 height 8
type input "000000"
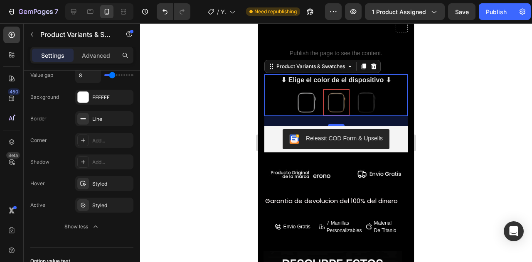
click at [445, 88] on div at bounding box center [336, 142] width 392 height 239
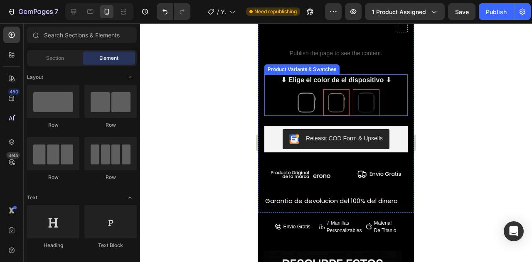
click at [366, 90] on img at bounding box center [367, 103] width 26 height 26
click at [366, 89] on input "NEGRO NEGRO" at bounding box center [366, 89] width 0 height 0
radio input "true"
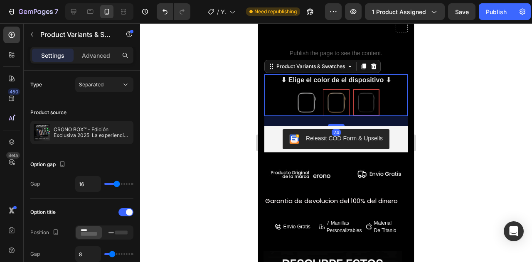
click at [324, 92] on img at bounding box center [337, 103] width 26 height 26
click at [336, 89] on input "DORADO DORADO" at bounding box center [336, 89] width 0 height 0
radio input "true"
click at [302, 95] on img at bounding box center [307, 103] width 26 height 26
click at [306, 89] on input "PLATEADO PLATEADO" at bounding box center [306, 89] width 0 height 0
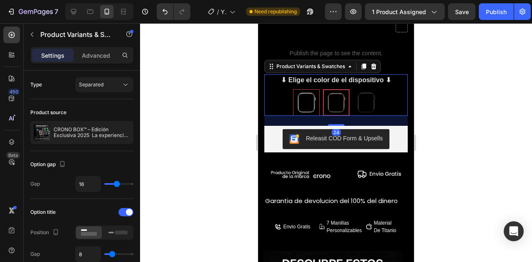
radio input "true"
click at [360, 95] on img at bounding box center [367, 103] width 26 height 26
click at [366, 89] on input "NEGRO NEGRO" at bounding box center [366, 89] width 0 height 0
radio input "true"
click at [339, 100] on img at bounding box center [337, 103] width 26 height 26
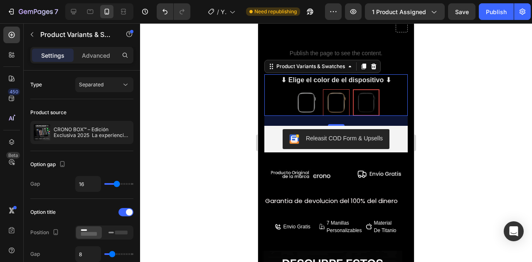
click at [337, 89] on input "DORADO DORADO" at bounding box center [336, 89] width 0 height 0
radio input "true"
click at [319, 97] on div "PLATEADO PLATEADO DORADO DORADO NEGRO NEGRO" at bounding box center [337, 102] width 144 height 27
click at [307, 94] on img at bounding box center [307, 103] width 26 height 26
click at [307, 89] on input "PLATEADO PLATEADO" at bounding box center [306, 89] width 0 height 0
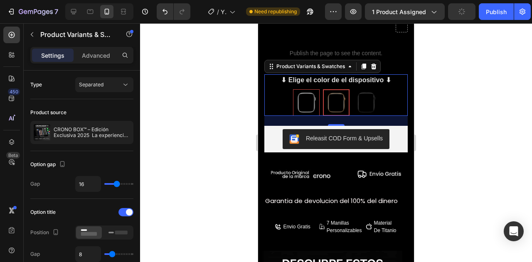
radio input "true"
click at [442, 67] on div at bounding box center [336, 142] width 392 height 239
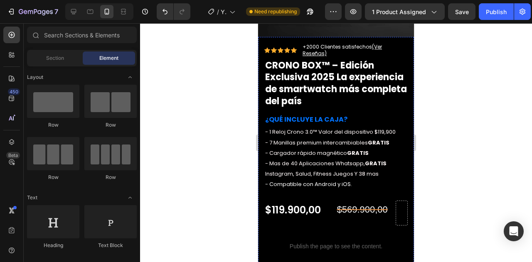
scroll to position [826, 0]
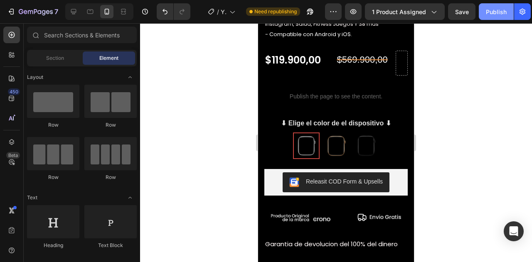
click at [489, 7] on div "Publish" at bounding box center [496, 11] width 21 height 9
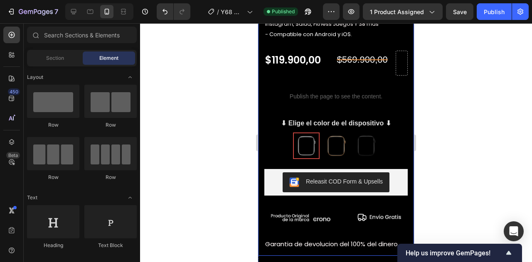
click at [457, 101] on div at bounding box center [336, 142] width 392 height 239
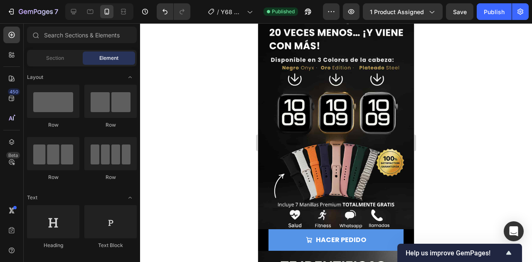
scroll to position [0, 0]
